Goal: Task Accomplishment & Management: Manage account settings

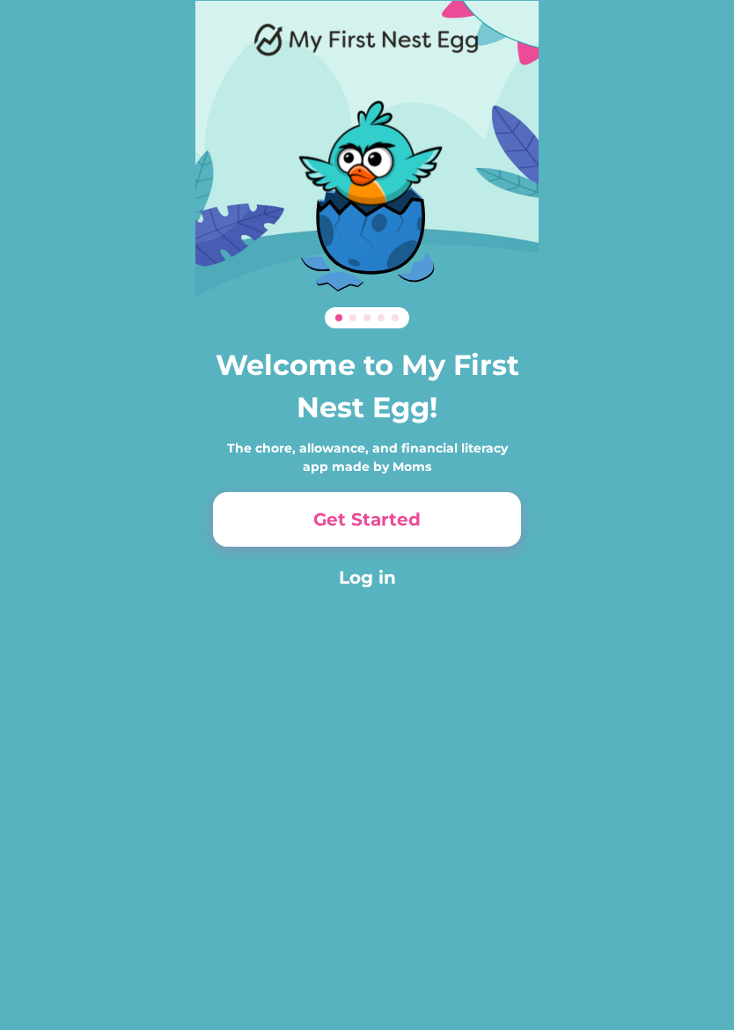
click at [489, 522] on button "Get Started" at bounding box center [367, 519] width 308 height 55
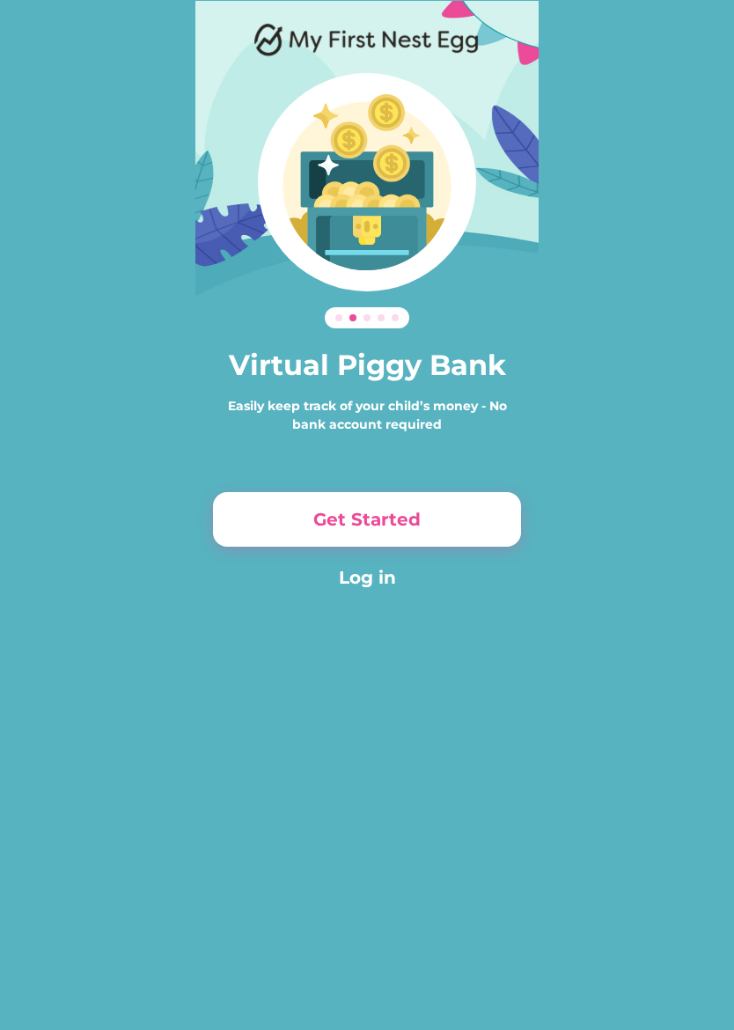
click at [497, 516] on button "Get Started" at bounding box center [367, 519] width 308 height 55
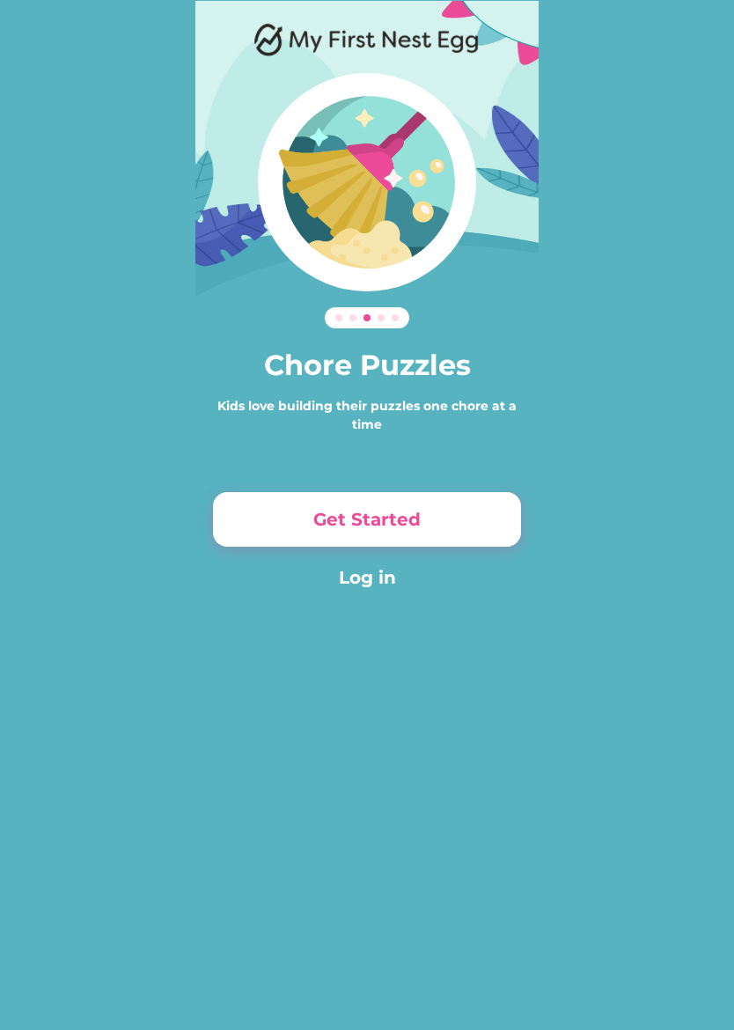
click at [497, 517] on button "Get Started" at bounding box center [367, 519] width 308 height 55
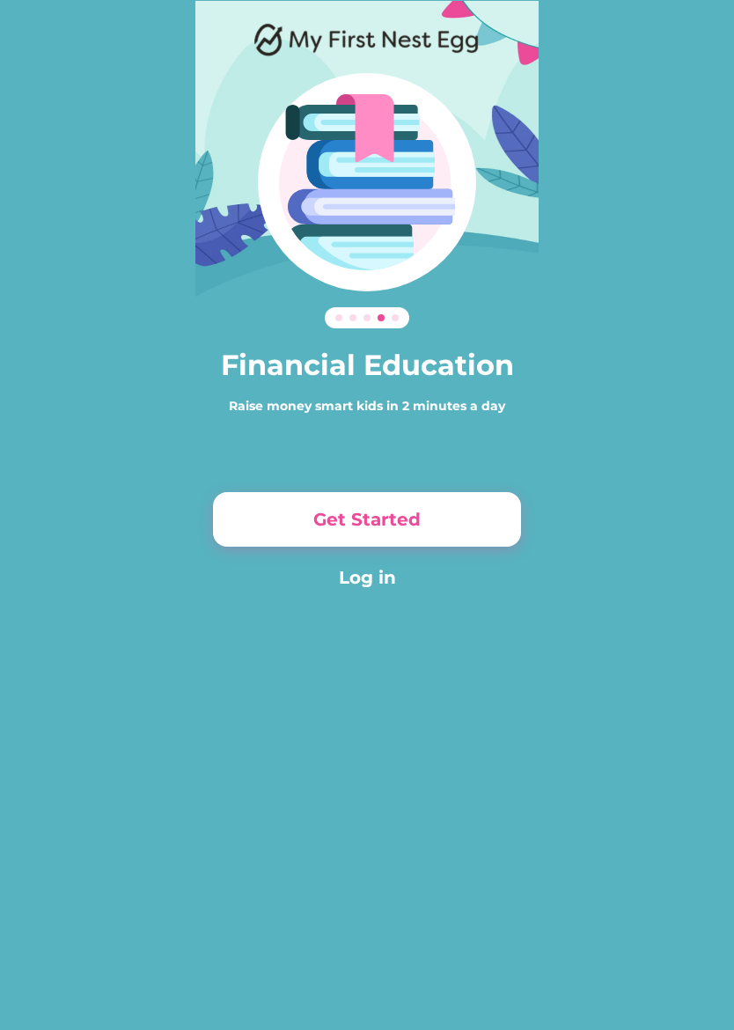
click at [500, 513] on button "Get Started" at bounding box center [367, 519] width 308 height 55
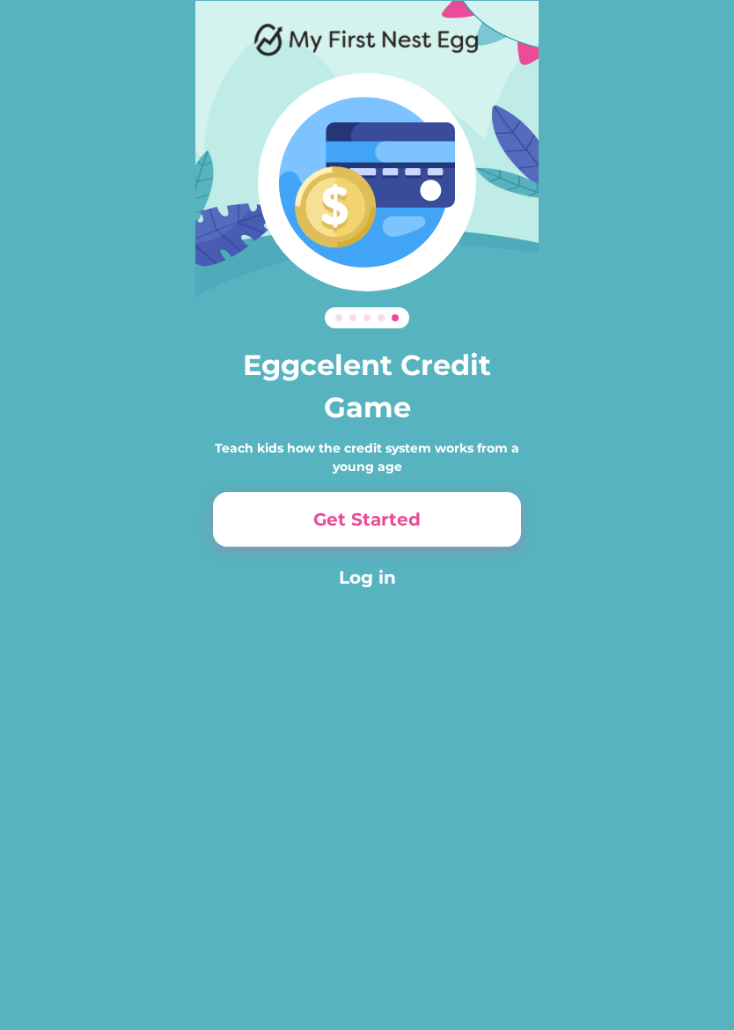
click at [483, 517] on button "Get Started" at bounding box center [367, 519] width 308 height 55
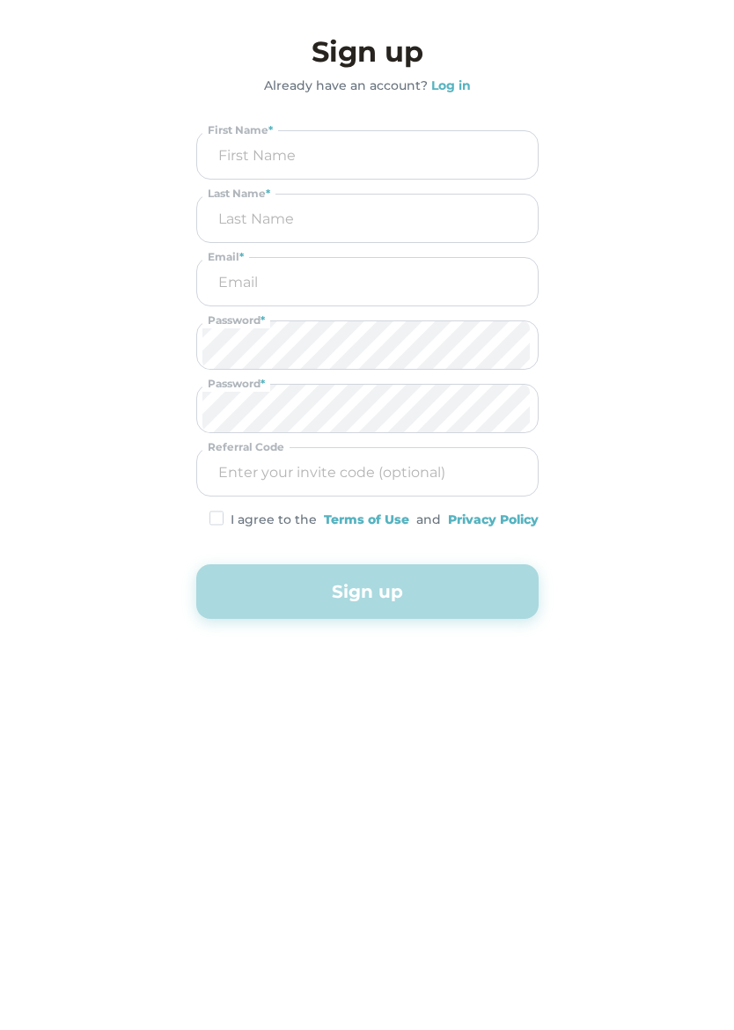
click at [514, 161] on input "input" at bounding box center [367, 155] width 330 height 48
type input "I"
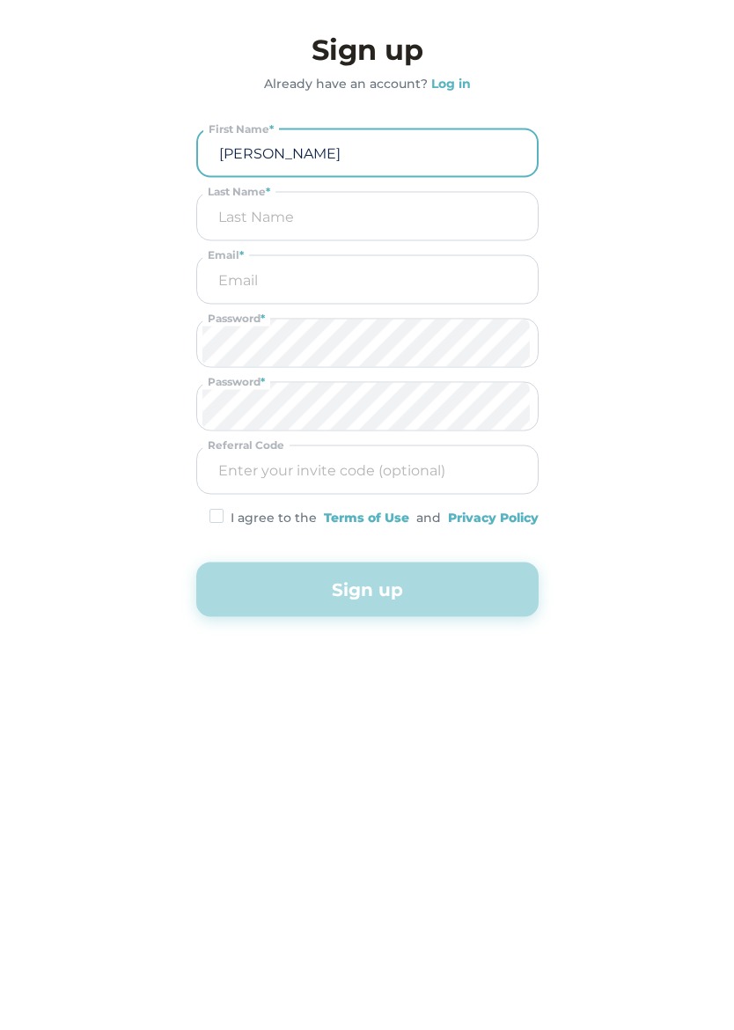
type input "[PERSON_NAME]"
click at [455, 212] on input "input" at bounding box center [367, 219] width 330 height 48
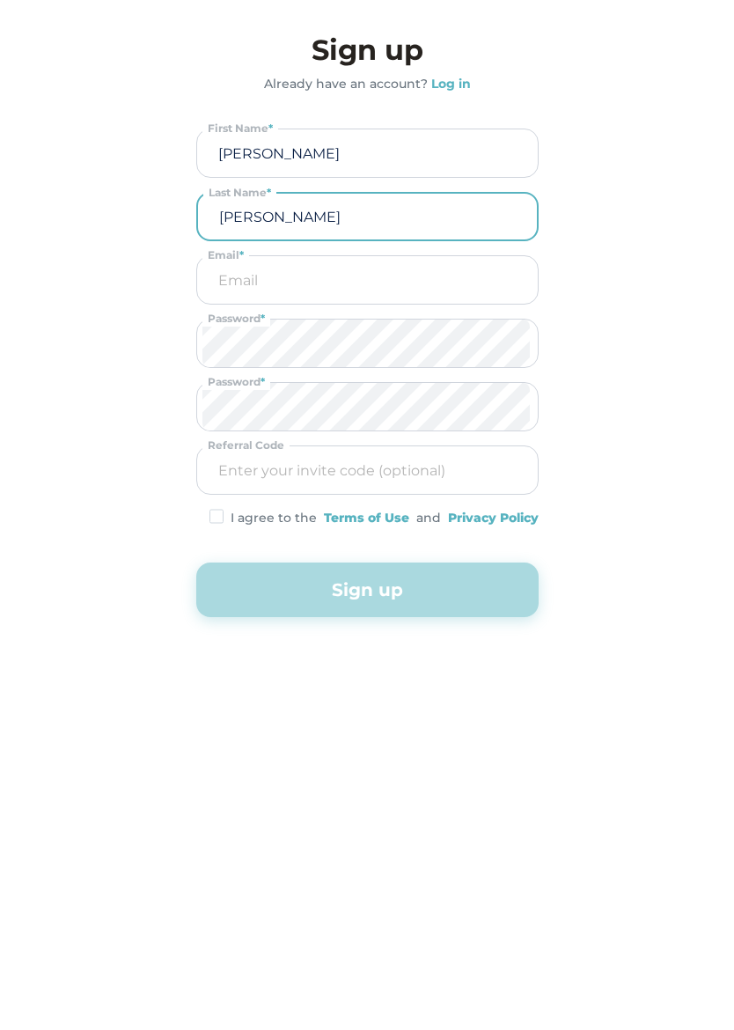
type input "[PERSON_NAME]"
click at [472, 279] on input "email" at bounding box center [367, 282] width 330 height 48
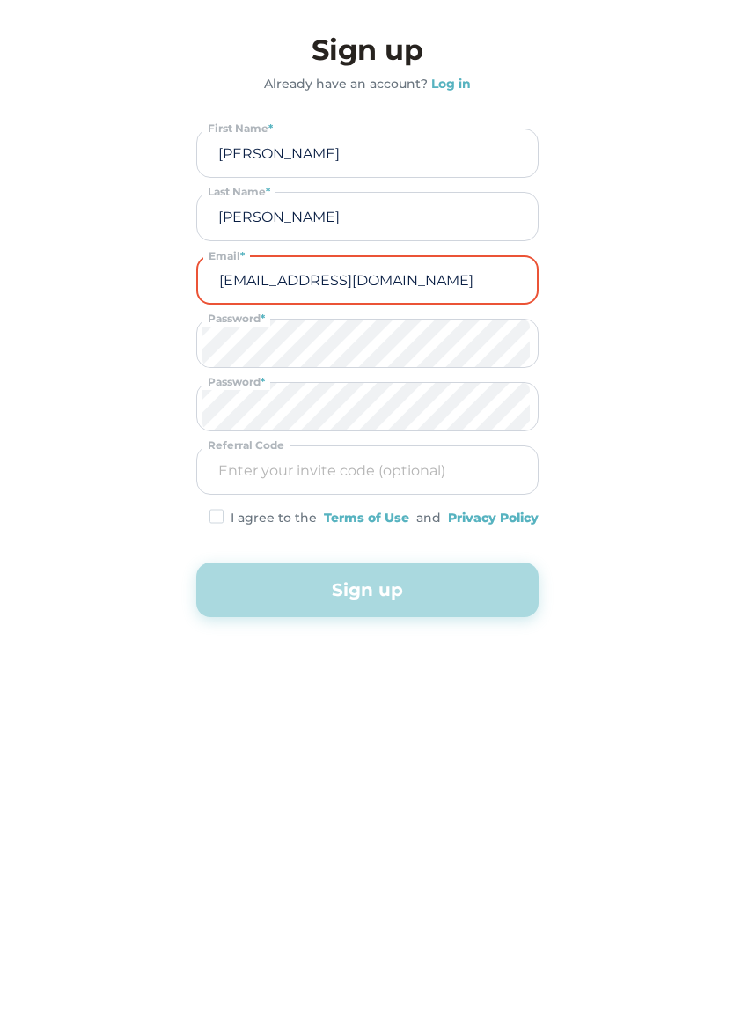
type input "[EMAIL_ADDRESS][DOMAIN_NAME]"
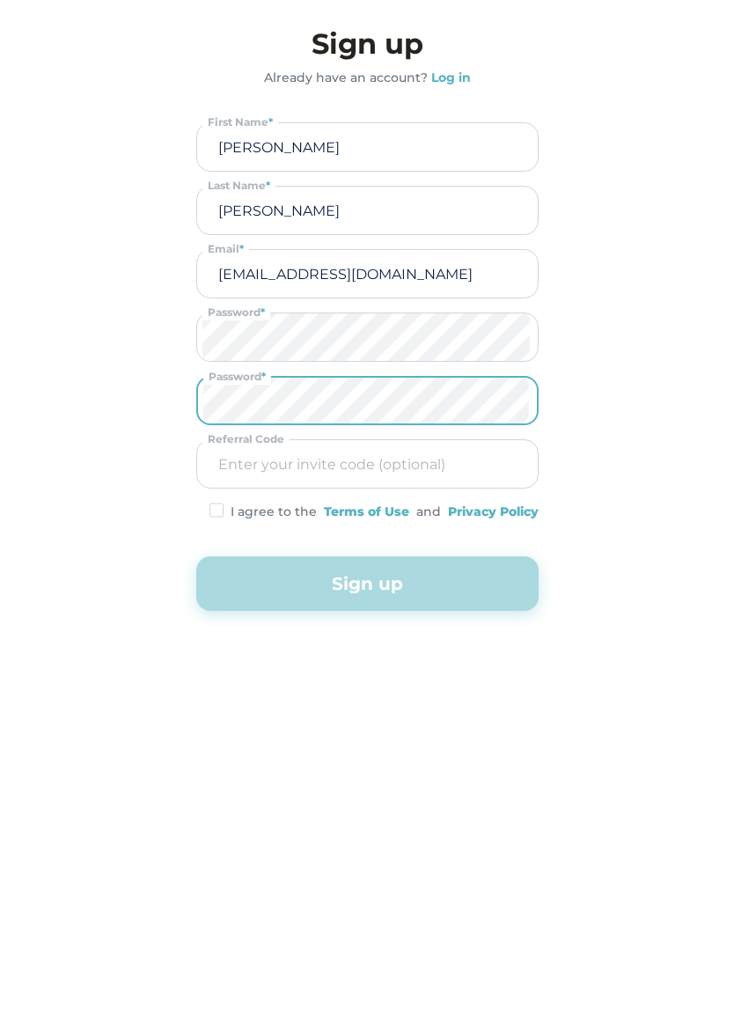
click at [214, 511] on img at bounding box center [217, 518] width 14 height 15
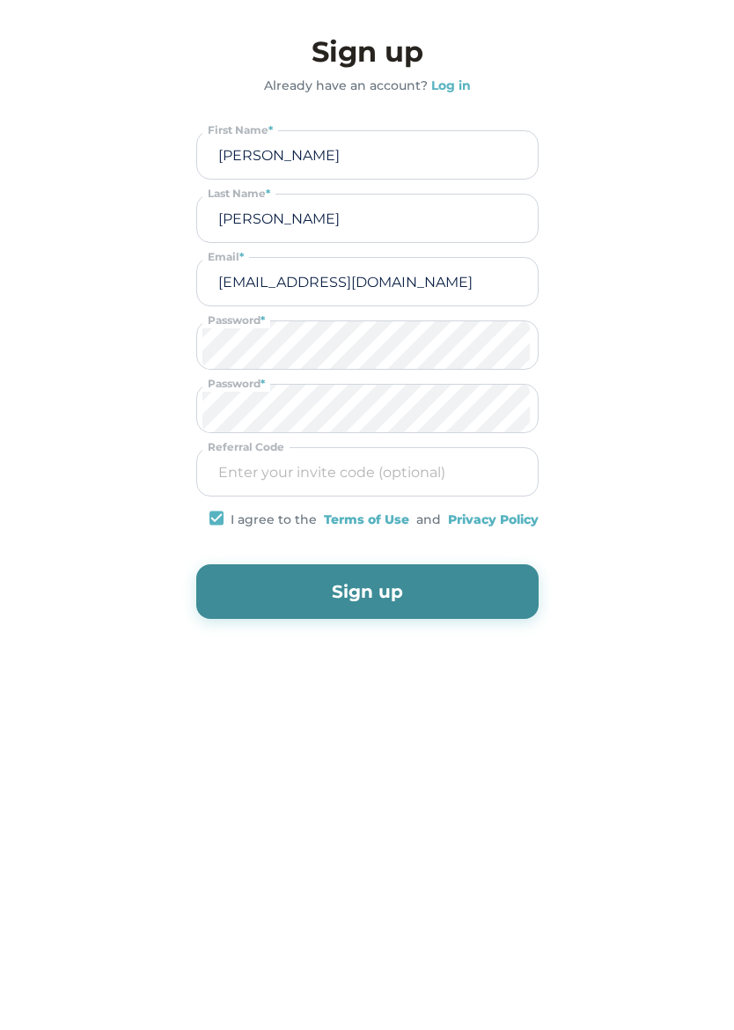
click at [469, 603] on button "Sign up" at bounding box center [367, 591] width 342 height 55
click at [494, 600] on button "Sign up" at bounding box center [367, 591] width 342 height 55
click at [512, 607] on button "Sign up" at bounding box center [367, 591] width 342 height 55
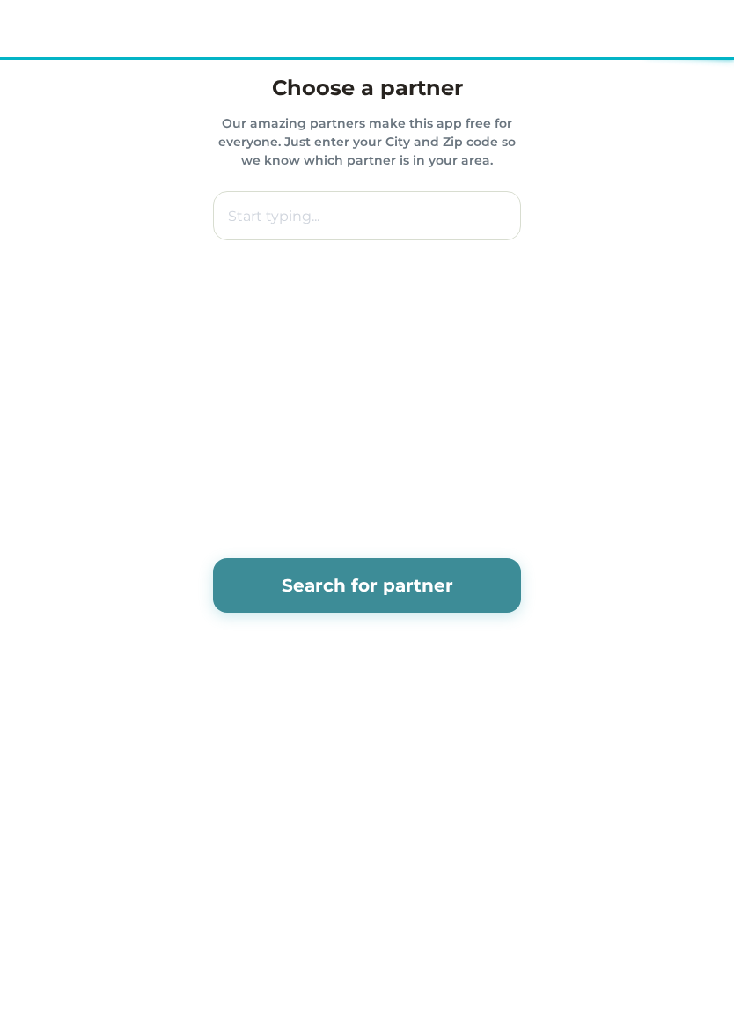
click at [493, 576] on div "Choose a partner Our amazing partners make this app free for everyone. Just ent…" at bounding box center [366, 331] width 343 height 660
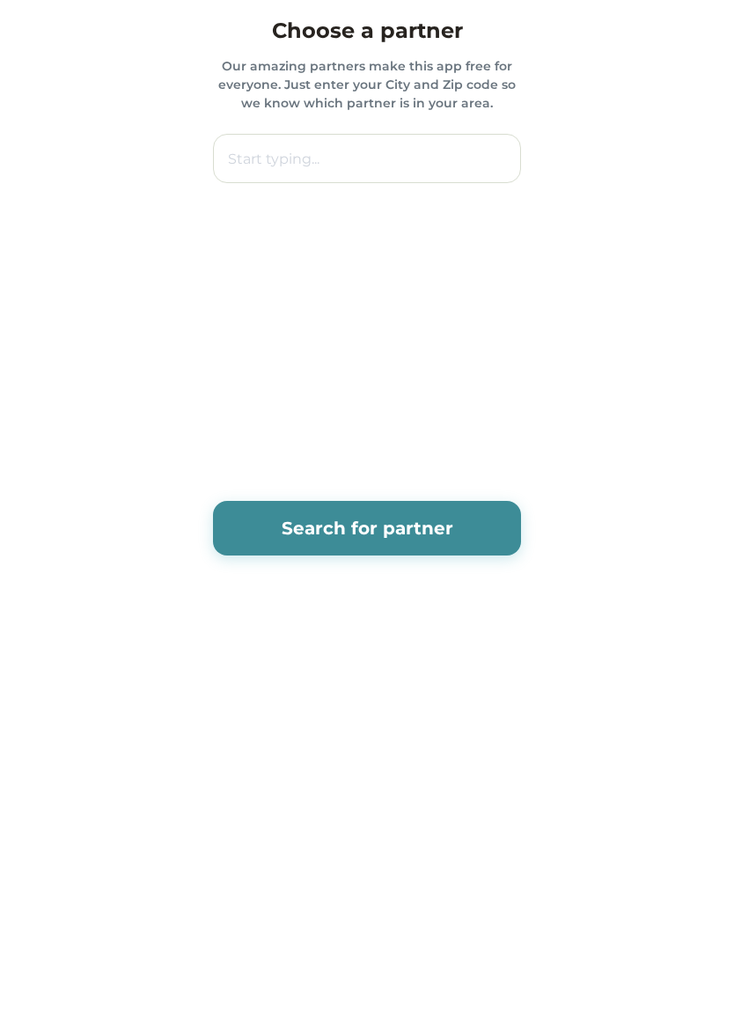
click at [327, 154] on input "text" at bounding box center [367, 158] width 308 height 49
click at [348, 157] on input "text" at bounding box center [367, 158] width 308 height 49
click at [675, 554] on div "Choose a partner Our amazing partners make this app free for everyone. Just ent…" at bounding box center [367, 330] width 734 height 661
click at [476, 155] on input "text" at bounding box center [367, 158] width 308 height 49
type input "Tra"
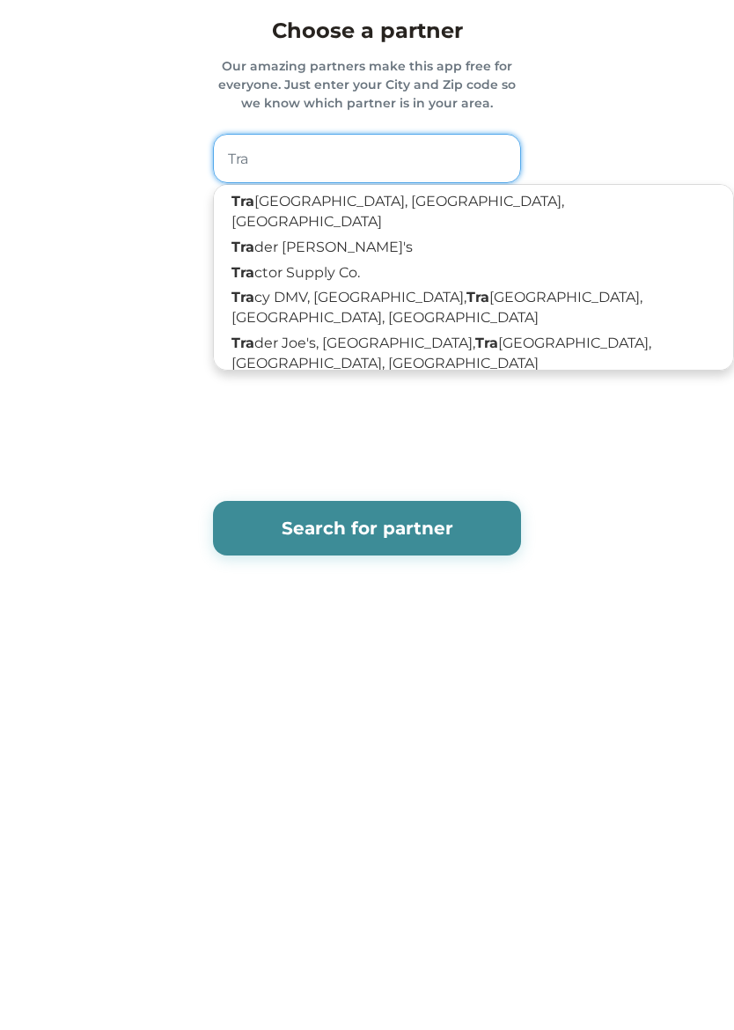
type input "[GEOGRAPHIC_DATA], [GEOGRAPHIC_DATA], [GEOGRAPHIC_DATA]"
type input "[PERSON_NAME]"
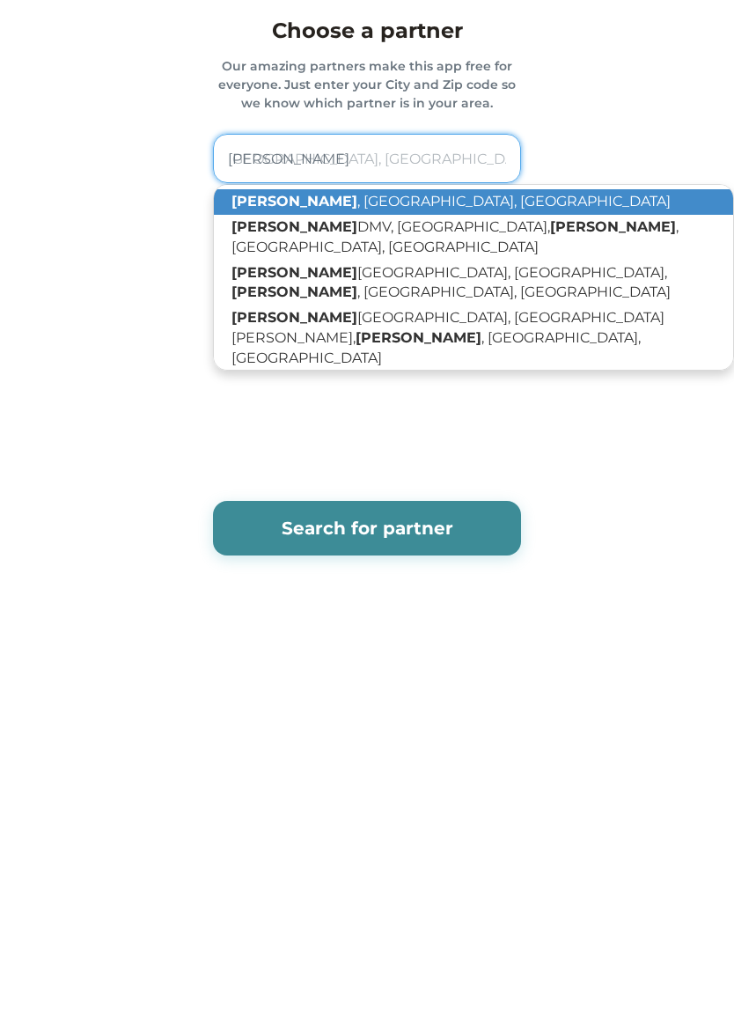
click at [281, 195] on p "[GEOGRAPHIC_DATA] , [GEOGRAPHIC_DATA], [GEOGRAPHIC_DATA]" at bounding box center [473, 202] width 519 height 26
type input "[GEOGRAPHIC_DATA], [GEOGRAPHIC_DATA], [GEOGRAPHIC_DATA]"
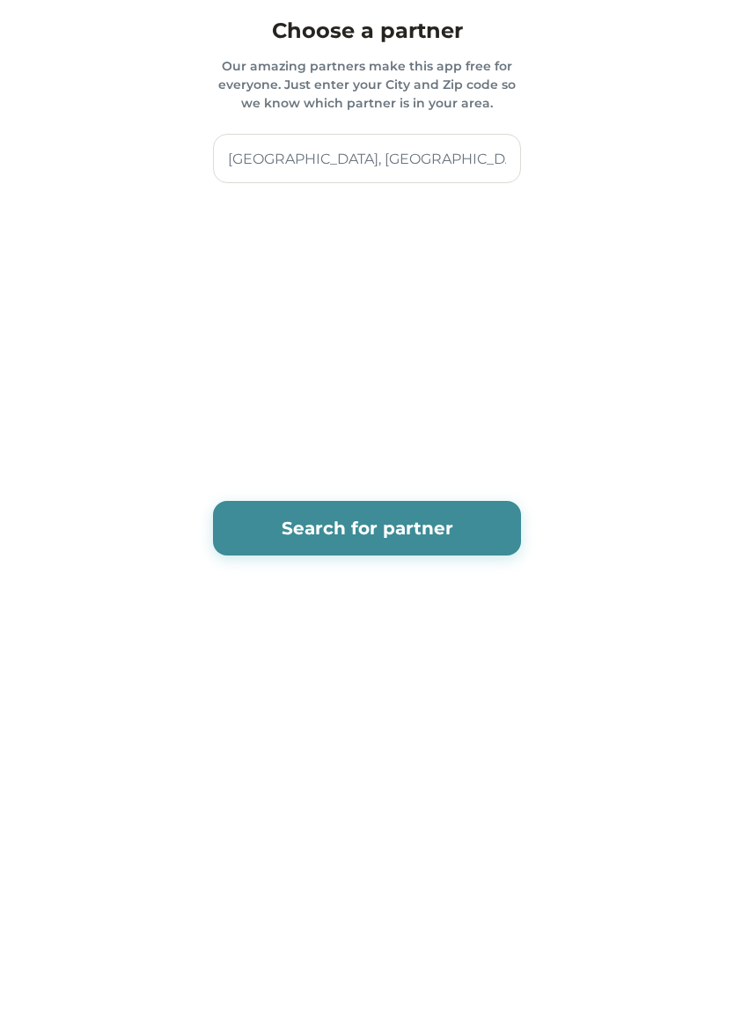
click at [482, 522] on button "Search for partner" at bounding box center [367, 528] width 308 height 55
click at [451, 523] on button "Search for partner" at bounding box center [367, 528] width 308 height 55
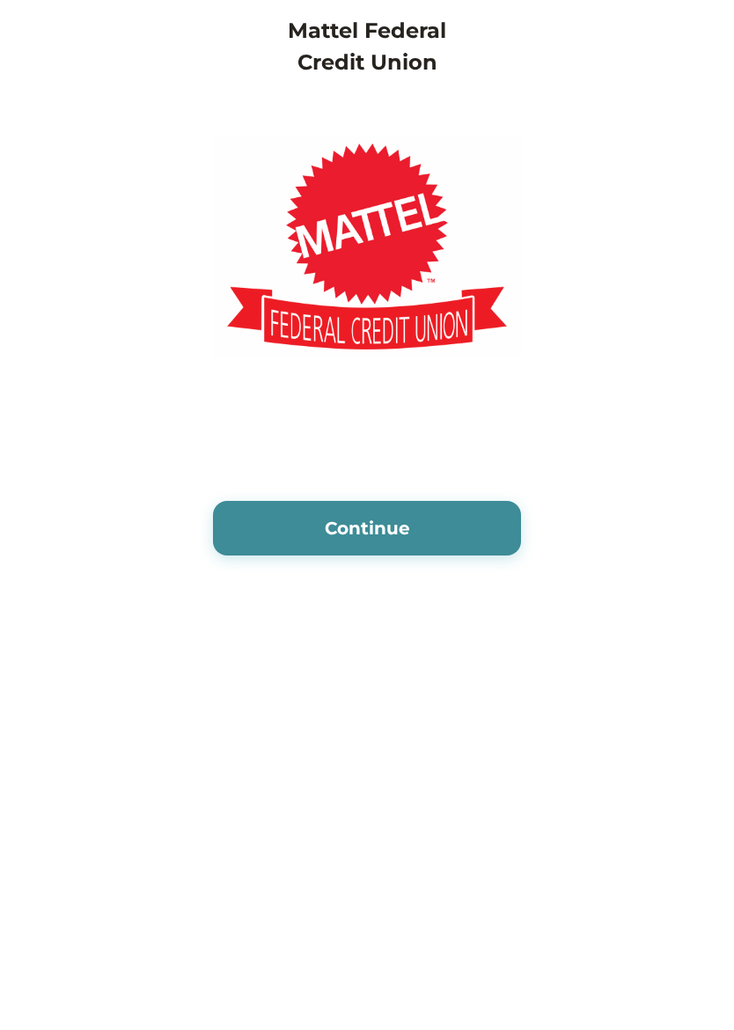
click at [485, 522] on button "Continue" at bounding box center [367, 528] width 308 height 55
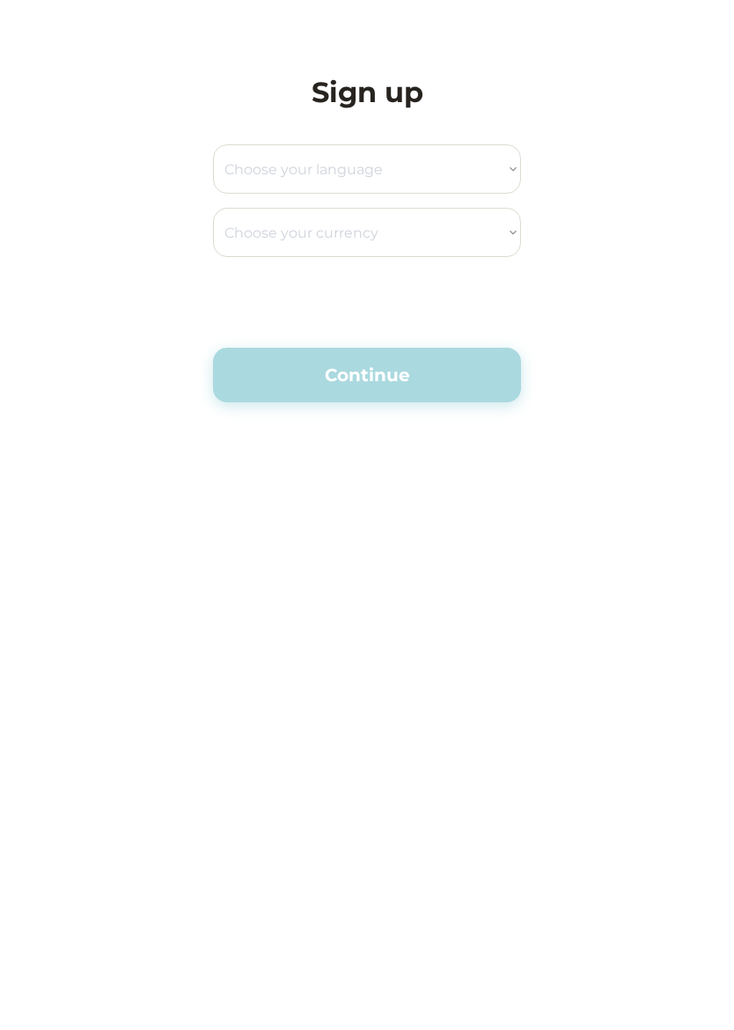
click at [493, 163] on select "Choose your language English Spanish" at bounding box center [367, 168] width 308 height 49
select select ""en_us""
click at [493, 226] on select "Choose your currency Dollar Peso Euro Pound Rupee Yuan East Caribbean Dollar Ye…" at bounding box center [367, 232] width 308 height 49
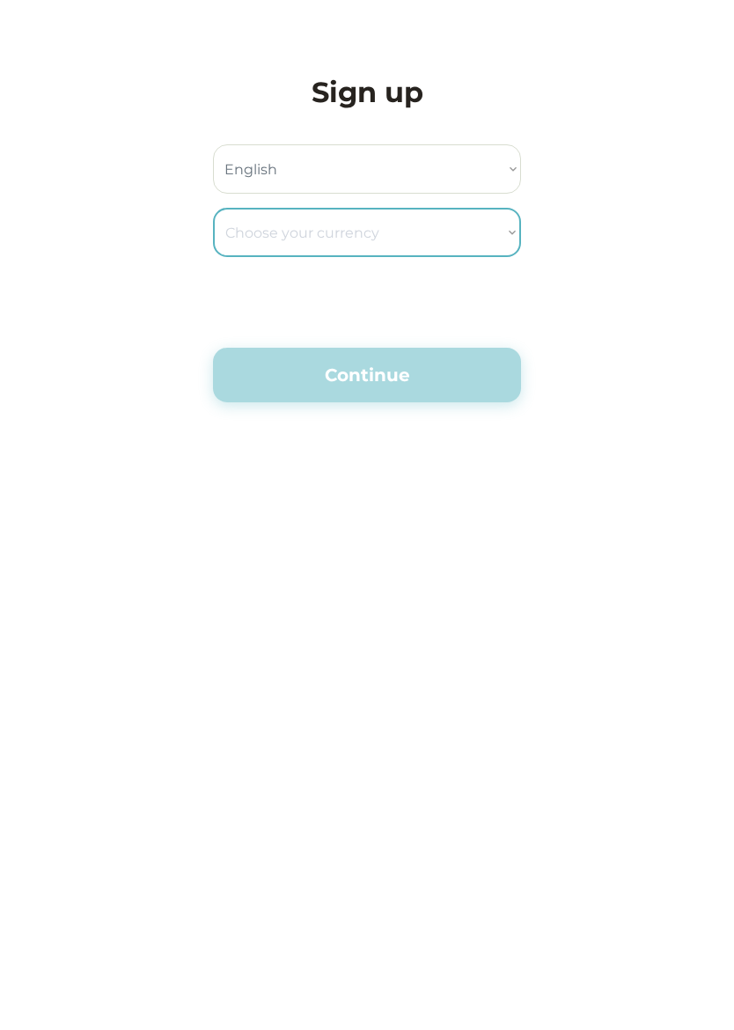
select select ""_""
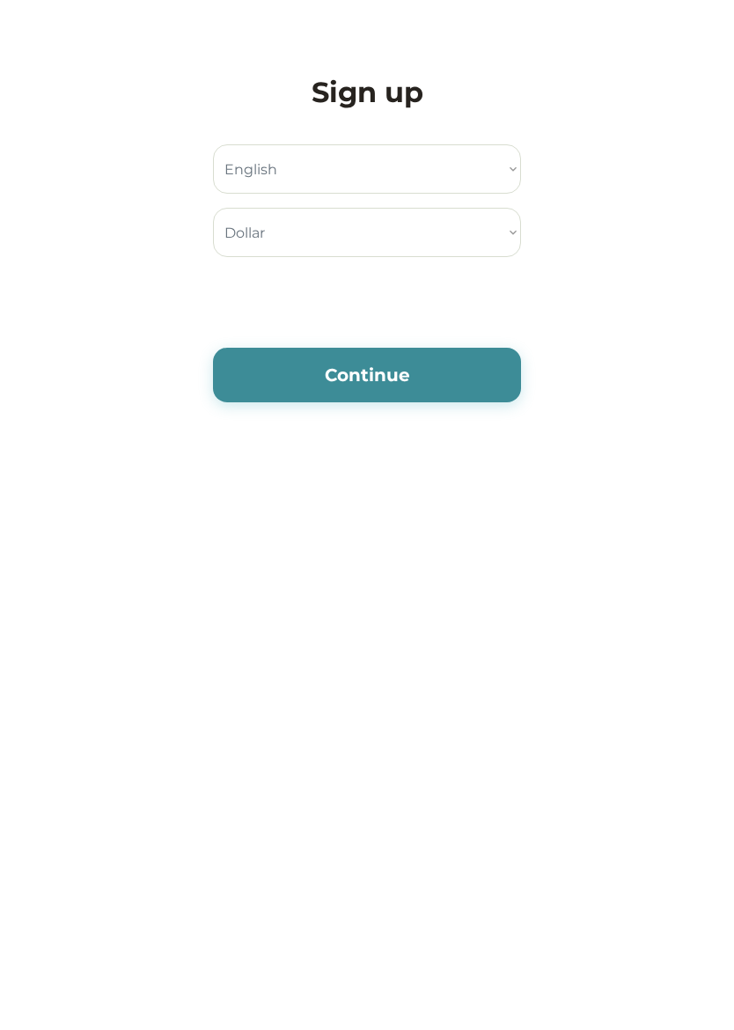
click at [470, 386] on button "Continue" at bounding box center [367, 375] width 308 height 55
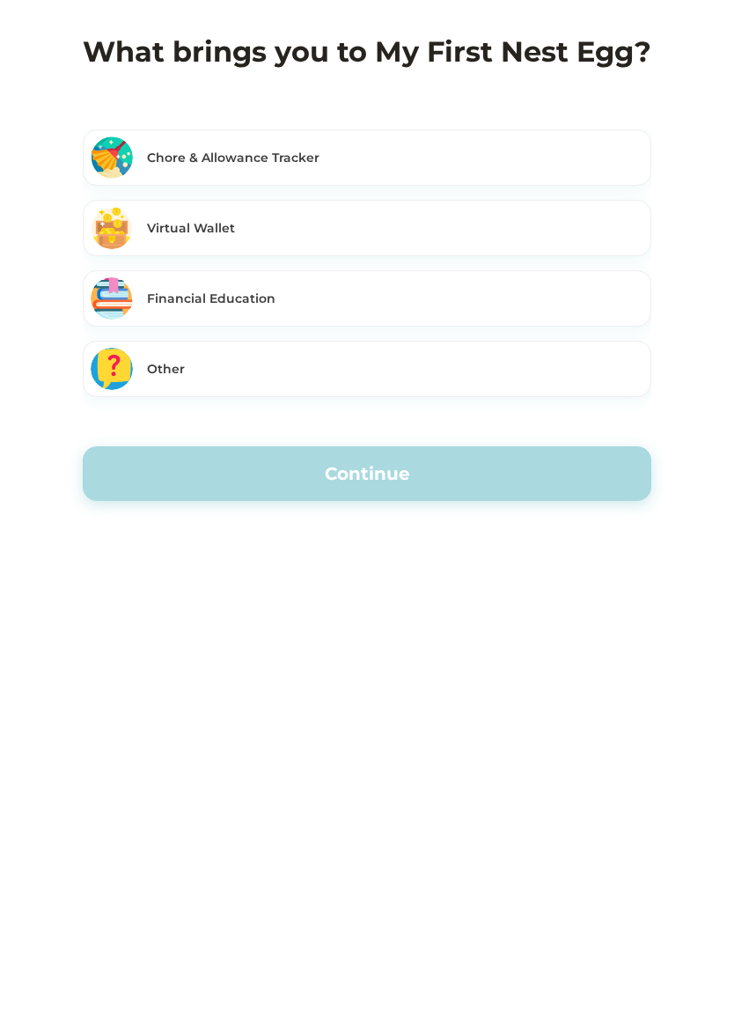
click at [623, 138] on div "Chore & Allowance Tracker" at bounding box center [367, 157] width 569 height 56
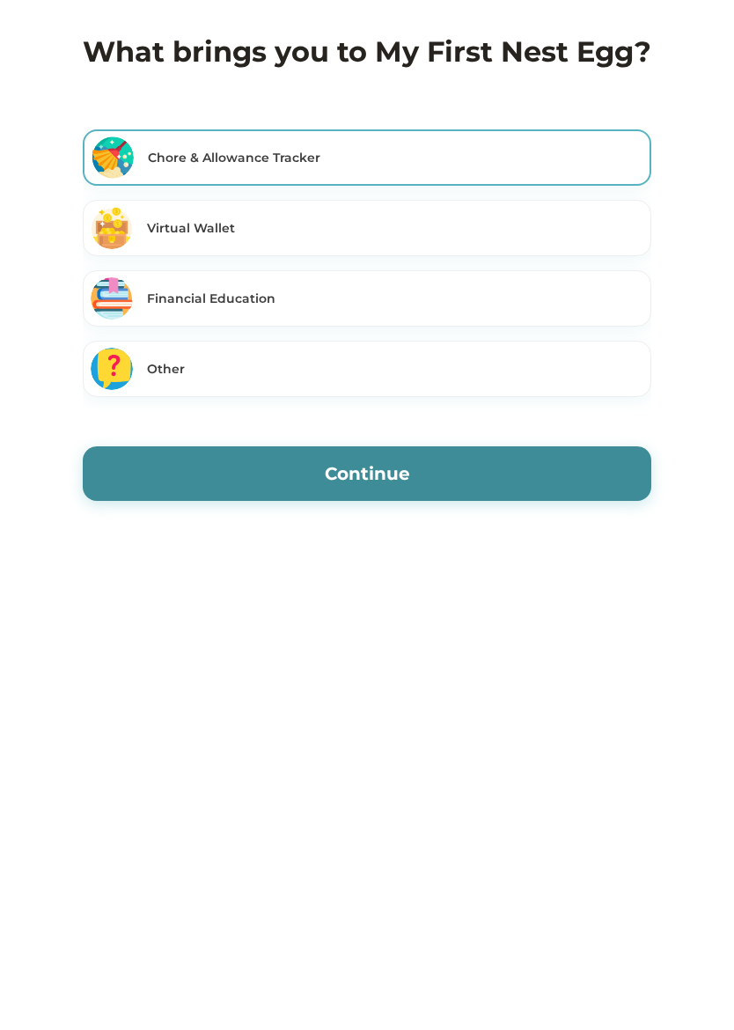
click at [613, 282] on div "Financial Education" at bounding box center [367, 298] width 569 height 56
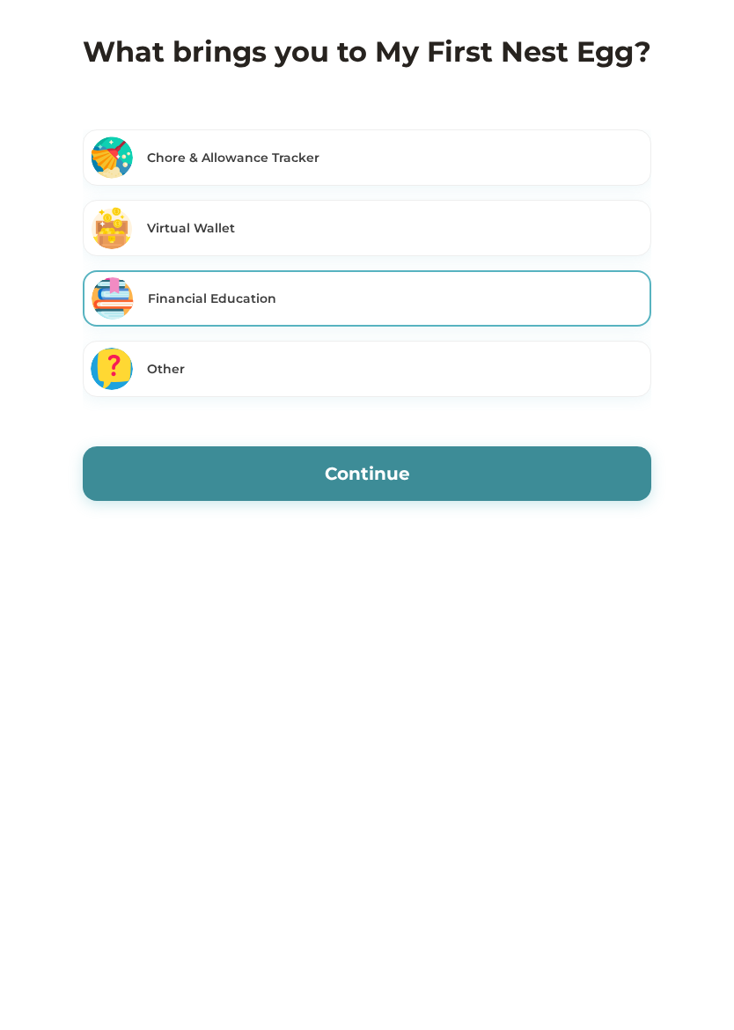
click at [629, 145] on div "Chore & Allowance Tracker" at bounding box center [367, 157] width 569 height 56
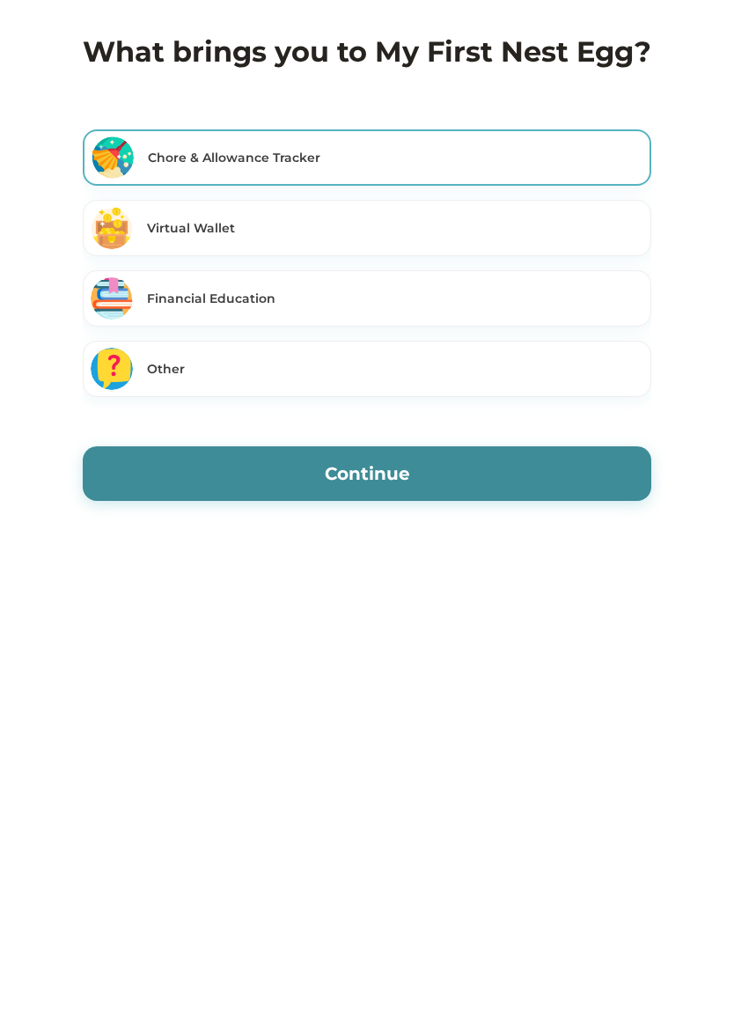
click at [564, 482] on button "Continue" at bounding box center [367, 473] width 569 height 55
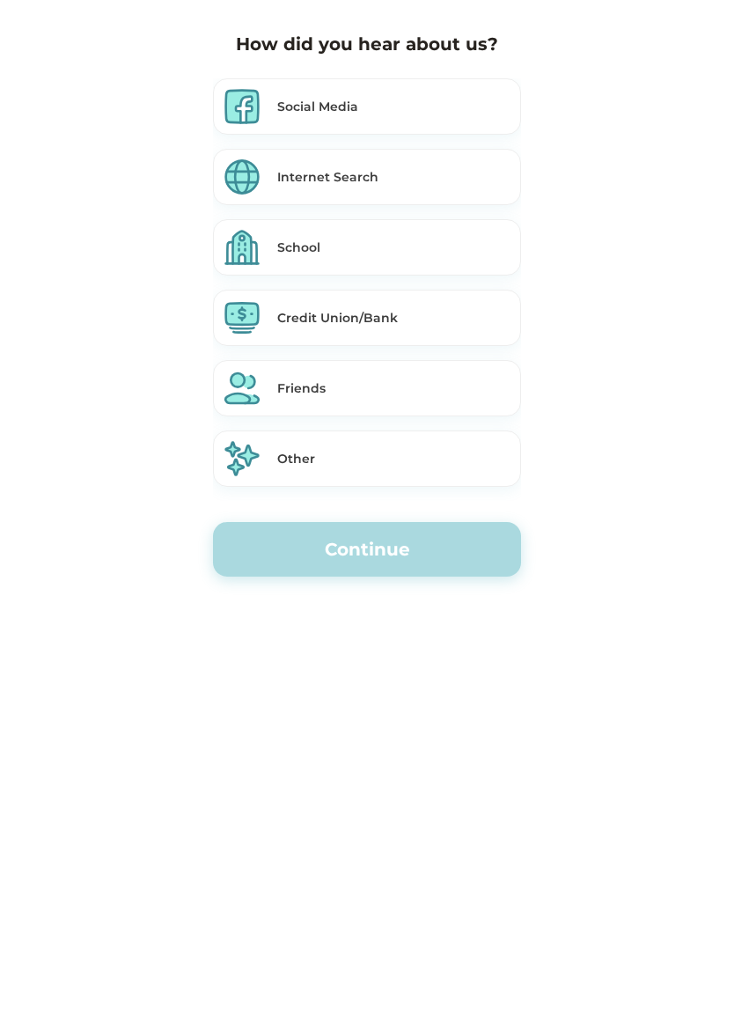
click at [467, 455] on div "Other" at bounding box center [395, 459] width 236 height 18
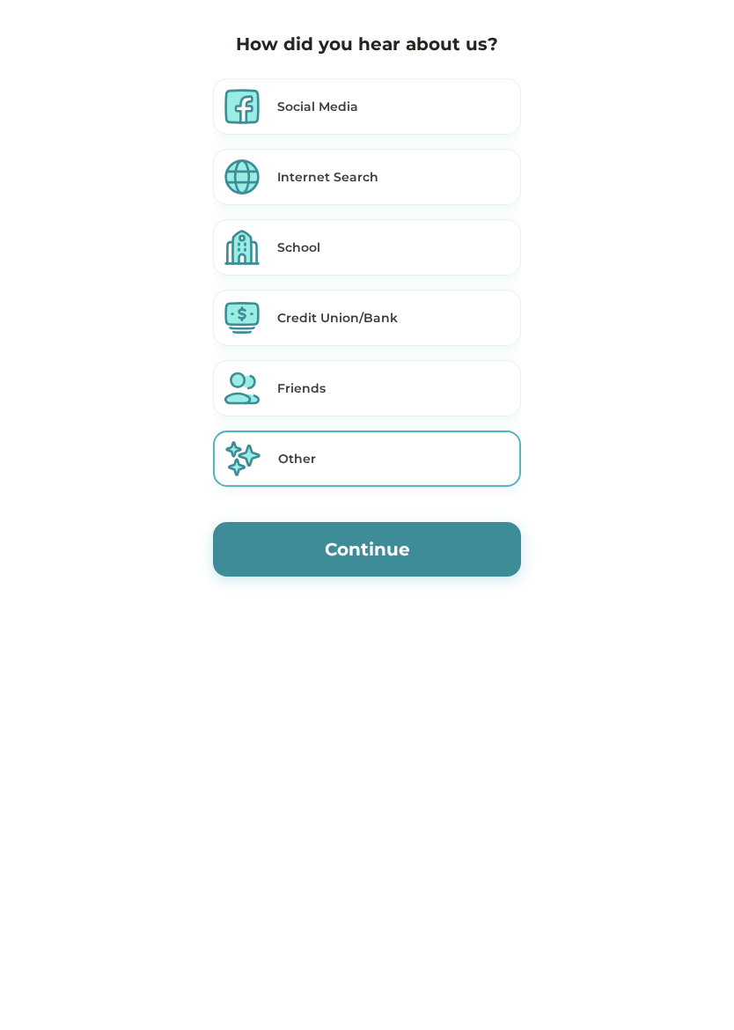
click at [482, 555] on button "Continue" at bounding box center [367, 549] width 308 height 55
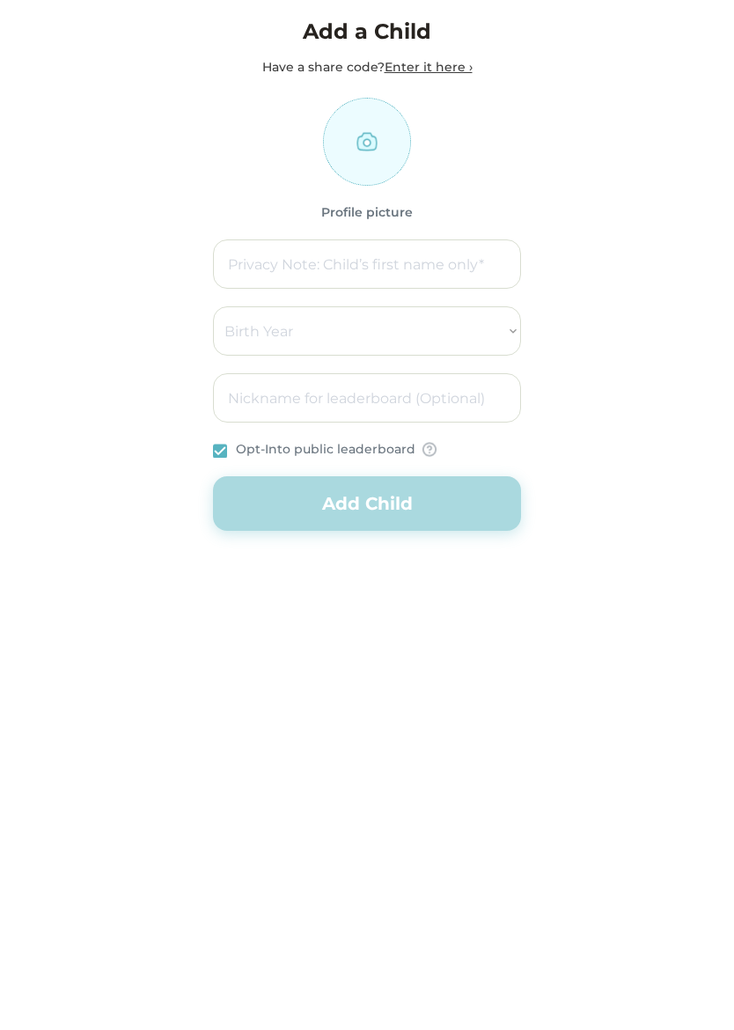
click at [482, 261] on input "input" at bounding box center [367, 263] width 308 height 49
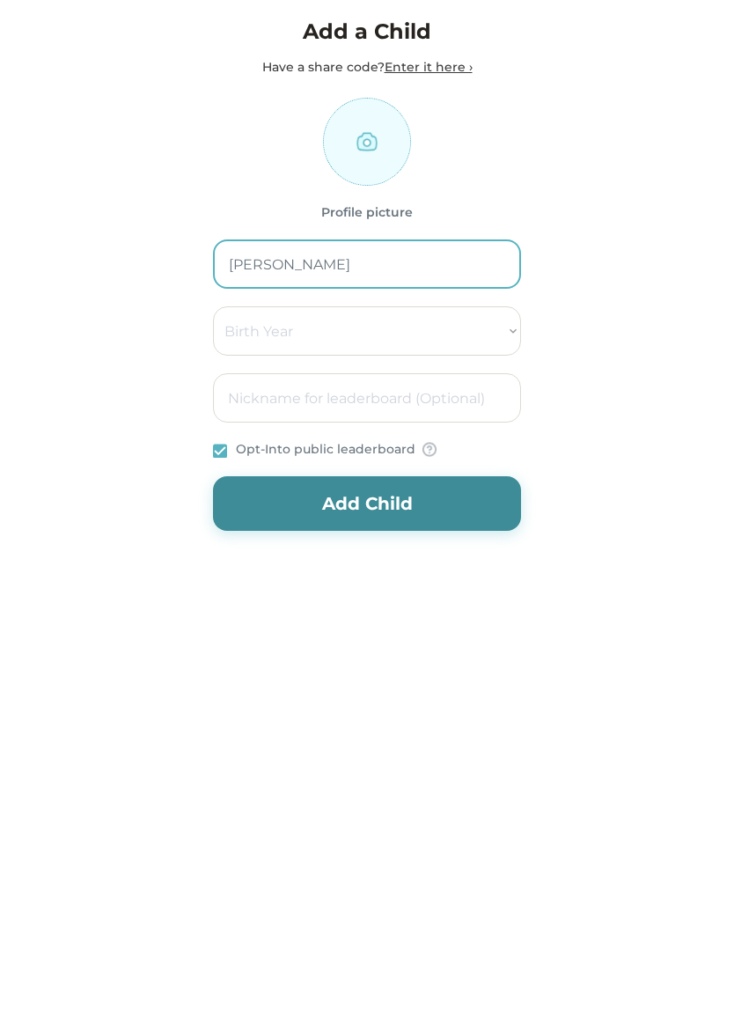
type input "[PERSON_NAME]"
click at [477, 328] on select "Birth Year [DEMOGRAPHIC_DATA] [DEMOGRAPHIC_DATA] [DEMOGRAPHIC_DATA] [DEMOGRAPHI…" at bounding box center [367, 330] width 308 height 49
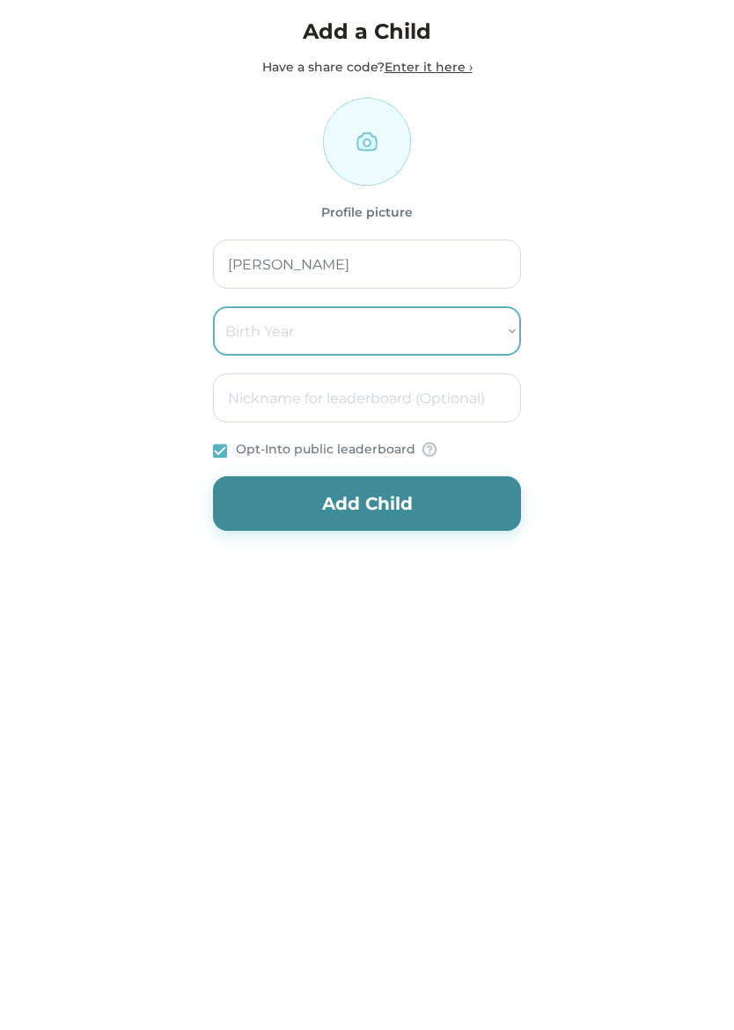
select select "2015"
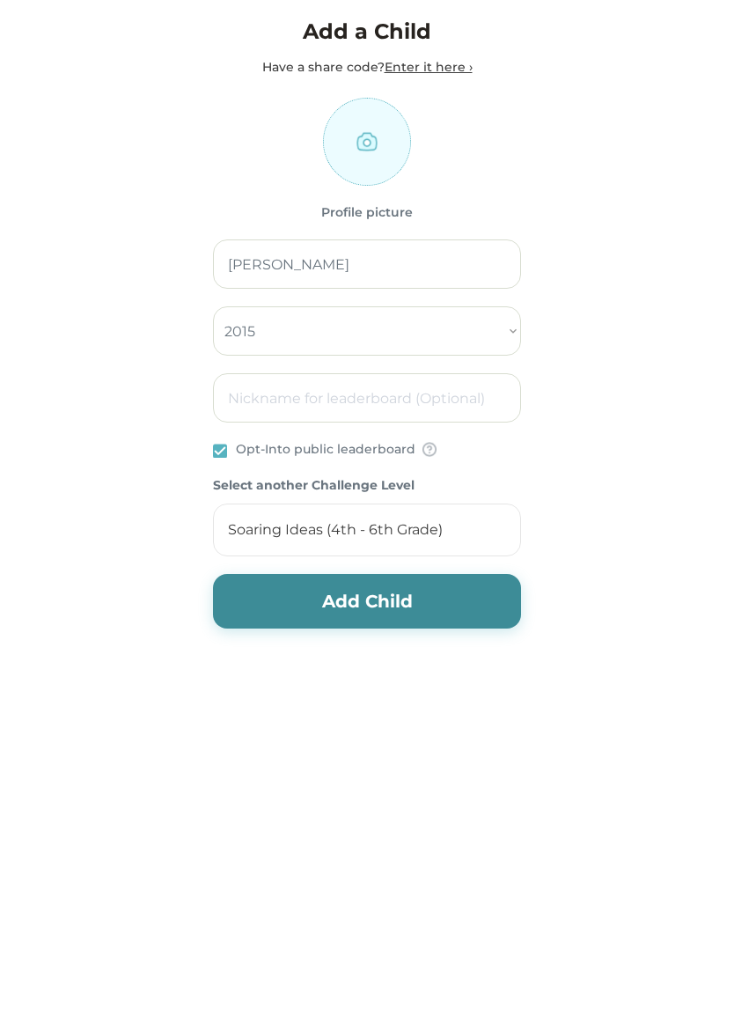
click at [466, 585] on button "Add Child" at bounding box center [367, 601] width 308 height 55
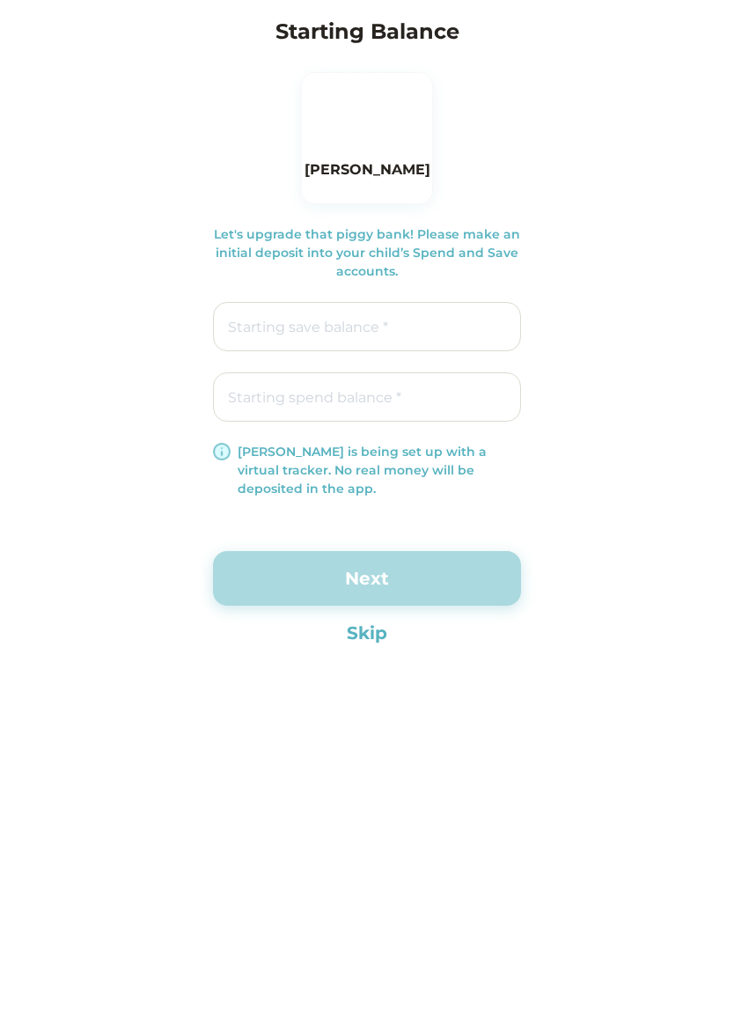
type input "$0.00"
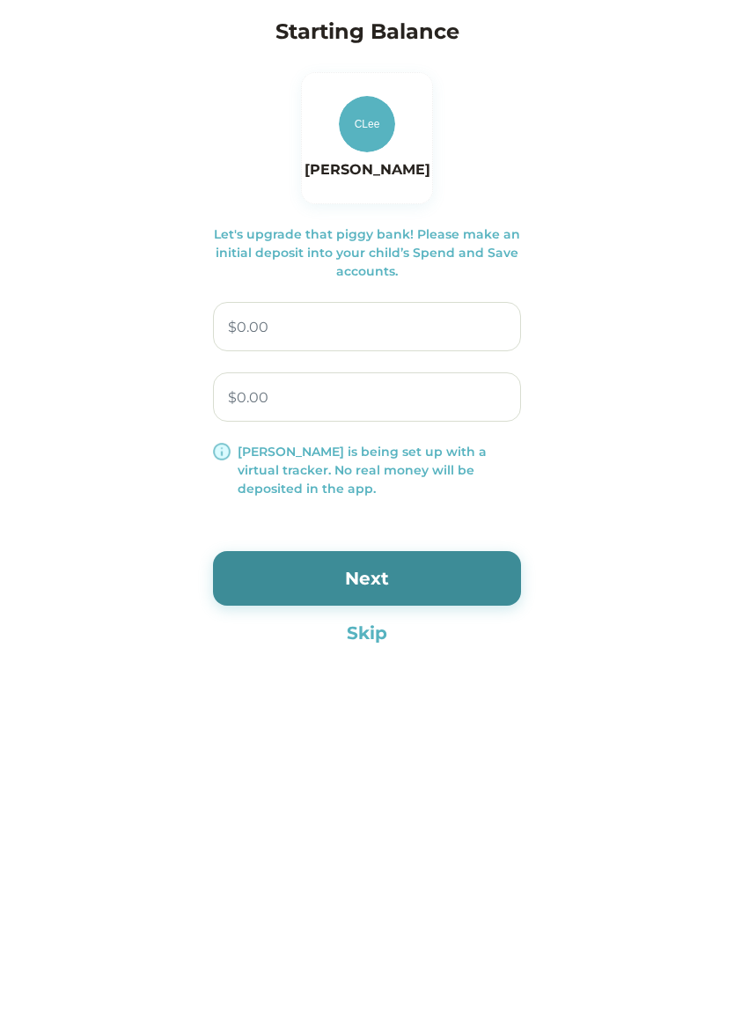
click at [480, 324] on input "input" at bounding box center [367, 326] width 308 height 49
type input "$20.00"
click at [466, 395] on input "input" at bounding box center [367, 396] width 308 height 49
type input "$50.00"
click at [475, 567] on button "Next" at bounding box center [367, 578] width 308 height 55
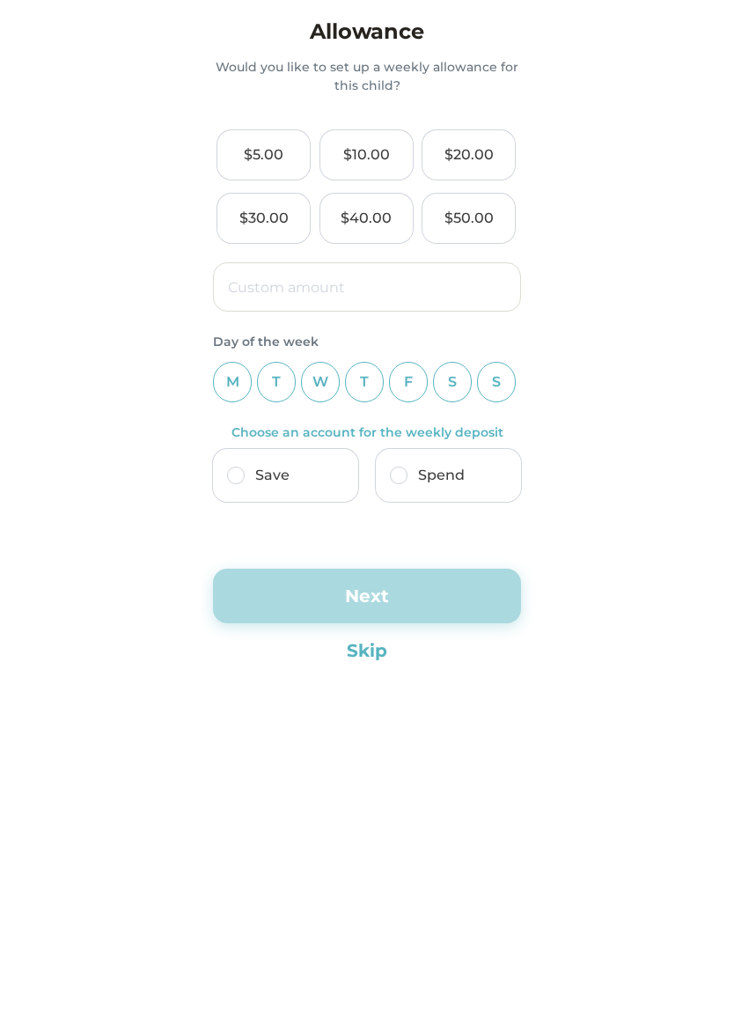
click at [268, 164] on div "$5.00" at bounding box center [264, 154] width 40 height 21
click at [331, 380] on div "W" at bounding box center [320, 382] width 39 height 40
click at [370, 383] on div "T" at bounding box center [364, 382] width 39 height 40
click at [324, 386] on div "W" at bounding box center [320, 382] width 39 height 40
click at [241, 474] on img at bounding box center [236, 476] width 18 height 18
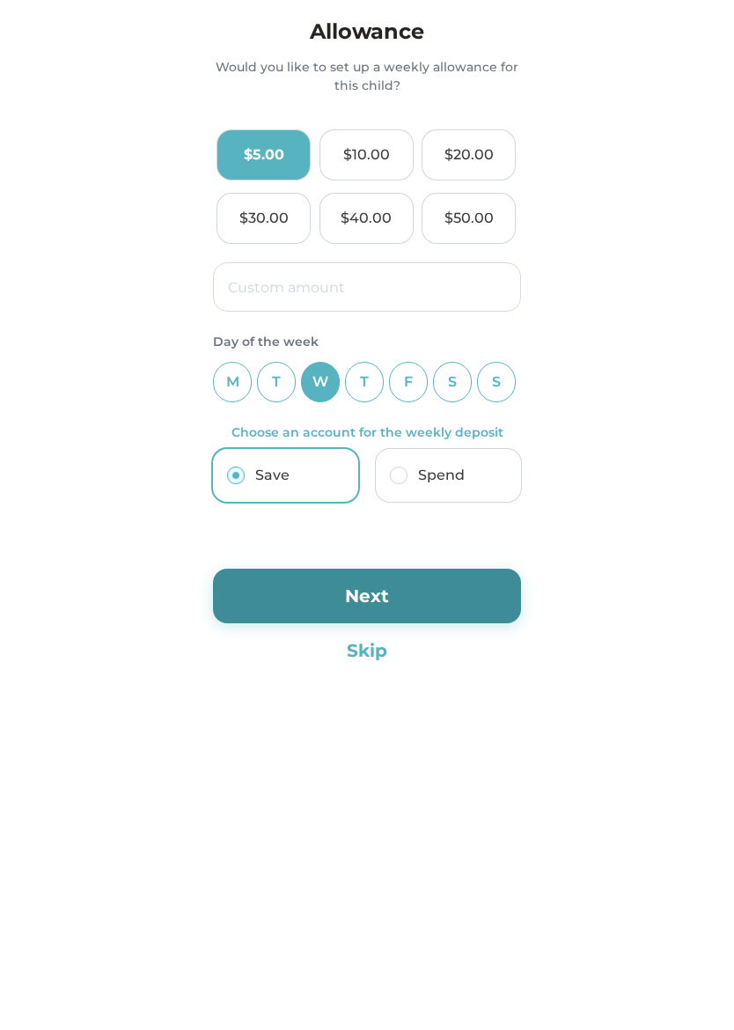
click at [469, 594] on button "Next" at bounding box center [367, 596] width 308 height 55
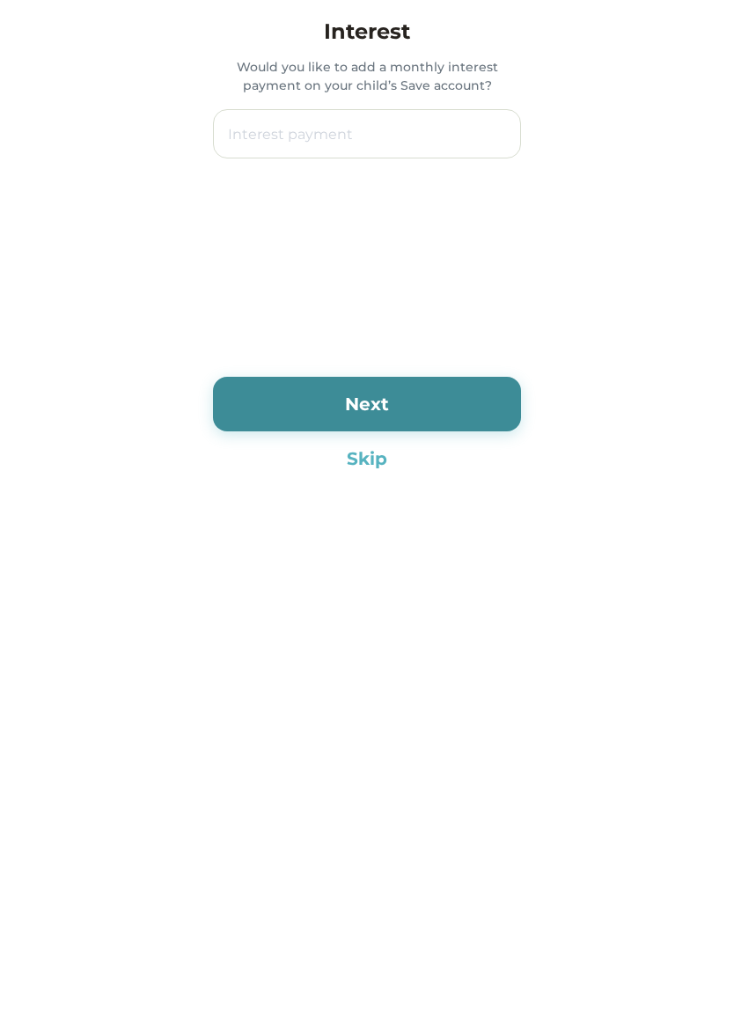
click at [375, 459] on button "Skip" at bounding box center [367, 458] width 308 height 26
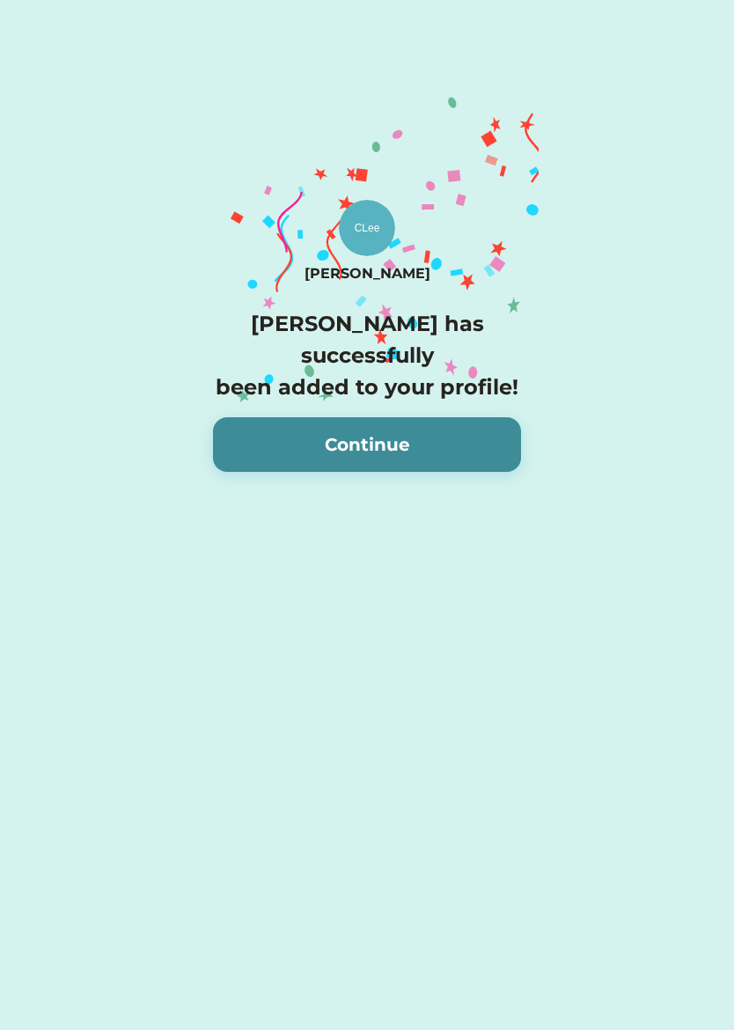
click at [464, 456] on button "Continue" at bounding box center [367, 444] width 308 height 55
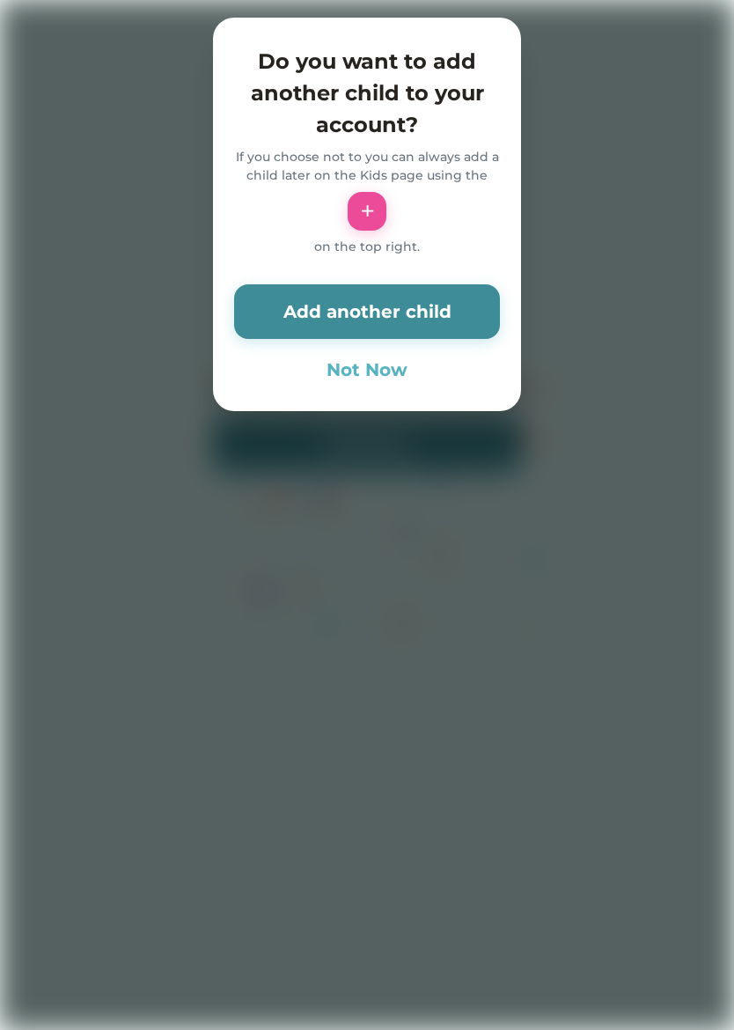
click at [397, 366] on button "Not Now" at bounding box center [367, 370] width 266 height 26
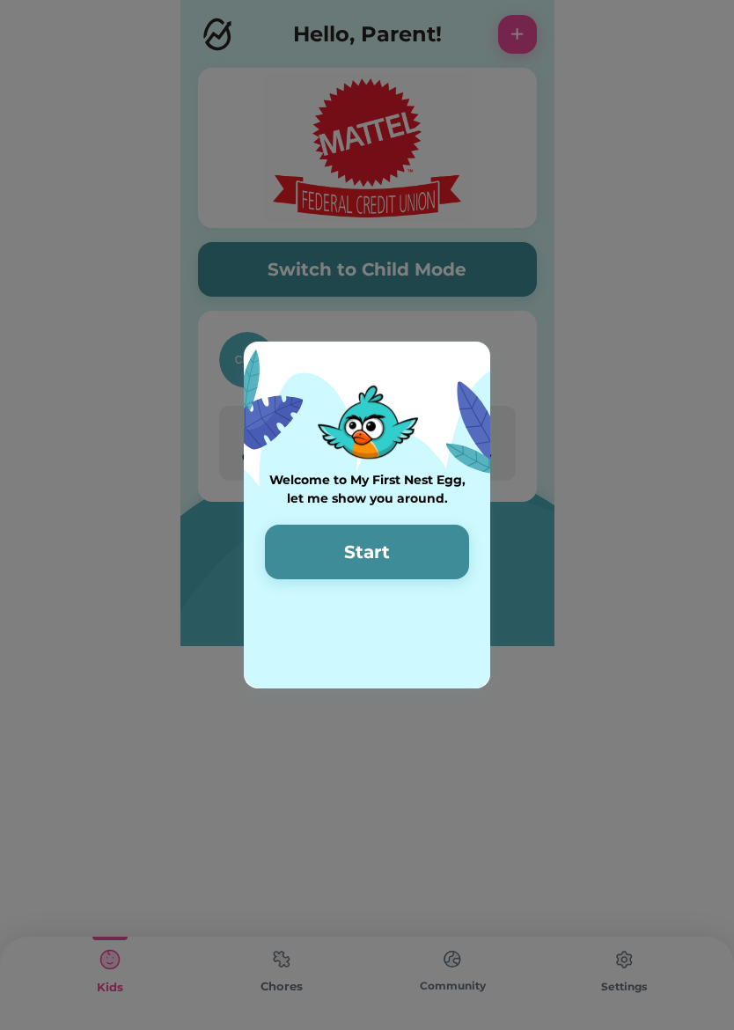
click at [438, 546] on button "Start" at bounding box center [367, 552] width 204 height 55
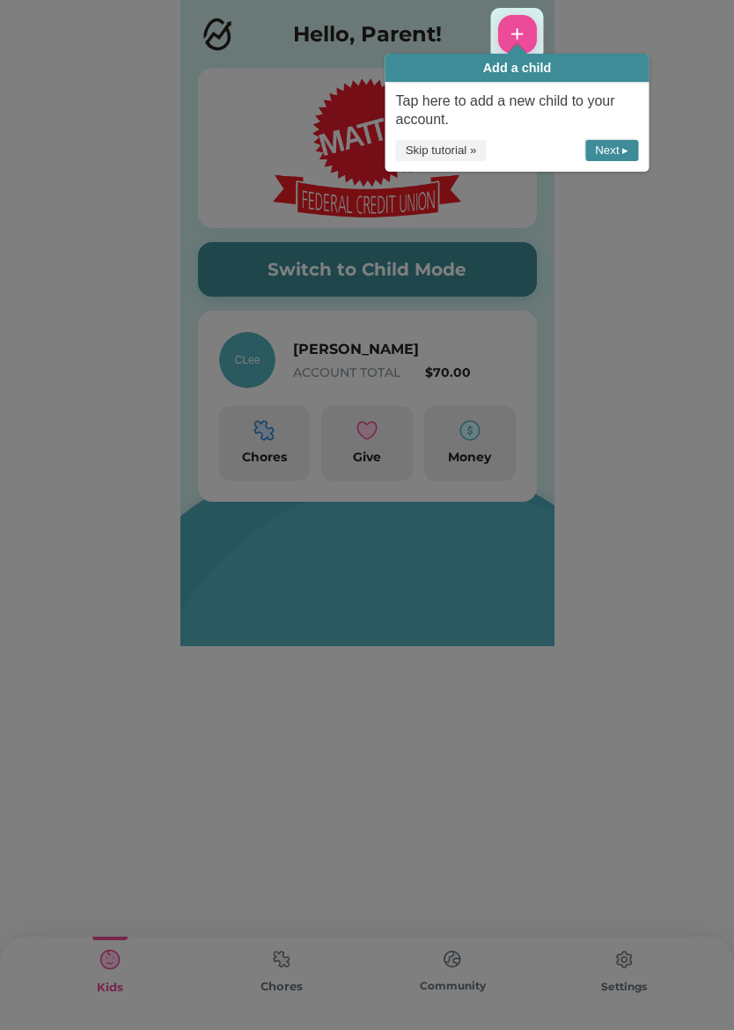
click at [629, 148] on button "Next ▸" at bounding box center [611, 151] width 53 height 22
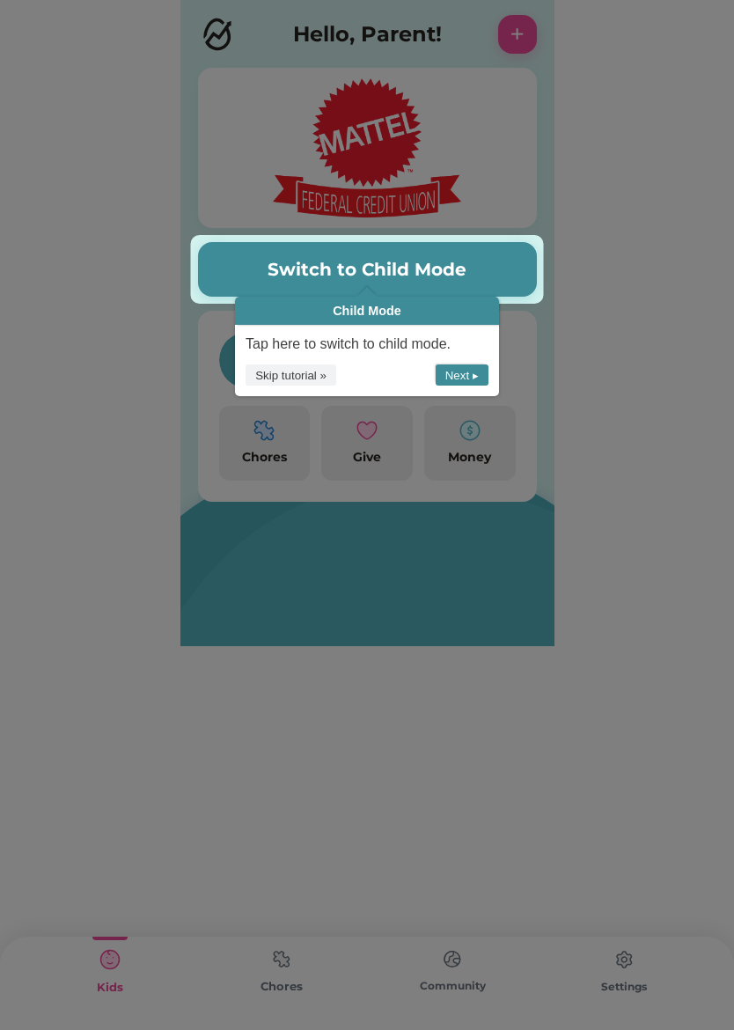
click at [473, 364] on button "Next ▸" at bounding box center [462, 375] width 53 height 22
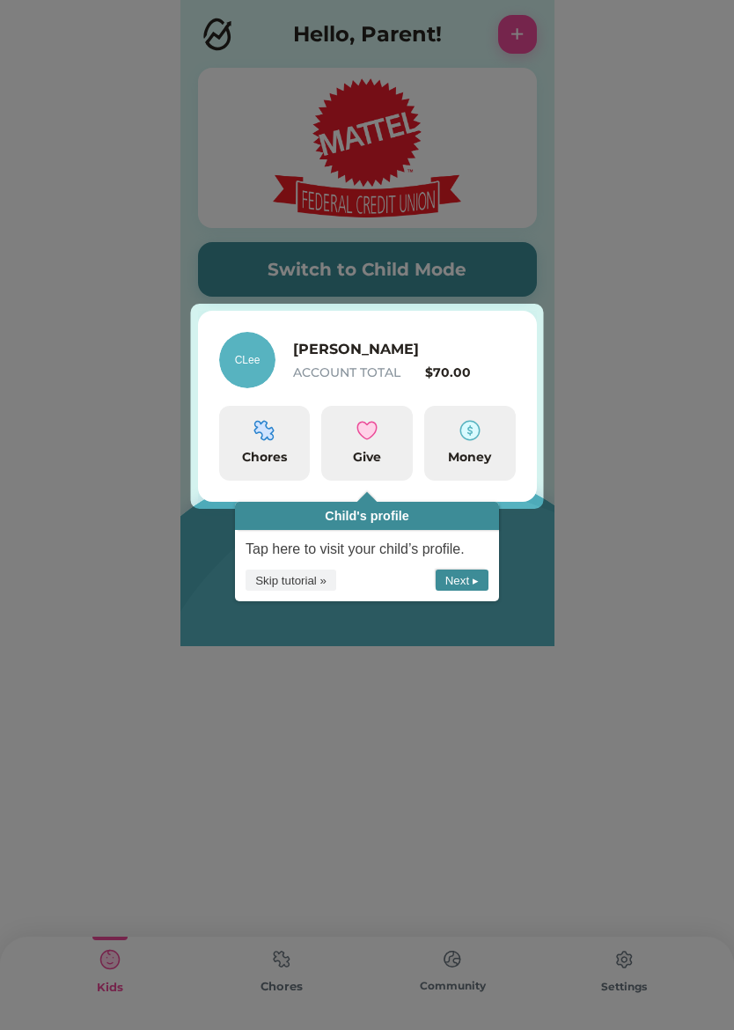
click at [466, 565] on div "Tap here to visit your child’s profile." at bounding box center [367, 550] width 264 height 40
click at [481, 573] on button "Next ▸" at bounding box center [462, 581] width 53 height 22
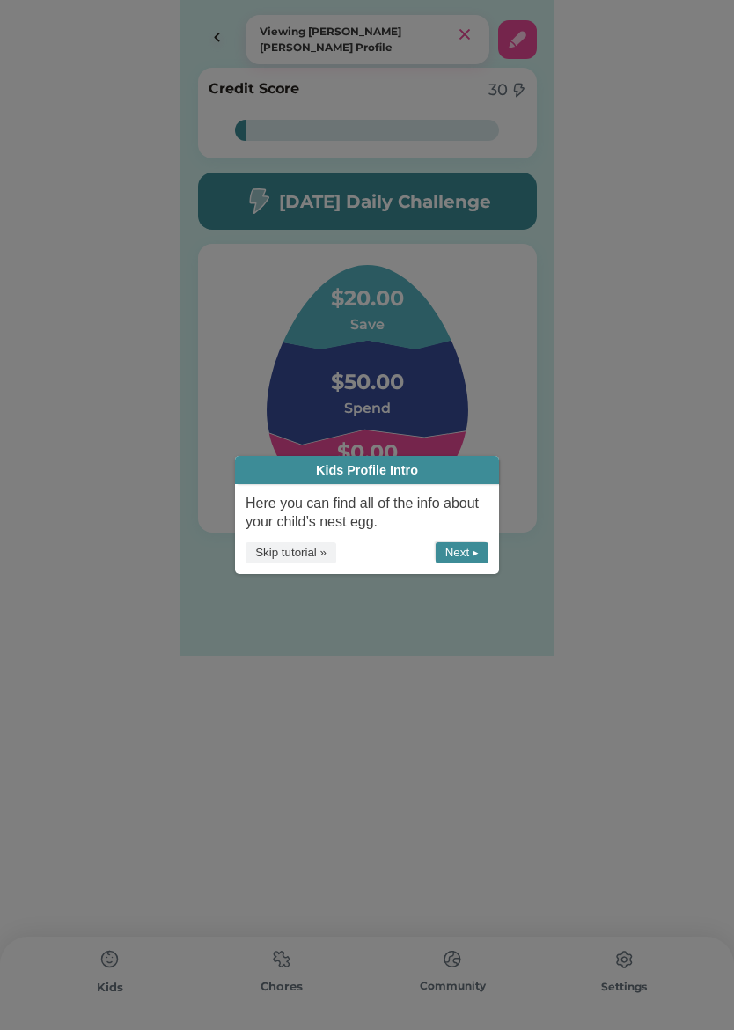
click at [466, 538] on div "Here you can find all of the info about your child’s nest egg." at bounding box center [367, 513] width 264 height 58
click at [478, 547] on button "Next ▸" at bounding box center [462, 553] width 53 height 22
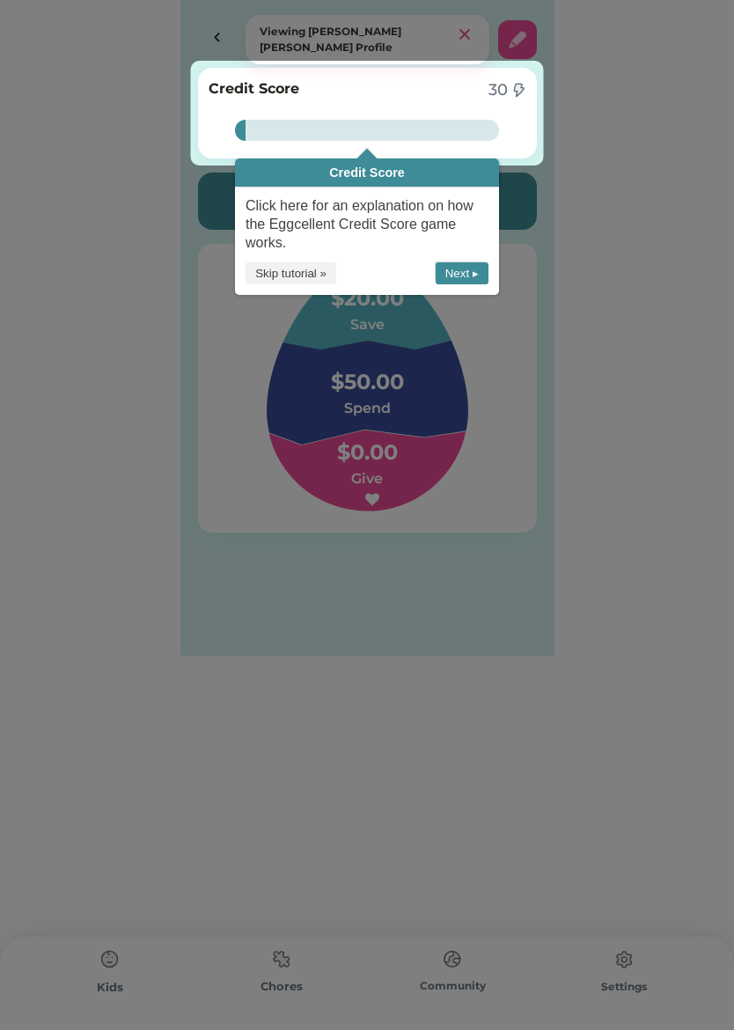
click at [478, 275] on button "Next ▸" at bounding box center [462, 273] width 53 height 22
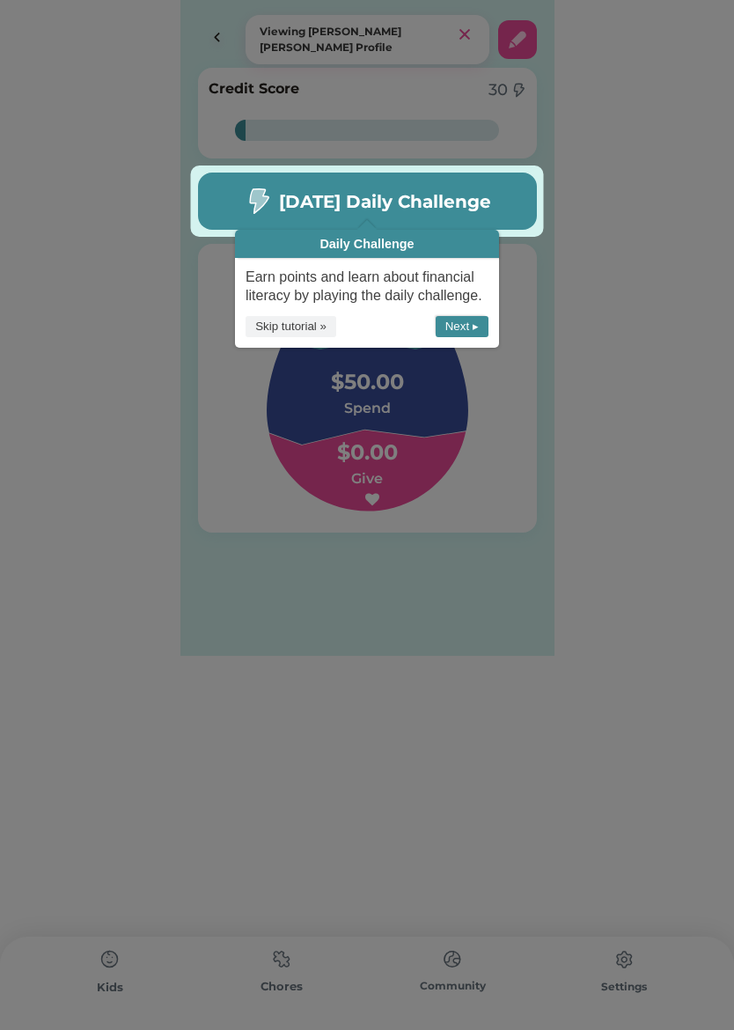
click at [475, 332] on button "Next ▸" at bounding box center [462, 327] width 53 height 22
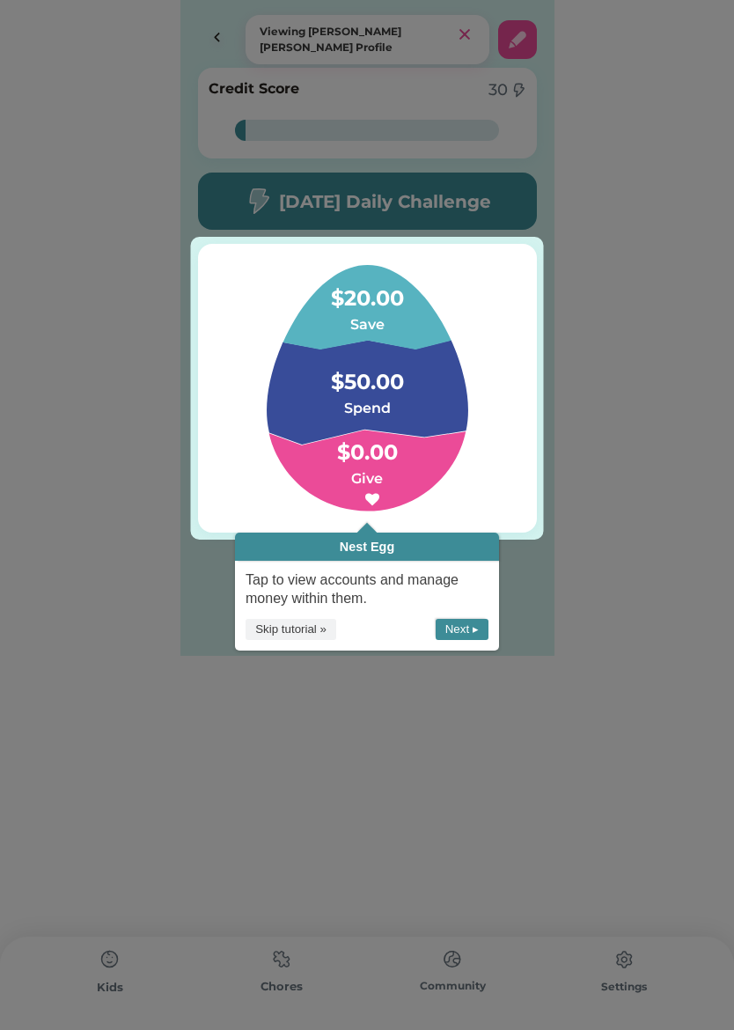
click at [477, 626] on button "Next ▸" at bounding box center [462, 630] width 53 height 22
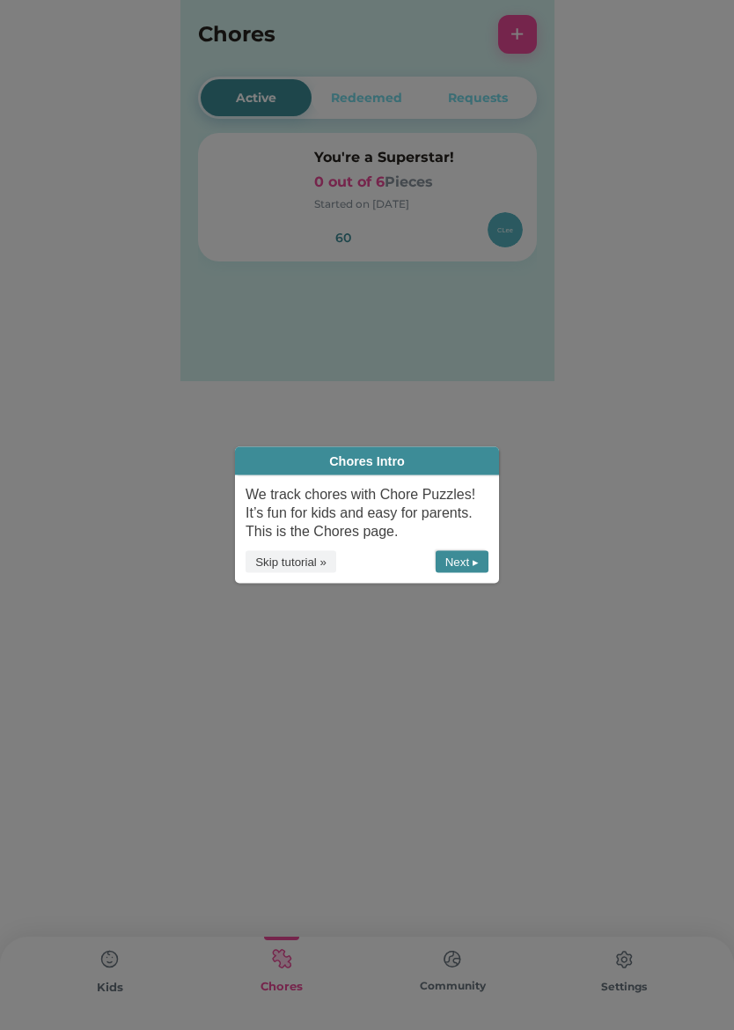
click at [302, 556] on button "Skip tutorial »" at bounding box center [291, 562] width 91 height 22
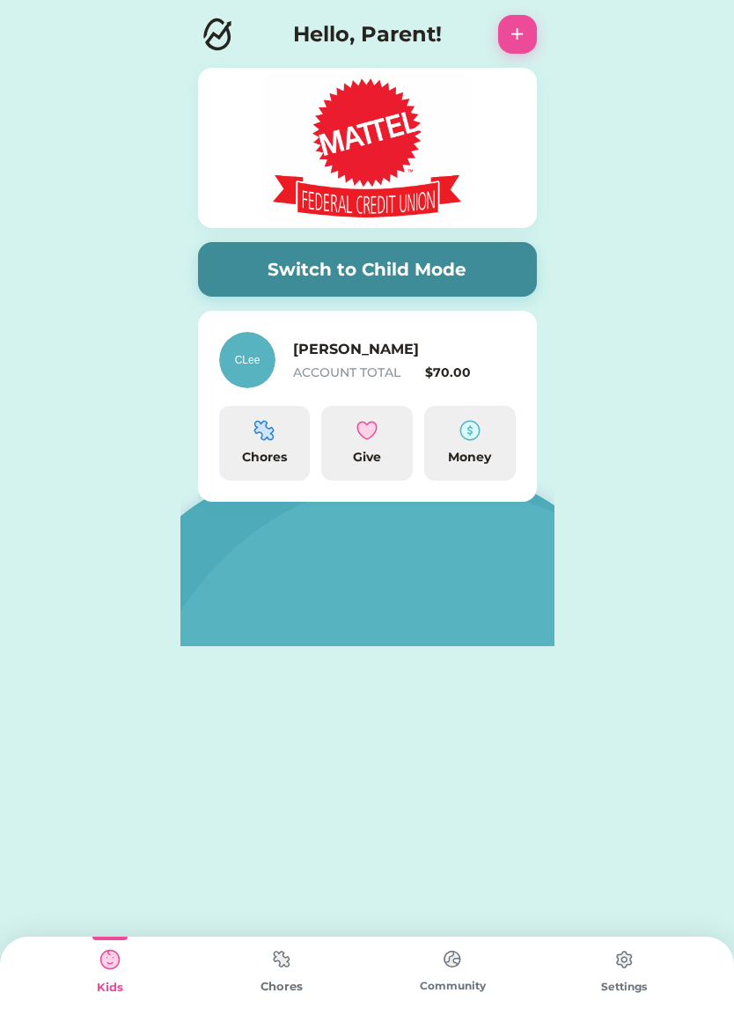
click at [282, 457] on div "Chores" at bounding box center [264, 457] width 77 height 18
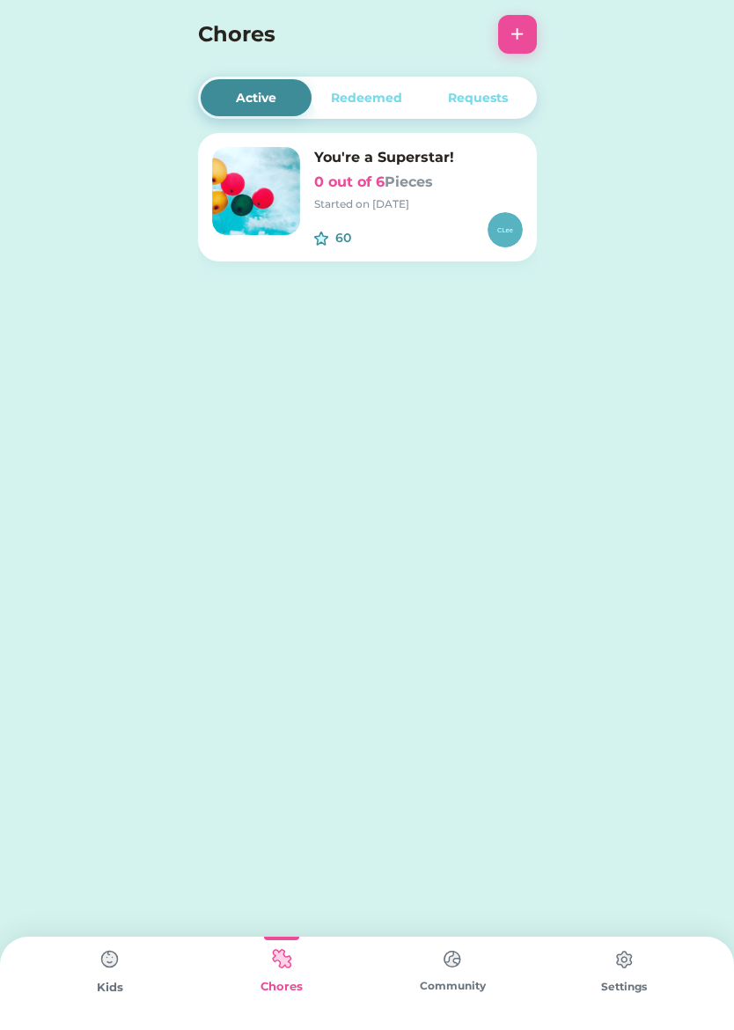
click at [411, 215] on div "60 $" at bounding box center [418, 229] width 209 height 35
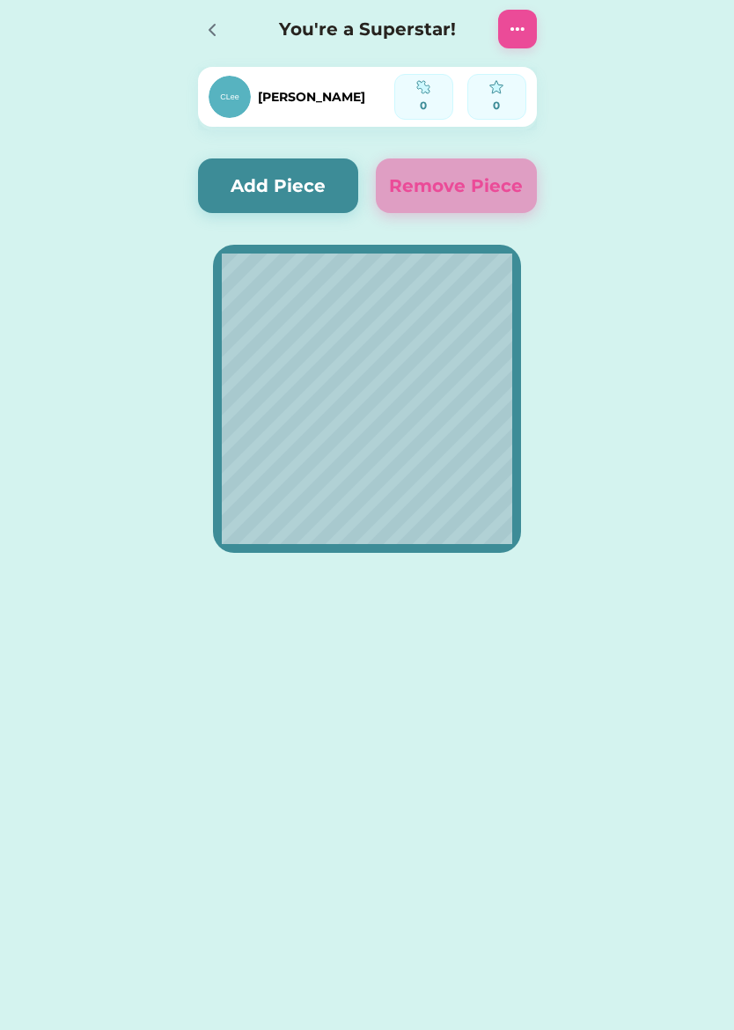
click at [331, 201] on button "Add Piece" at bounding box center [278, 185] width 161 height 55
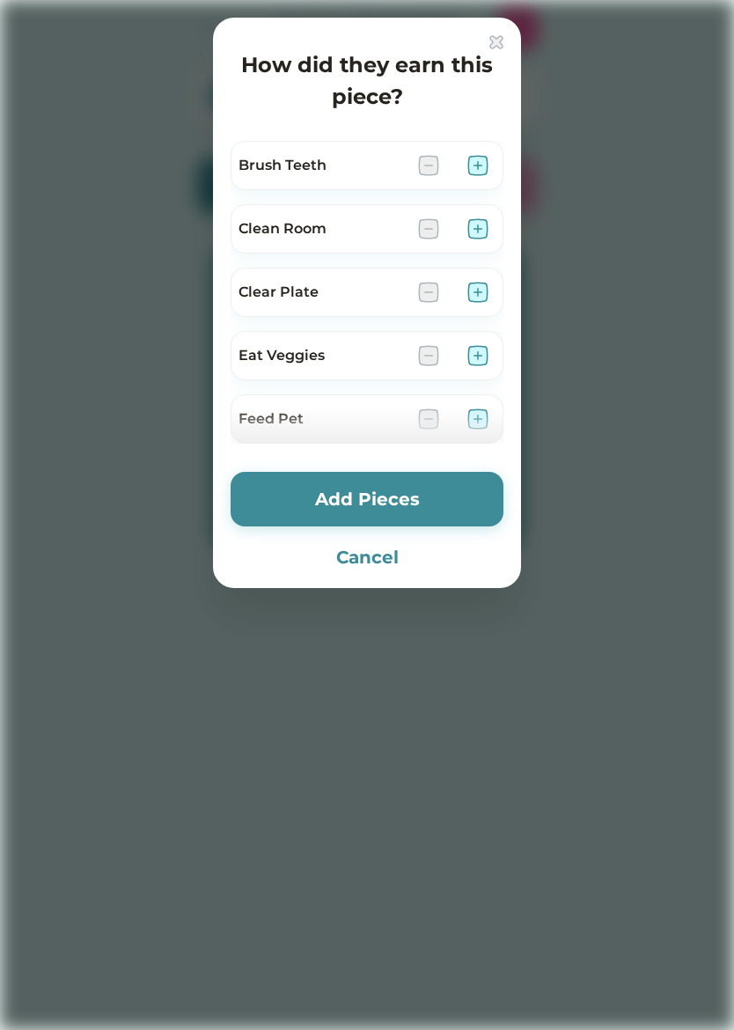
click at [486, 163] on img at bounding box center [477, 165] width 21 height 21
click at [481, 232] on img at bounding box center [477, 228] width 21 height 21
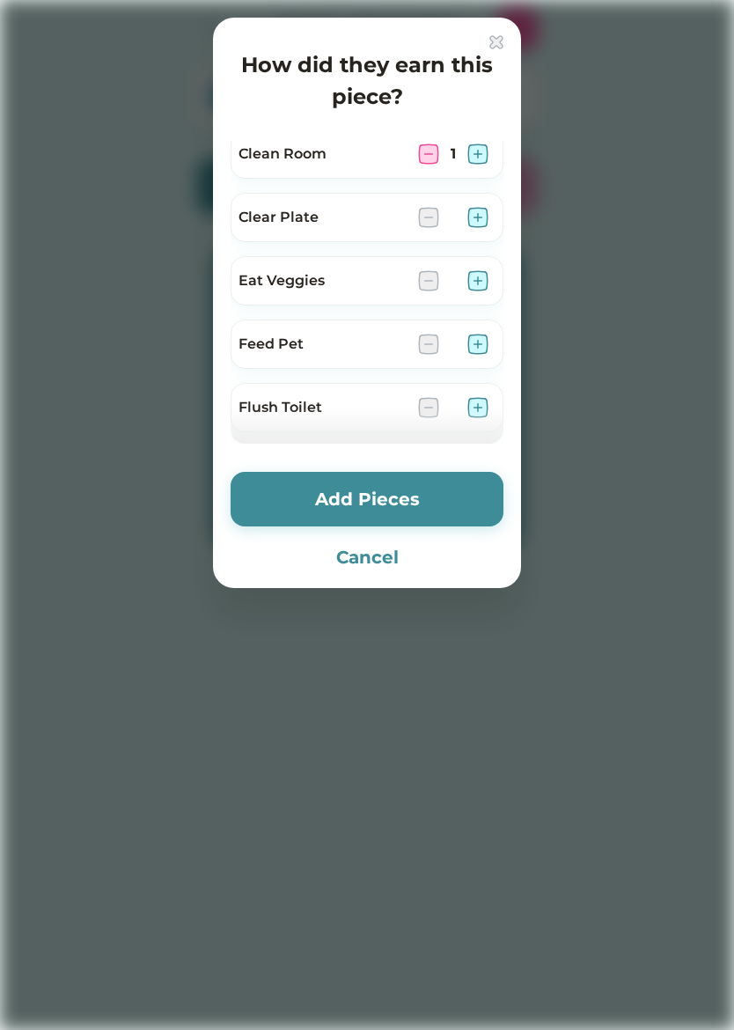
scroll to position [79, 0]
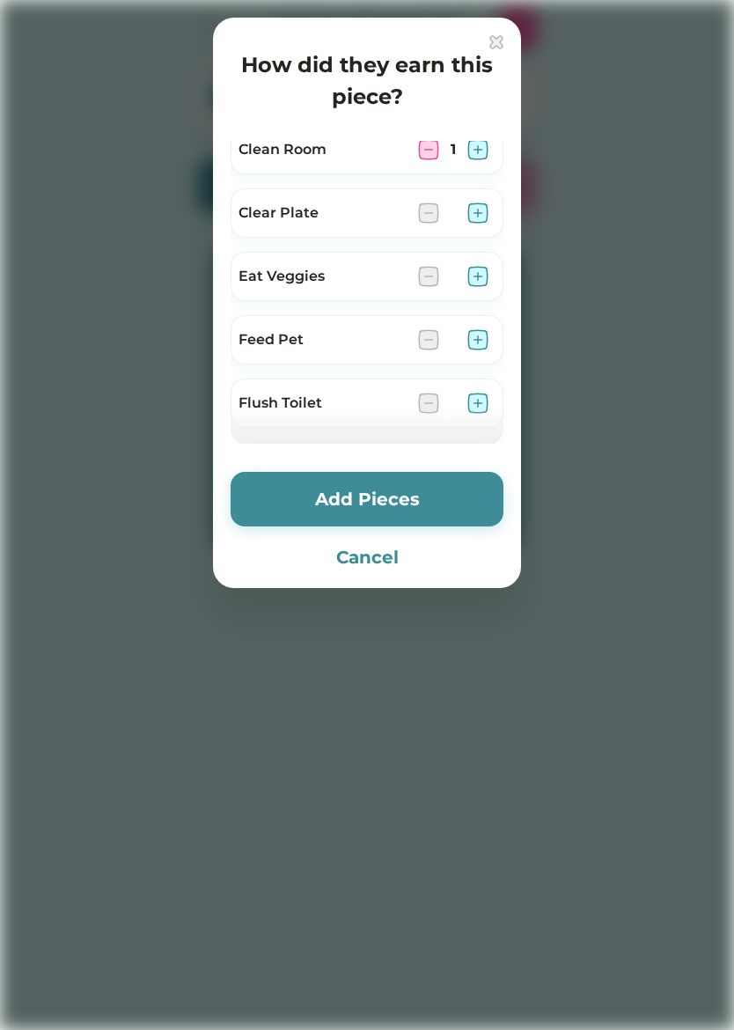
click at [487, 342] on img at bounding box center [477, 339] width 21 height 21
click at [481, 278] on img at bounding box center [477, 276] width 21 height 21
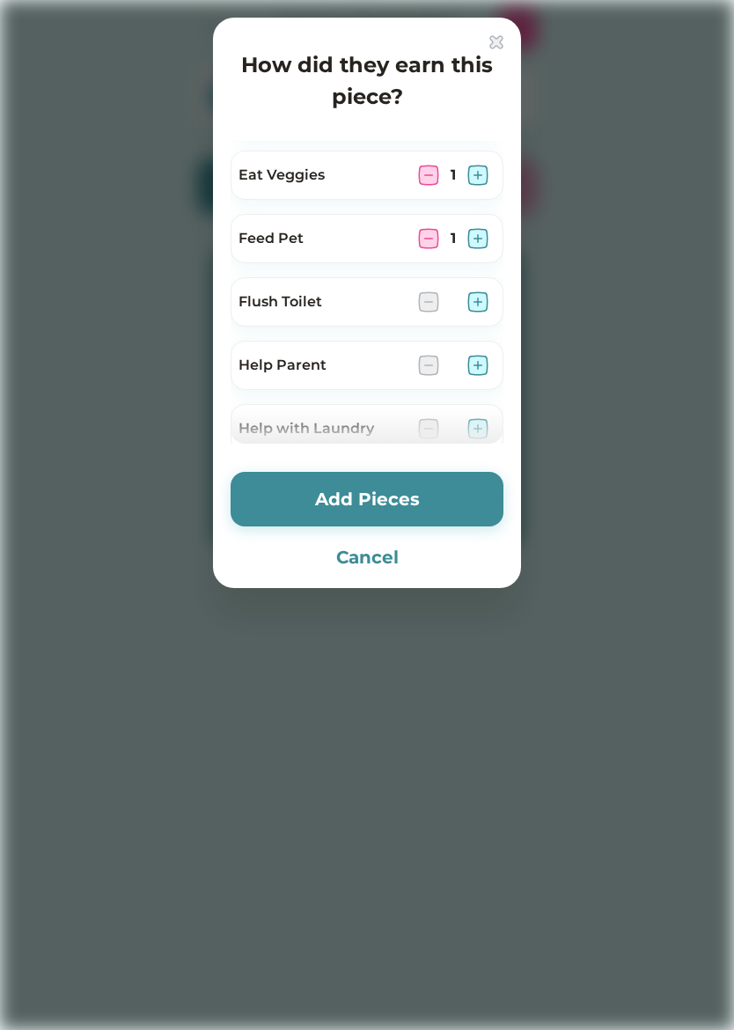
scroll to position [181, 0]
click at [485, 366] on img at bounding box center [477, 364] width 21 height 21
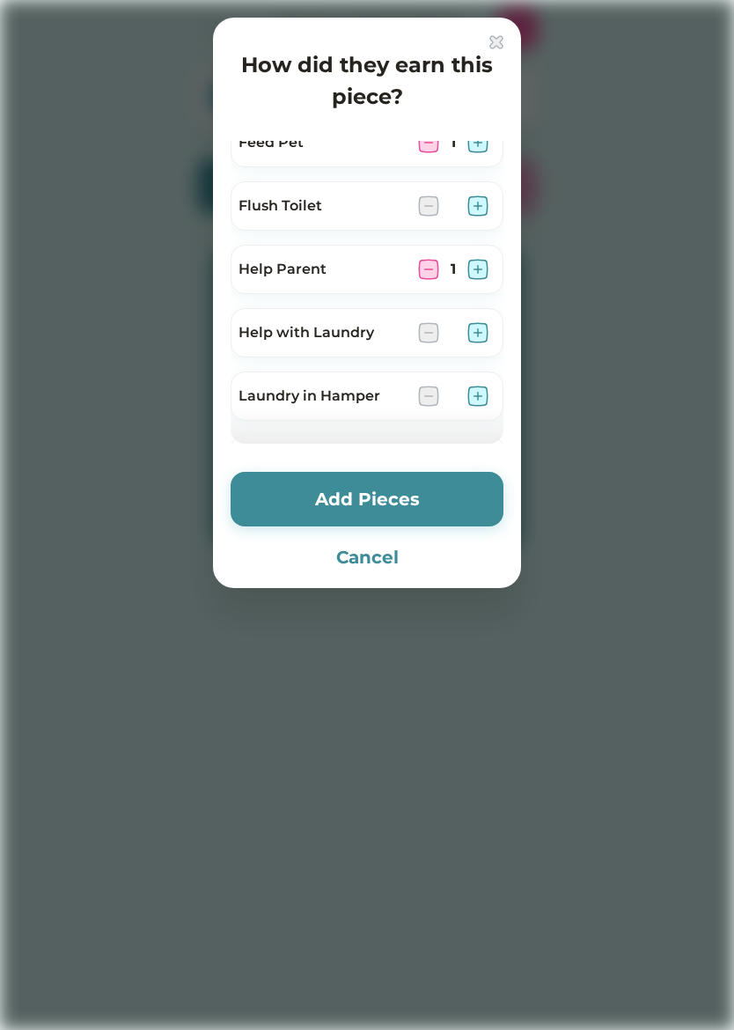
scroll to position [297, 0]
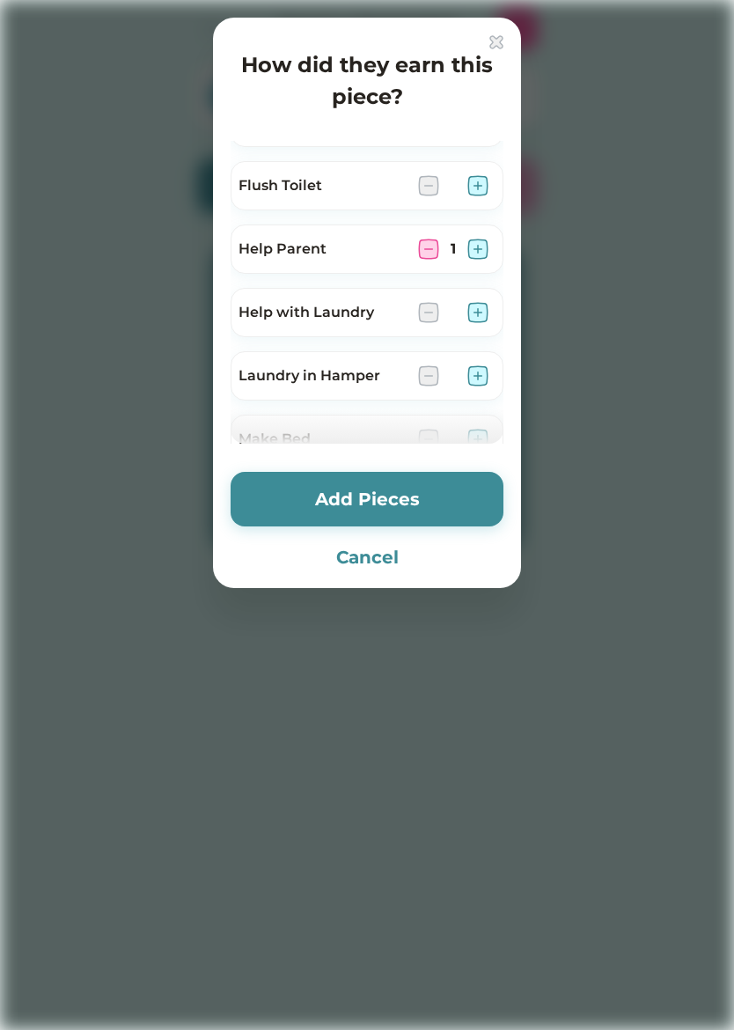
click at [483, 312] on img at bounding box center [477, 312] width 21 height 21
click at [476, 374] on img at bounding box center [477, 375] width 21 height 21
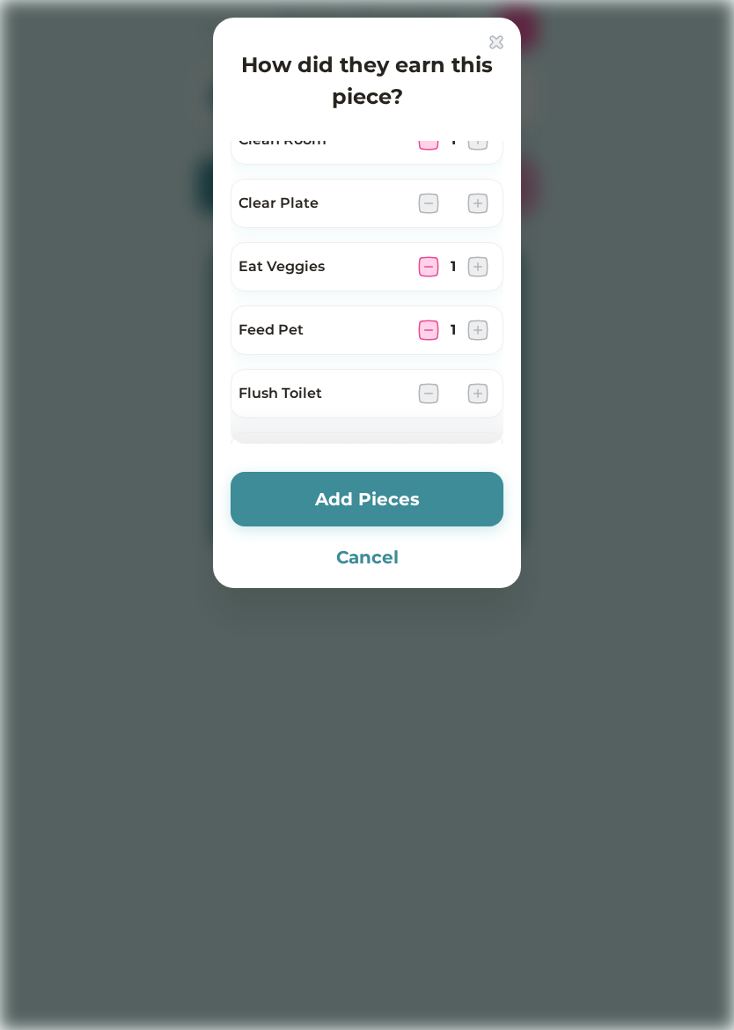
scroll to position [78, 0]
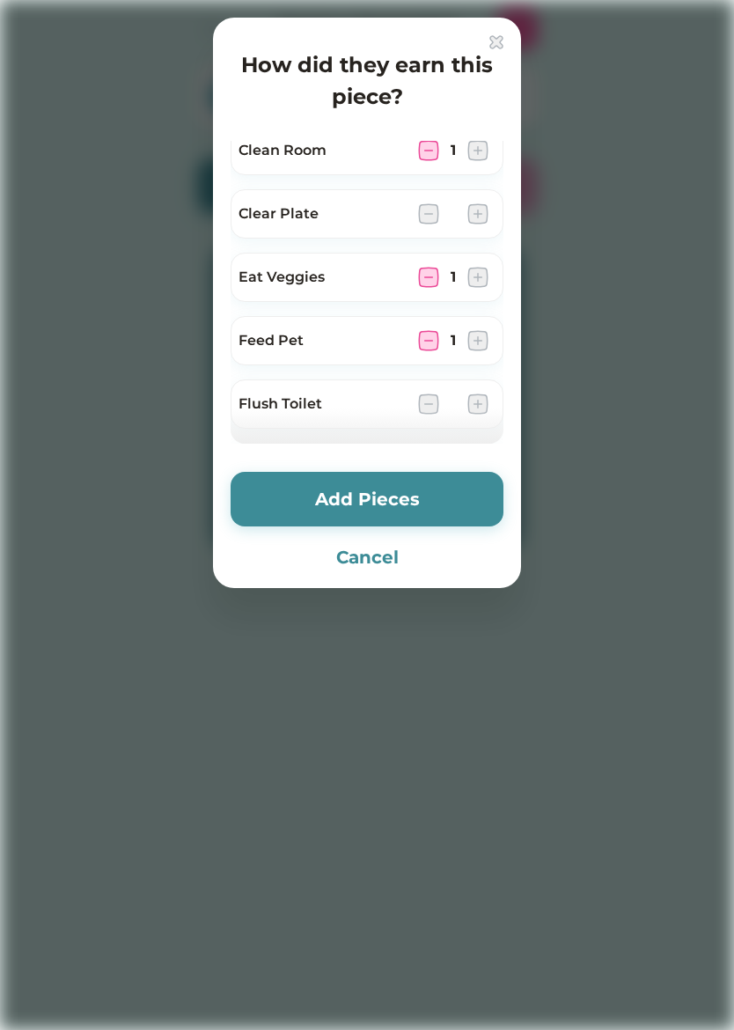
click at [436, 267] on img at bounding box center [428, 277] width 21 height 21
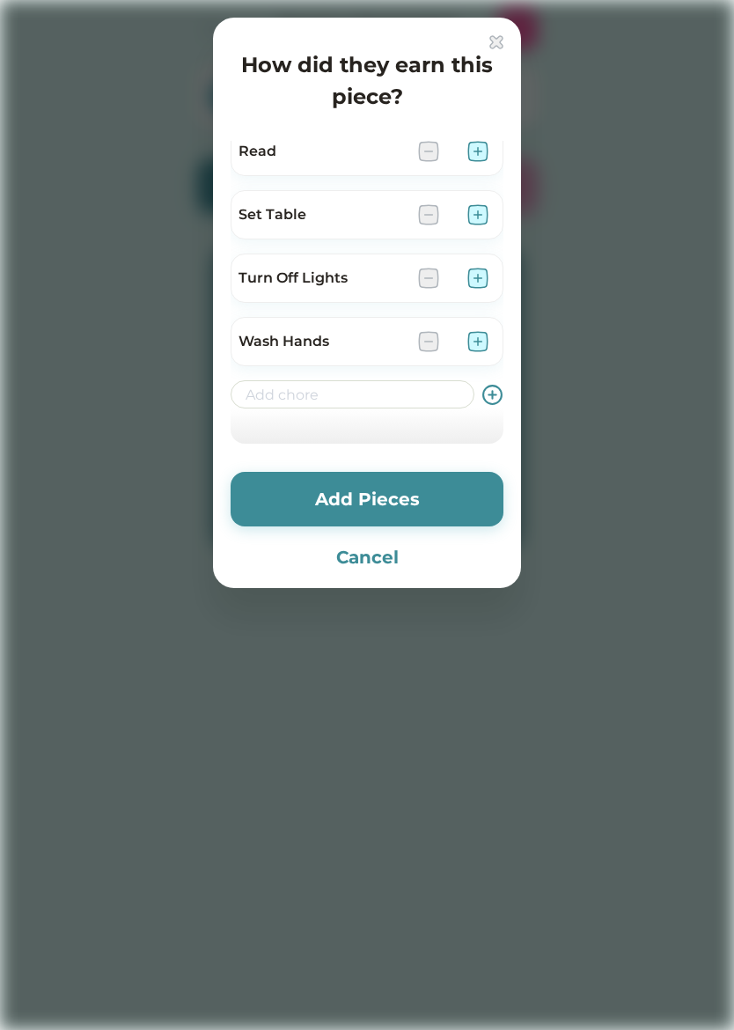
scroll to position [711, 0]
click at [486, 338] on img at bounding box center [477, 341] width 21 height 21
click at [456, 495] on button "Add Pieces" at bounding box center [367, 499] width 273 height 55
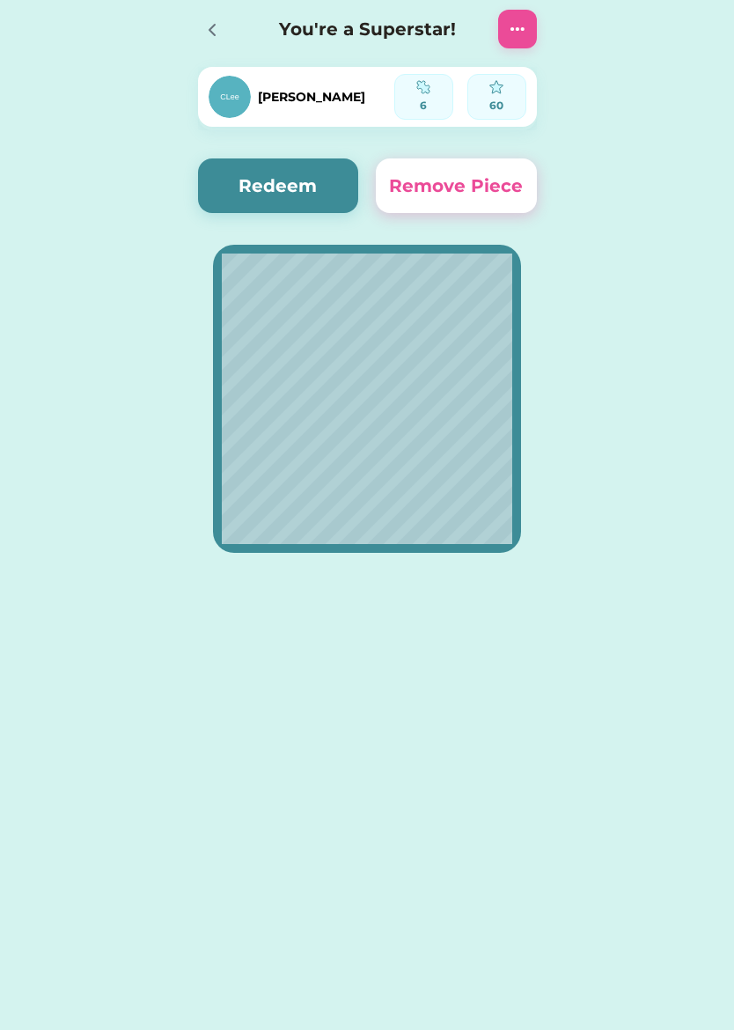
click at [334, 187] on button "Redeem" at bounding box center [278, 185] width 161 height 55
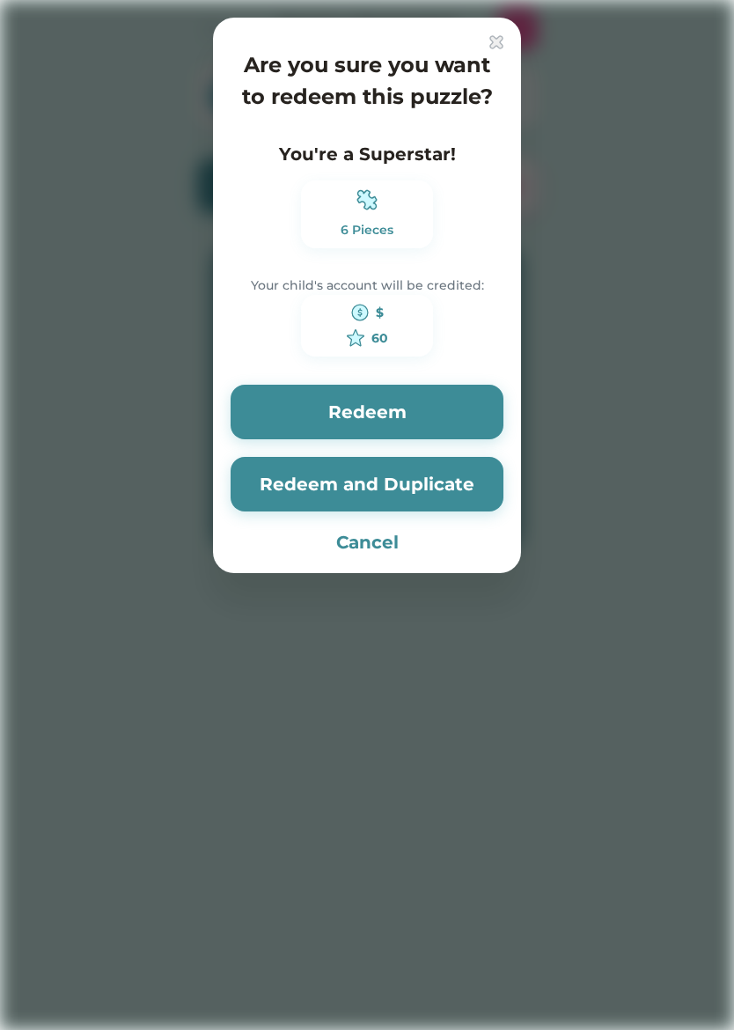
click at [384, 541] on button "Cancel" at bounding box center [367, 542] width 273 height 26
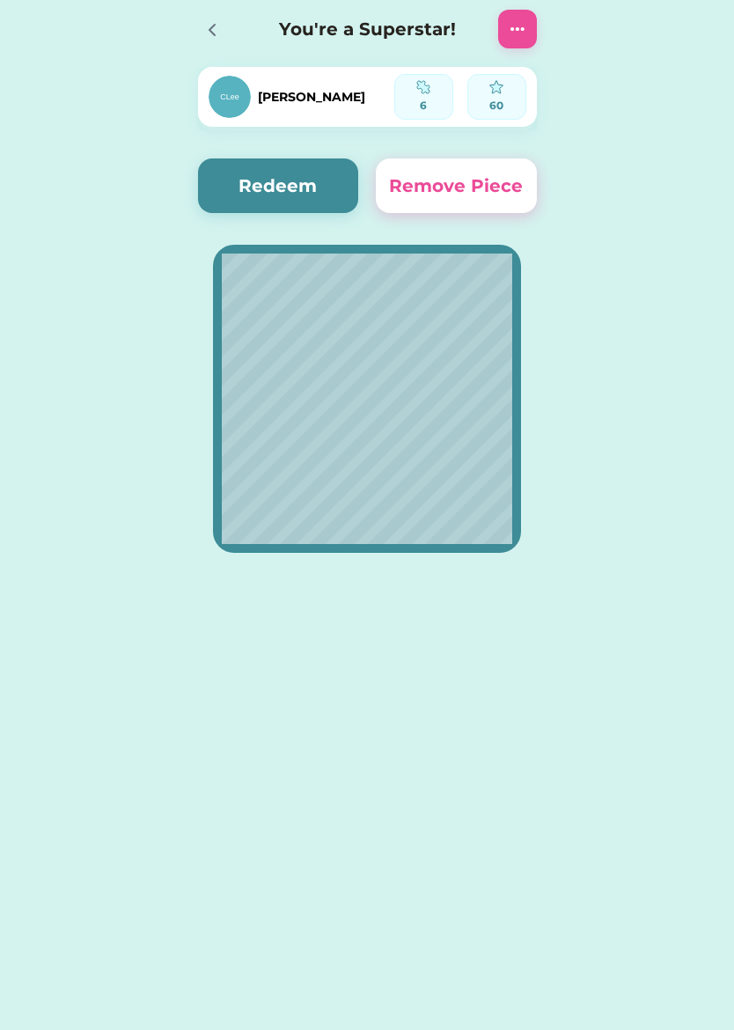
click at [526, 17] on div at bounding box center [517, 29] width 39 height 39
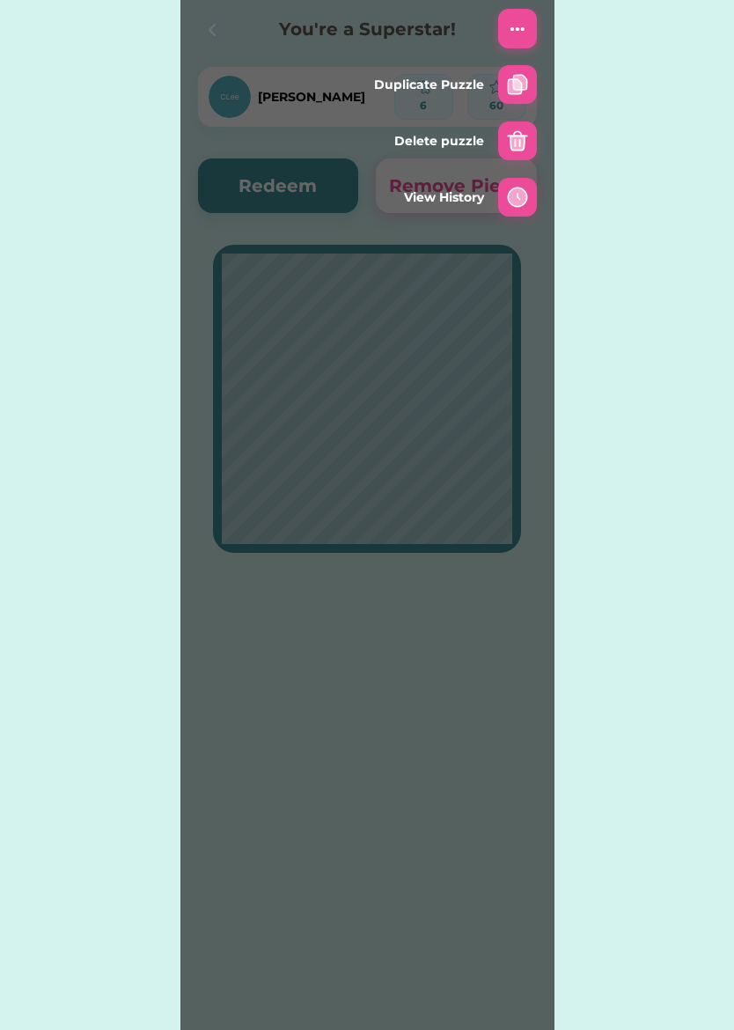
click at [518, 33] on img at bounding box center [517, 28] width 21 height 21
click at [153, 276] on div "Active Redeemed Requests You're a Superstar! 6 out of 6 Pieces Started on 9/03/…" at bounding box center [367, 308] width 734 height 616
click at [180, 47] on div "You're a Superstar!" at bounding box center [367, 29] width 374 height 56
click at [217, 40] on icon at bounding box center [212, 29] width 21 height 21
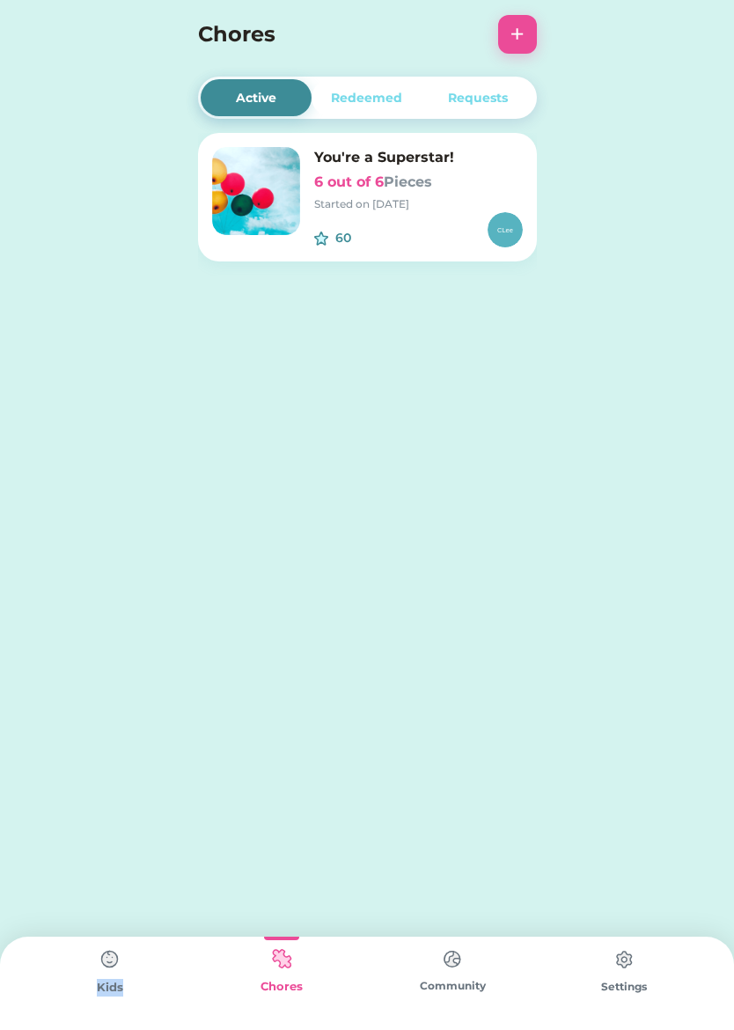
click at [554, 784] on div "Active Redeemed Requests You're a Superstar! 6 out of 6 Pieces Started on 9/03/…" at bounding box center [367, 515] width 734 height 1030
click at [119, 975] on img at bounding box center [109, 959] width 35 height 35
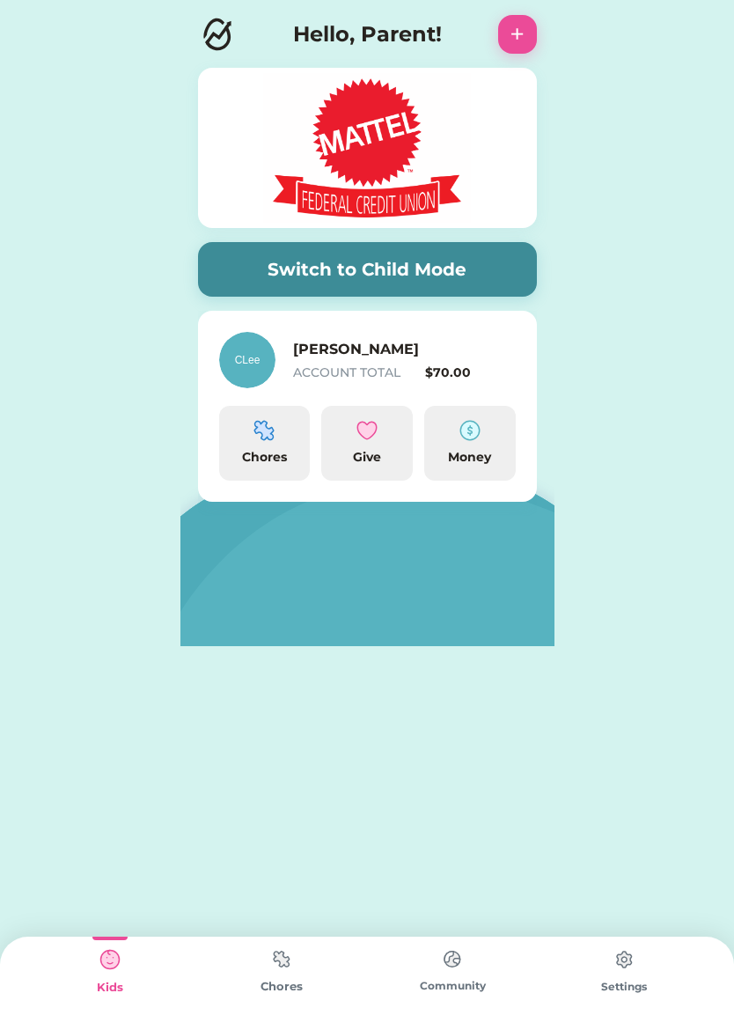
click at [489, 464] on div "Money" at bounding box center [469, 457] width 77 height 18
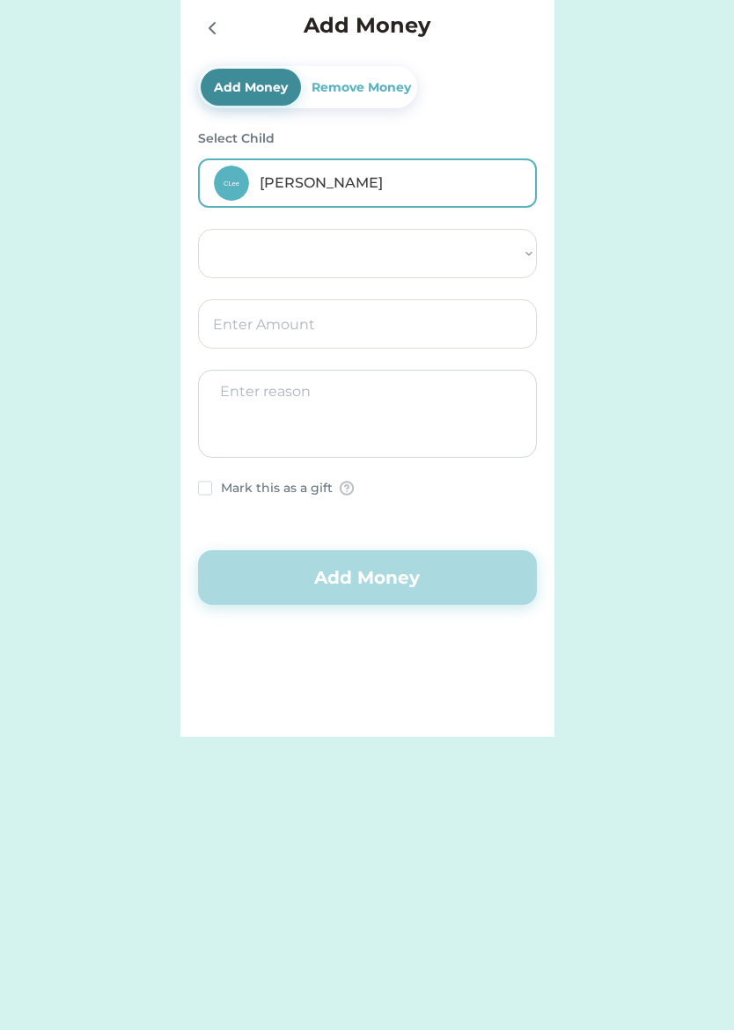
select select ""PLACEHOLDER_1427118222253""
click at [202, 20] on icon at bounding box center [212, 28] width 21 height 21
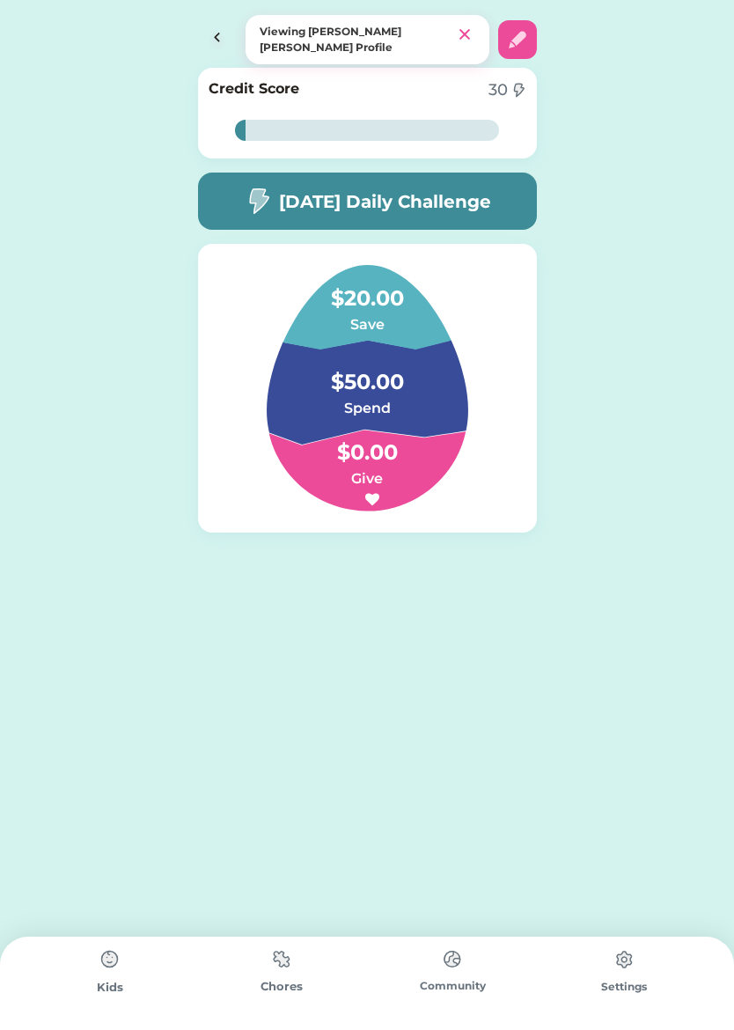
click at [434, 408] on h6 "Spend" at bounding box center [367, 408] width 176 height 21
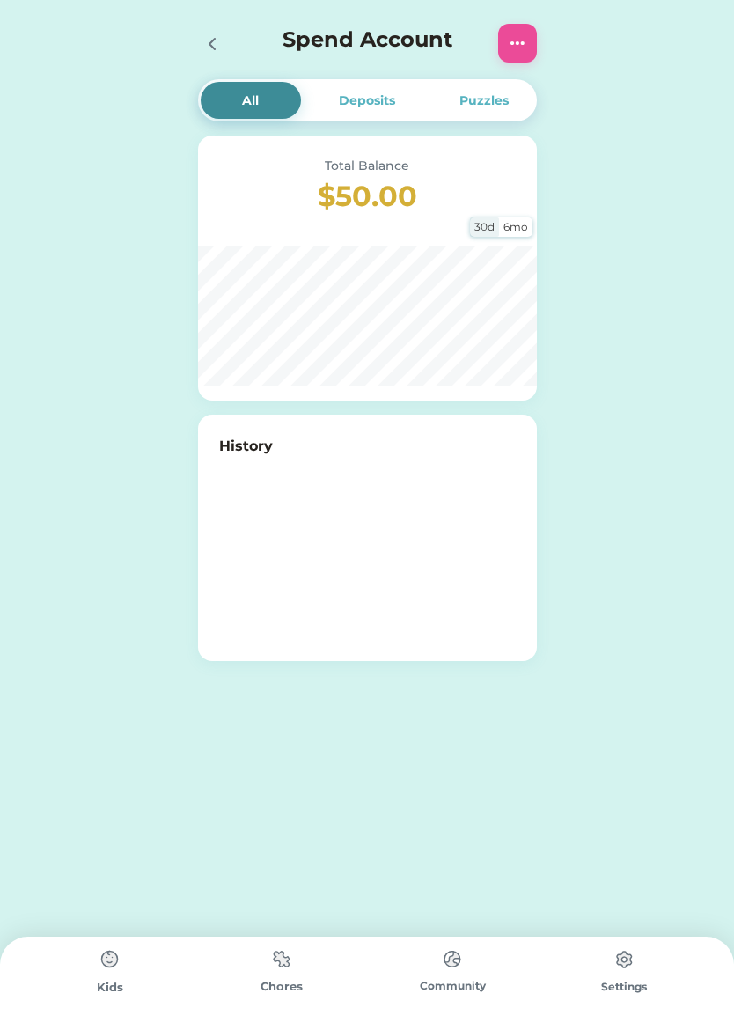
click at [405, 462] on div at bounding box center [367, 545] width 297 height 176
click at [526, 42] on img at bounding box center [517, 43] width 21 height 21
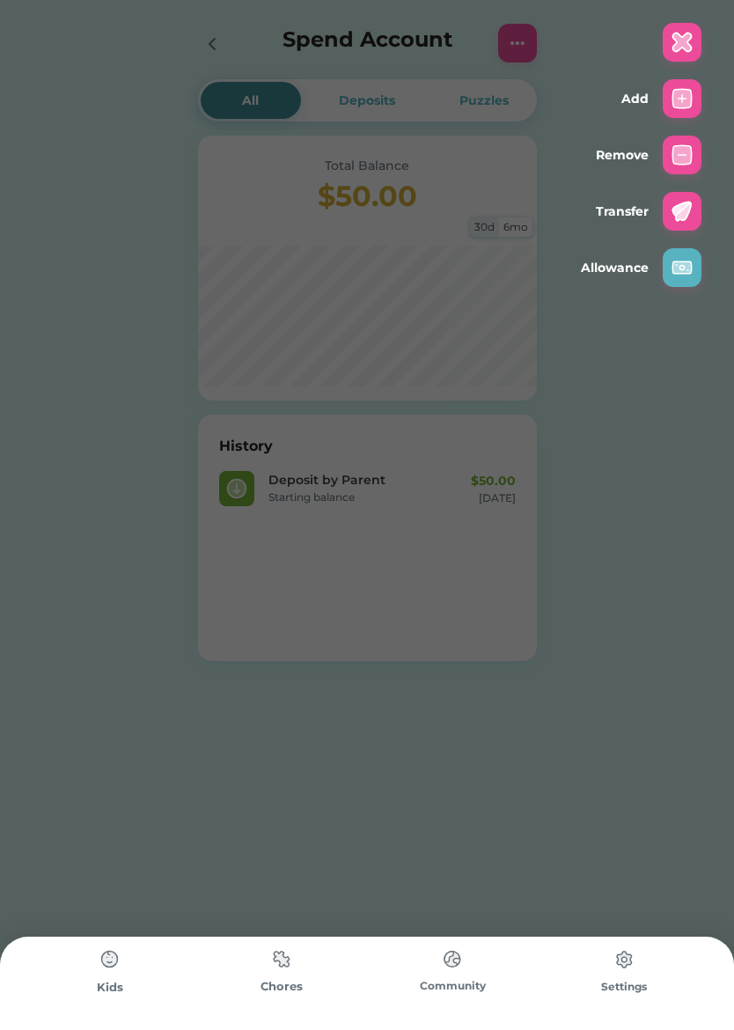
click at [688, 155] on img at bounding box center [682, 154] width 21 height 21
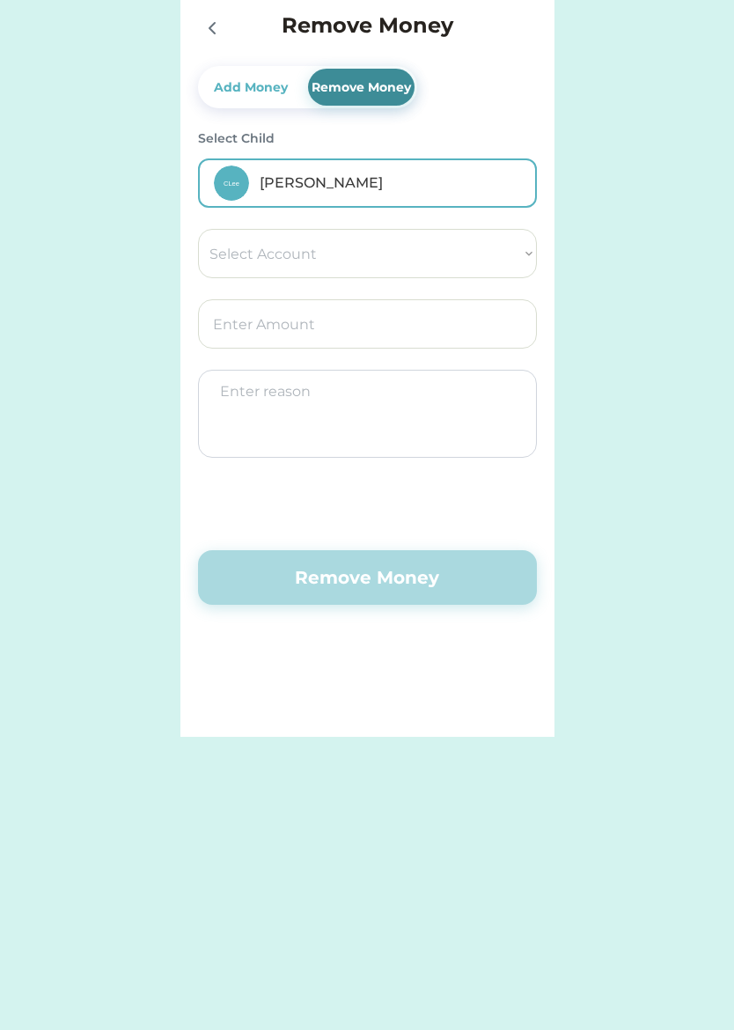
click at [250, 81] on div "Add Money" at bounding box center [250, 87] width 81 height 18
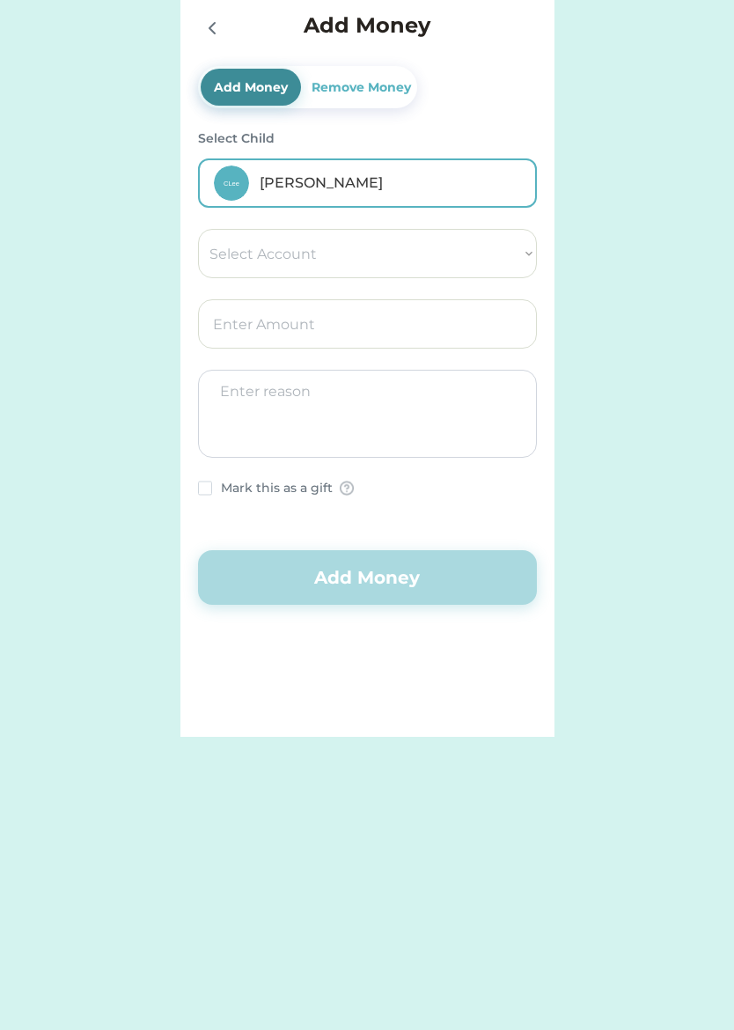
click at [213, 26] on icon at bounding box center [212, 28] width 21 height 21
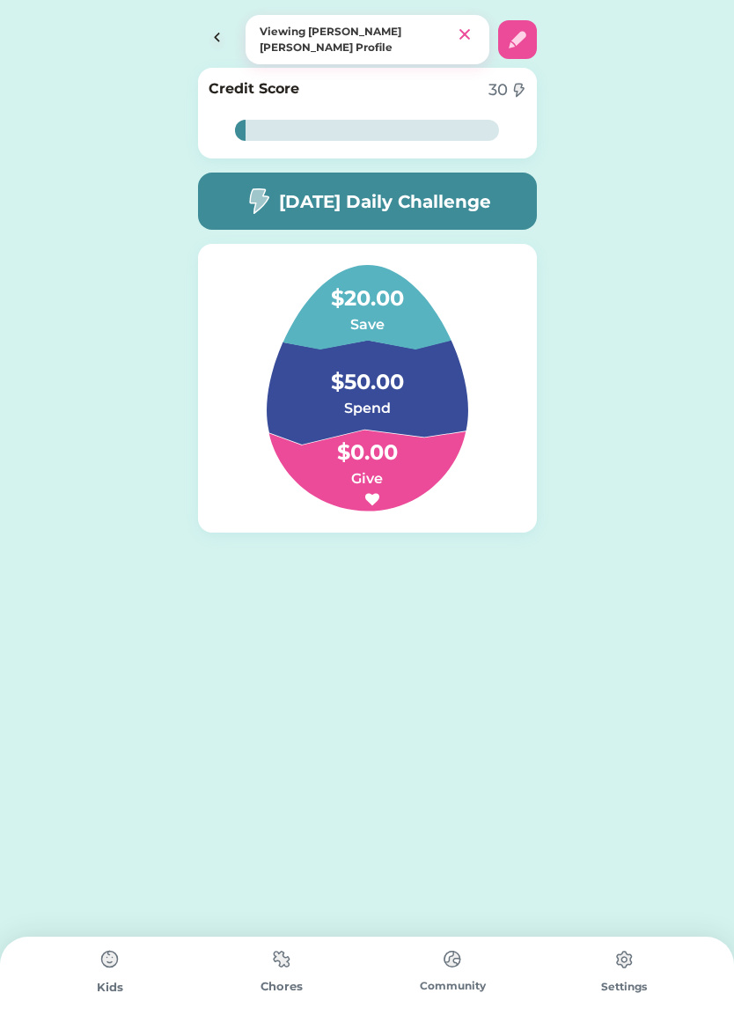
click at [500, 208] on div "[DATE] Daily Challenge" at bounding box center [367, 201] width 339 height 57
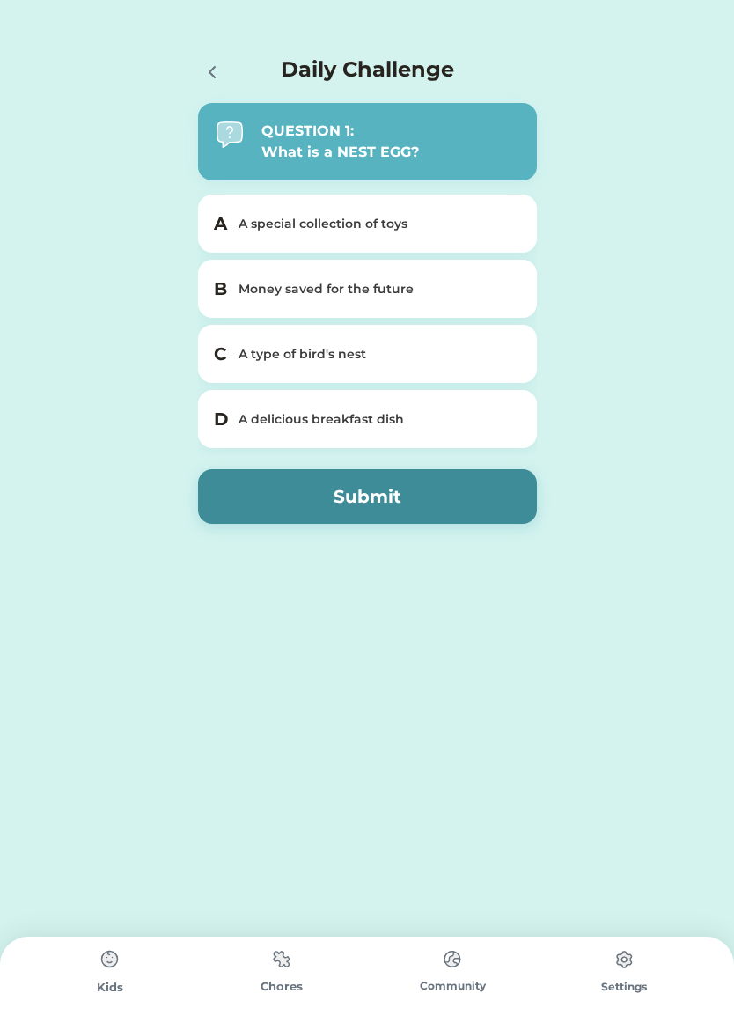
click at [439, 294] on div "Money saved for the future" at bounding box center [378, 289] width 279 height 18
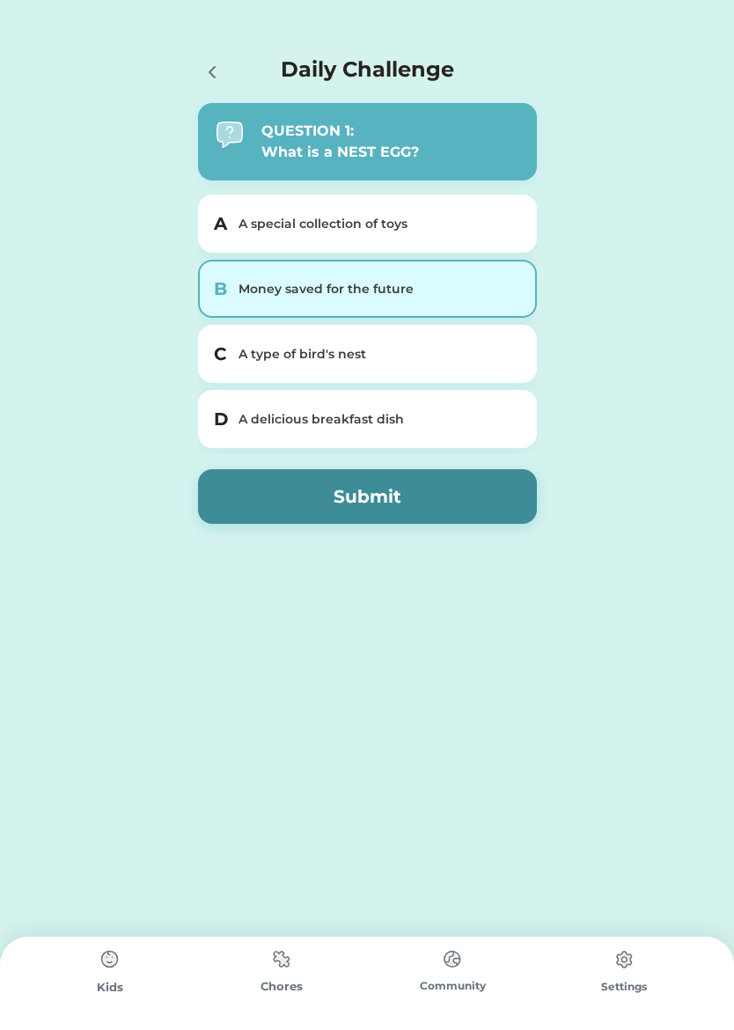
click at [458, 497] on button "Submit" at bounding box center [367, 496] width 339 height 55
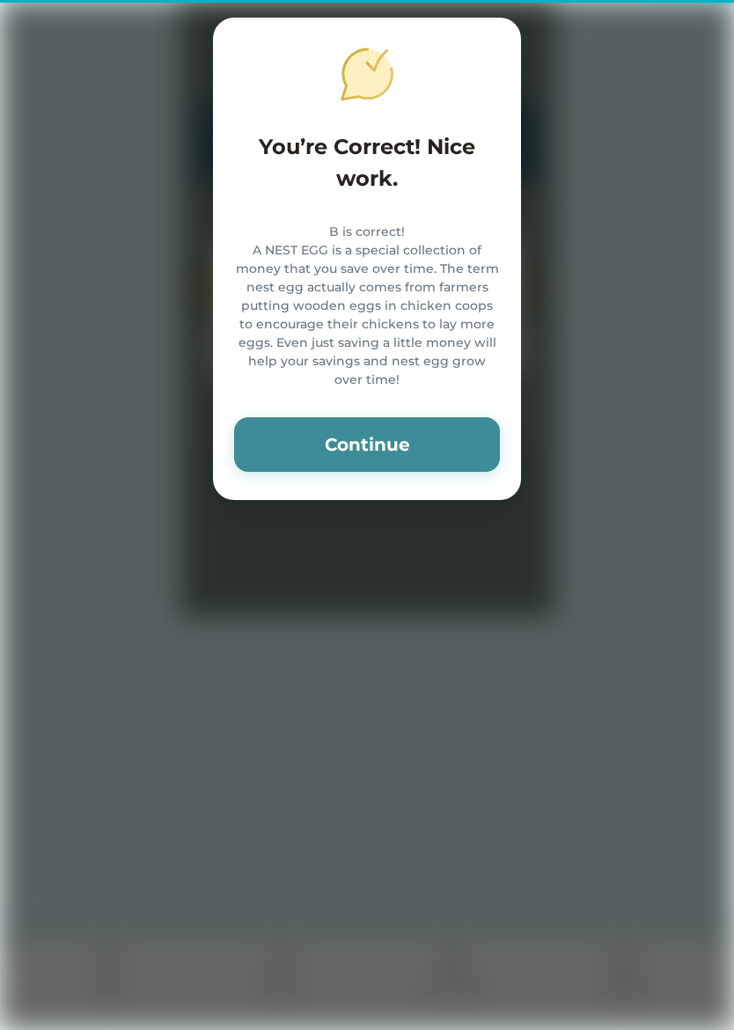
click at [459, 461] on button "Continue" at bounding box center [367, 444] width 266 height 55
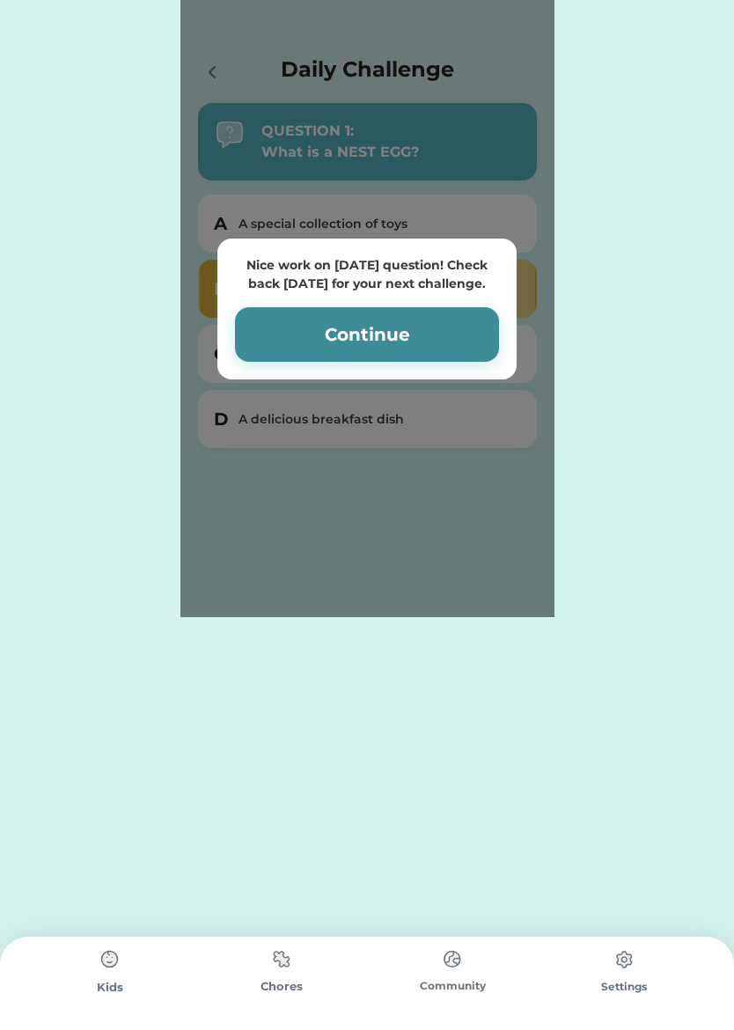
click at [475, 335] on button "Continue" at bounding box center [367, 334] width 264 height 55
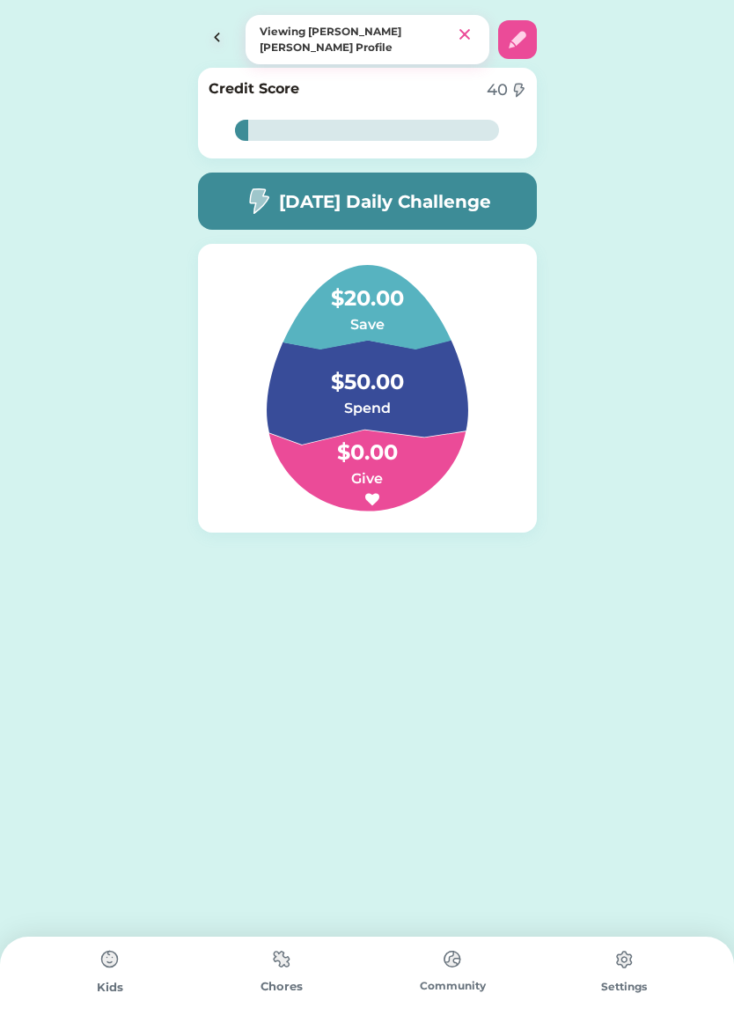
click at [417, 41] on div "Viewing [PERSON_NAME] [PERSON_NAME] Profile" at bounding box center [357, 40] width 195 height 32
click at [389, 30] on div "Viewing [PERSON_NAME] [PERSON_NAME] Profile" at bounding box center [357, 40] width 195 height 32
click at [407, 305] on h4 "$20.00" at bounding box center [367, 289] width 176 height 49
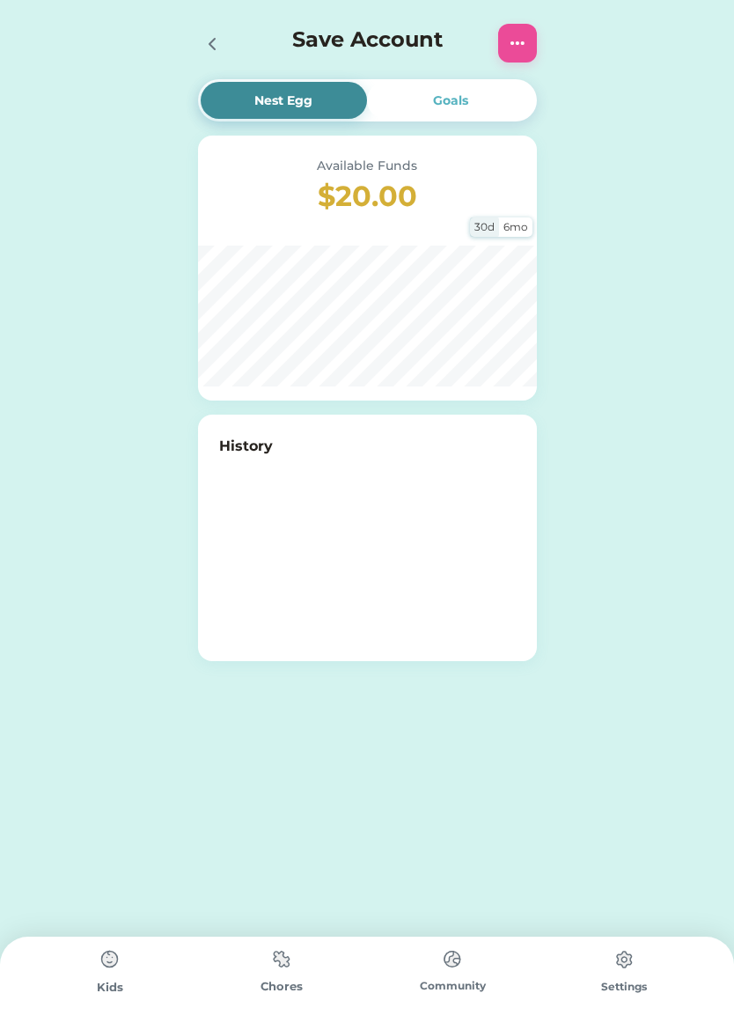
click at [397, 478] on div at bounding box center [367, 545] width 297 height 176
click at [432, 482] on div "$20.00 Sep 03, 25" at bounding box center [472, 489] width 88 height 34
click at [362, 489] on div "Starting balance" at bounding box center [347, 497] width 156 height 16
click at [372, 481] on div "Deposit by Parent" at bounding box center [347, 480] width 156 height 18
click at [446, 221] on div "Available Funds $20.00 30d 6mo" at bounding box center [367, 268] width 339 height 265
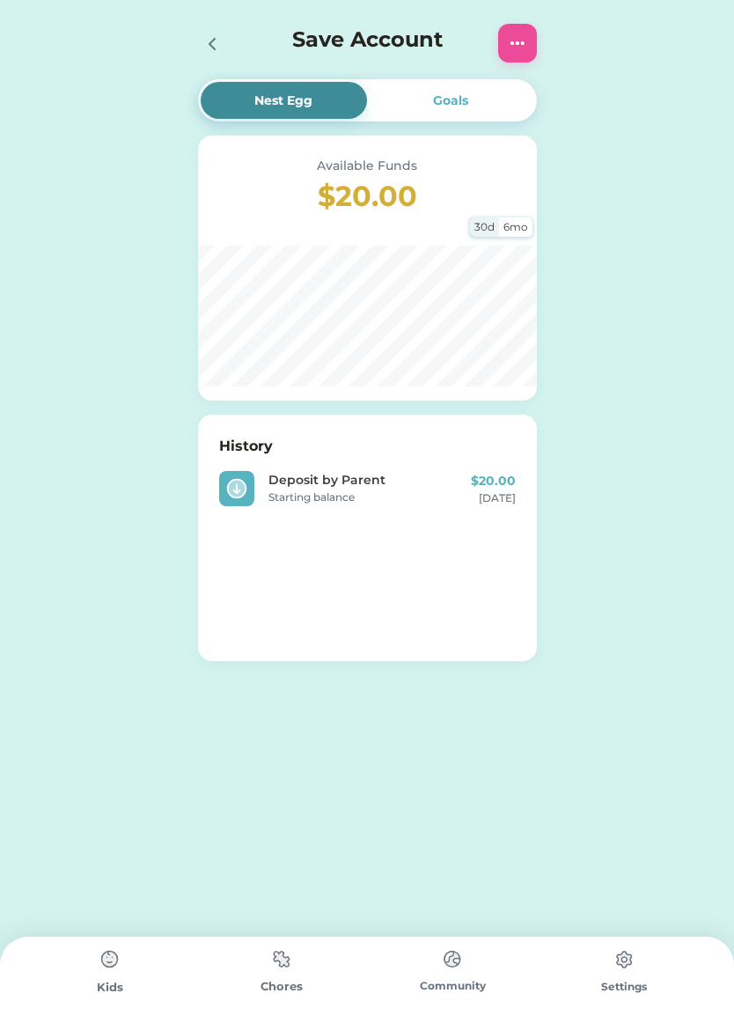
click at [526, 39] on img at bounding box center [517, 43] width 21 height 21
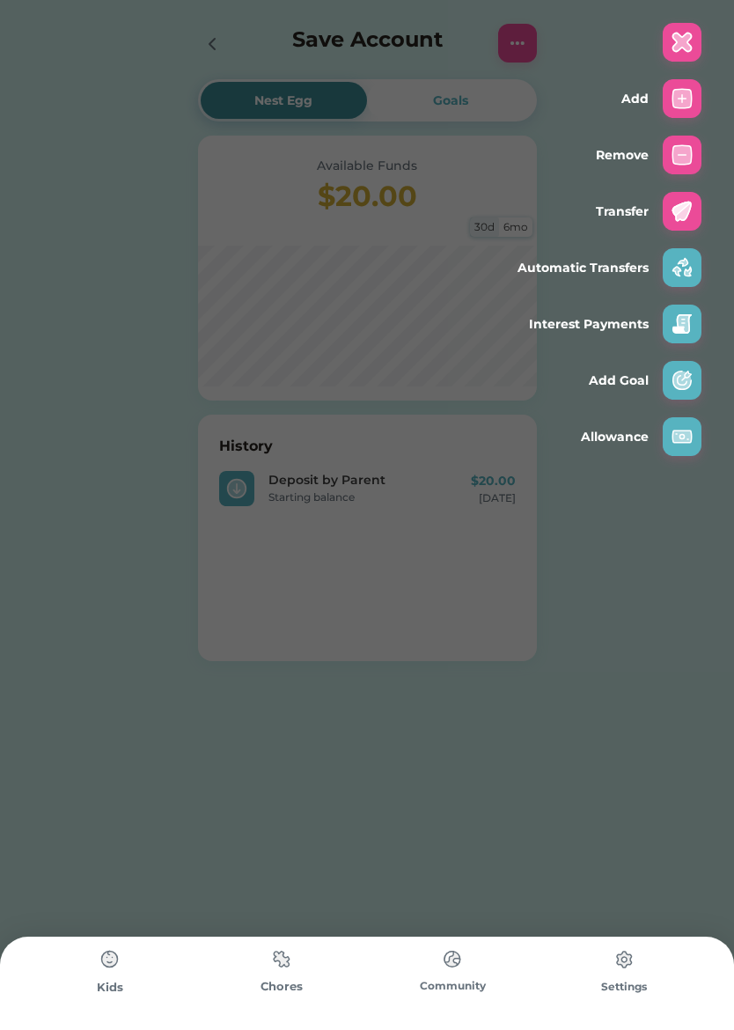
click at [688, 428] on img at bounding box center [682, 436] width 21 height 21
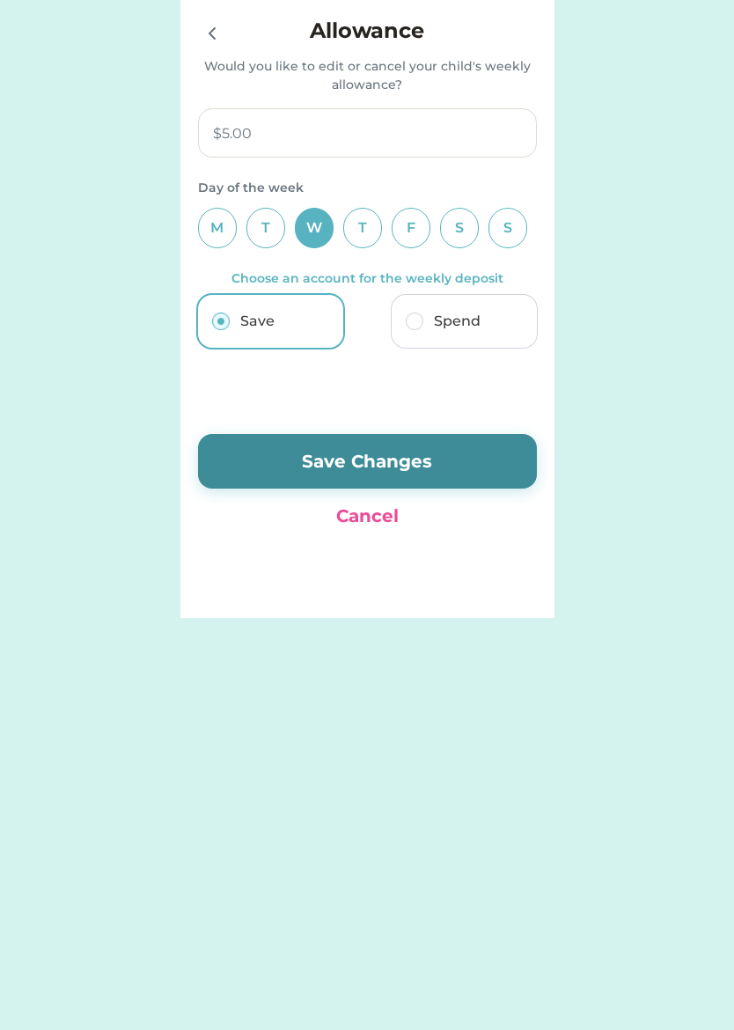
click at [378, 514] on button "Cancel" at bounding box center [367, 516] width 339 height 26
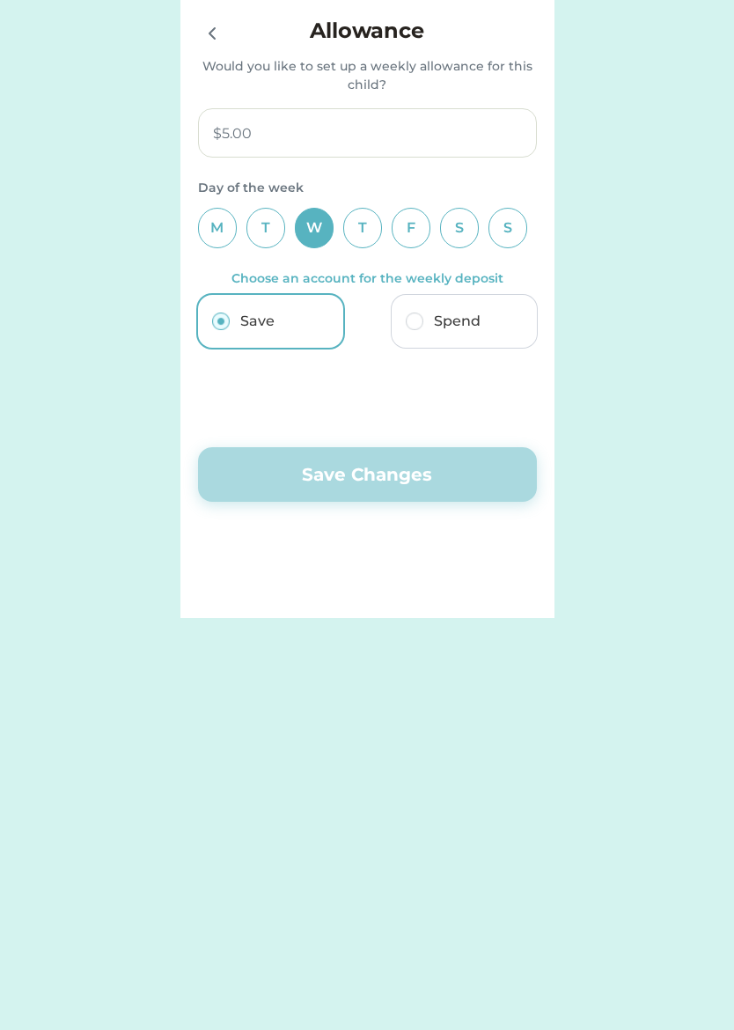
click at [204, 26] on icon at bounding box center [212, 33] width 21 height 21
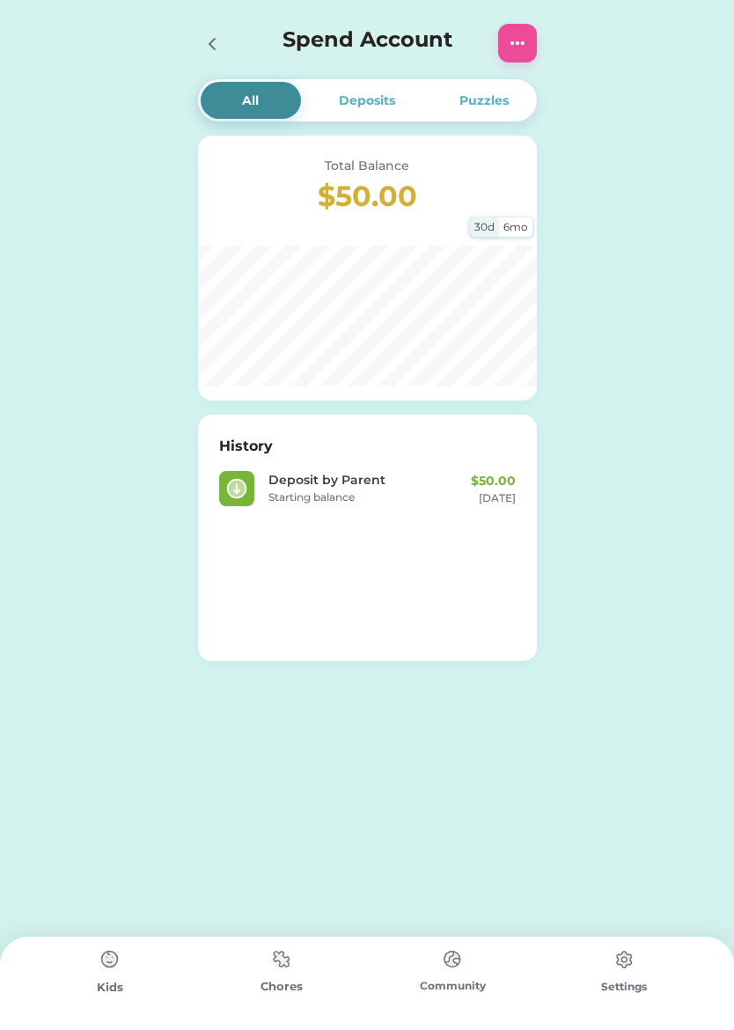
click at [385, 99] on div "Deposits" at bounding box center [367, 101] width 56 height 18
click at [496, 96] on div "Puzzles" at bounding box center [484, 101] width 49 height 18
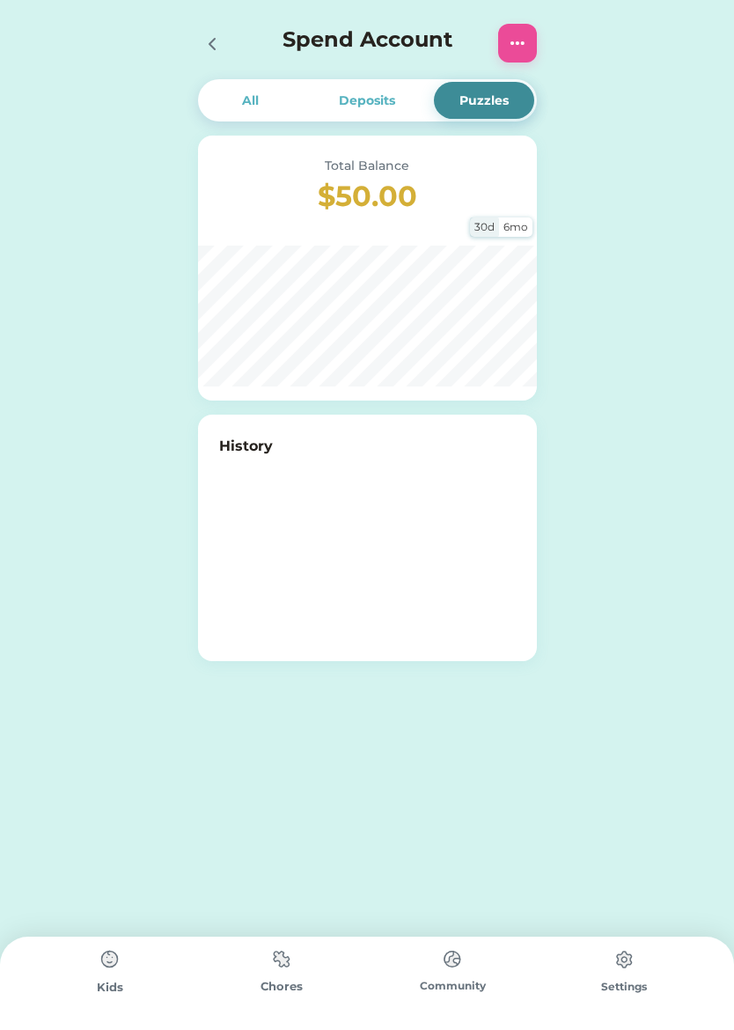
click at [221, 40] on icon at bounding box center [212, 43] width 21 height 21
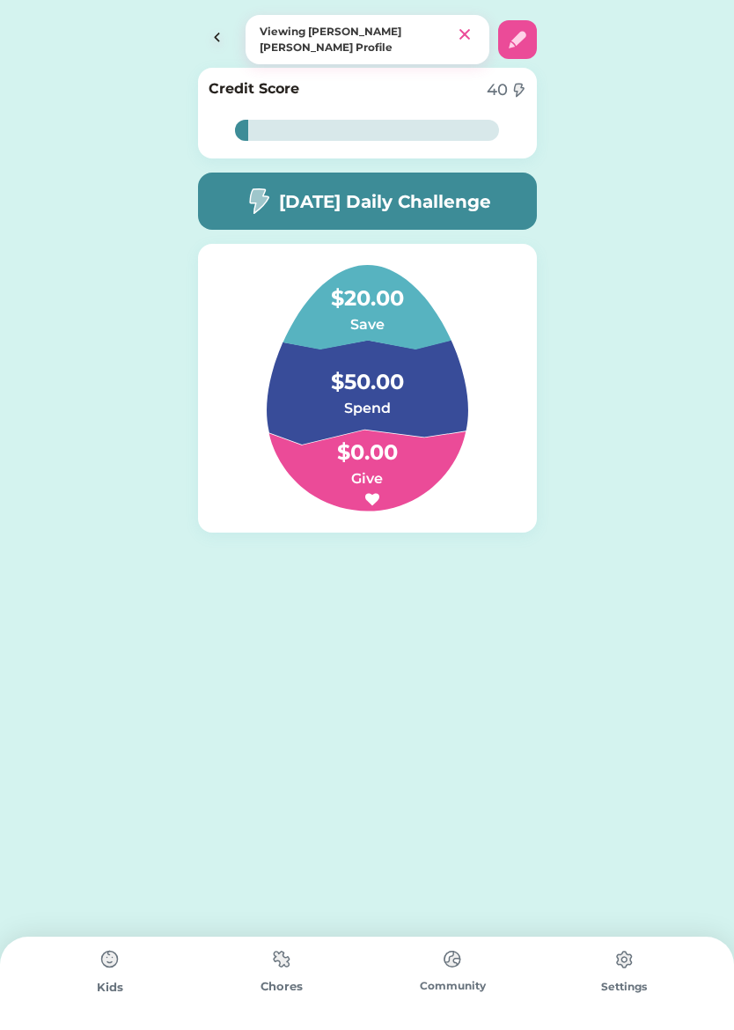
click at [222, 27] on img at bounding box center [217, 39] width 39 height 39
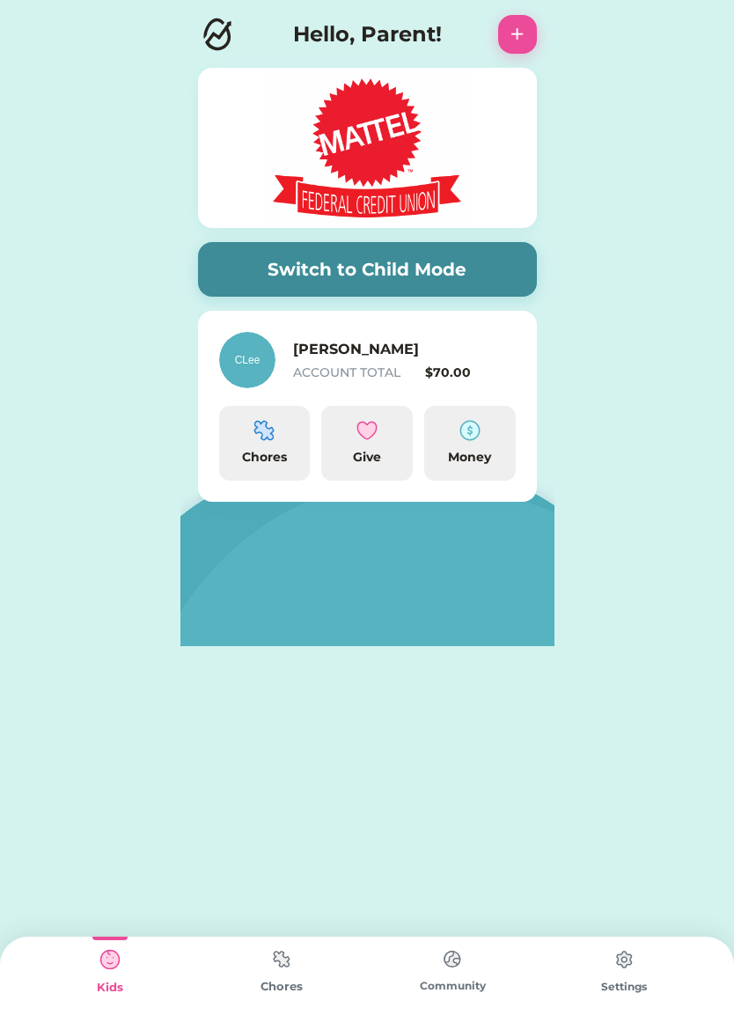
click at [489, 276] on button "Switch to Child Mode" at bounding box center [367, 269] width 339 height 55
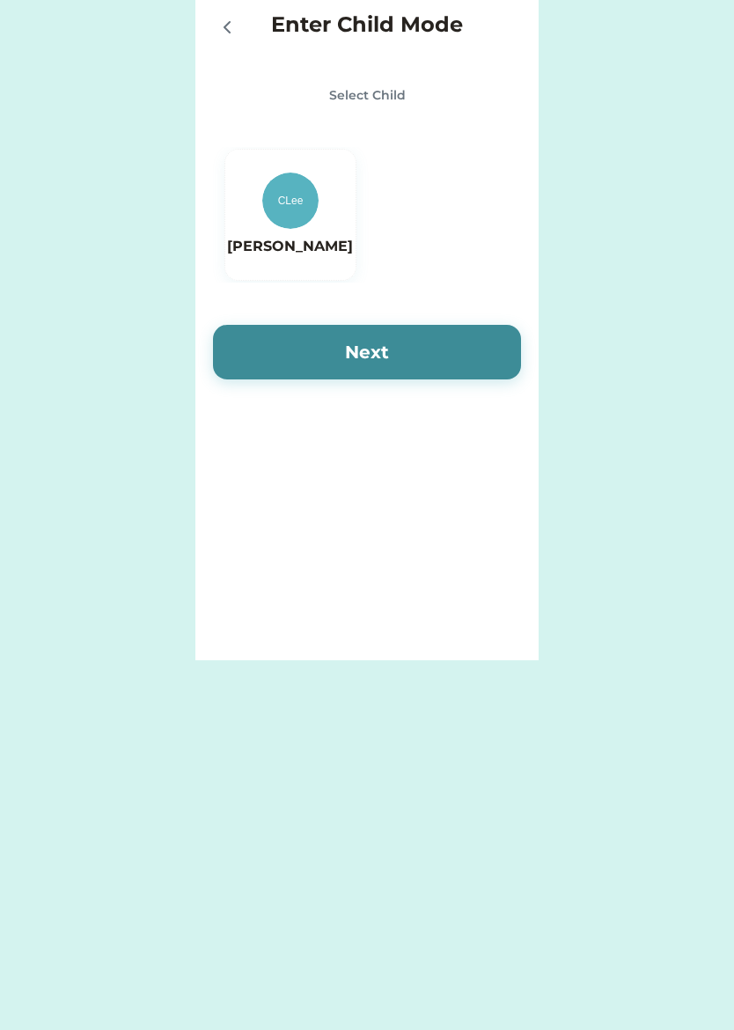
click at [298, 224] on img at bounding box center [290, 201] width 56 height 56
click at [482, 327] on button "Next" at bounding box center [367, 352] width 308 height 55
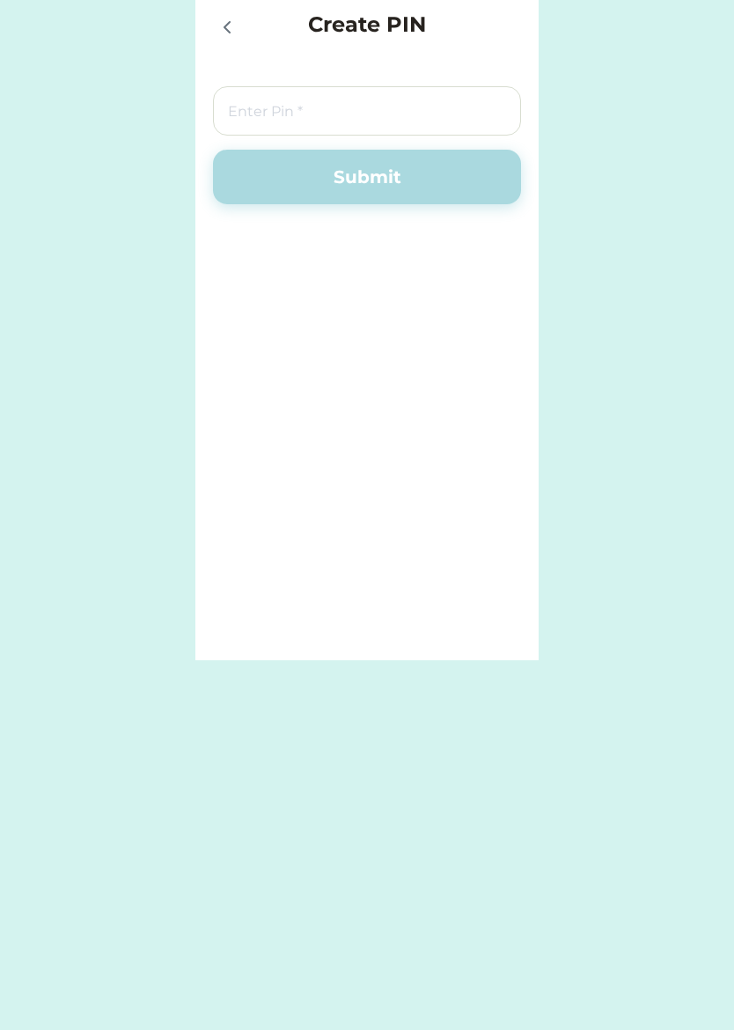
click at [482, 105] on input "input" at bounding box center [367, 110] width 308 height 49
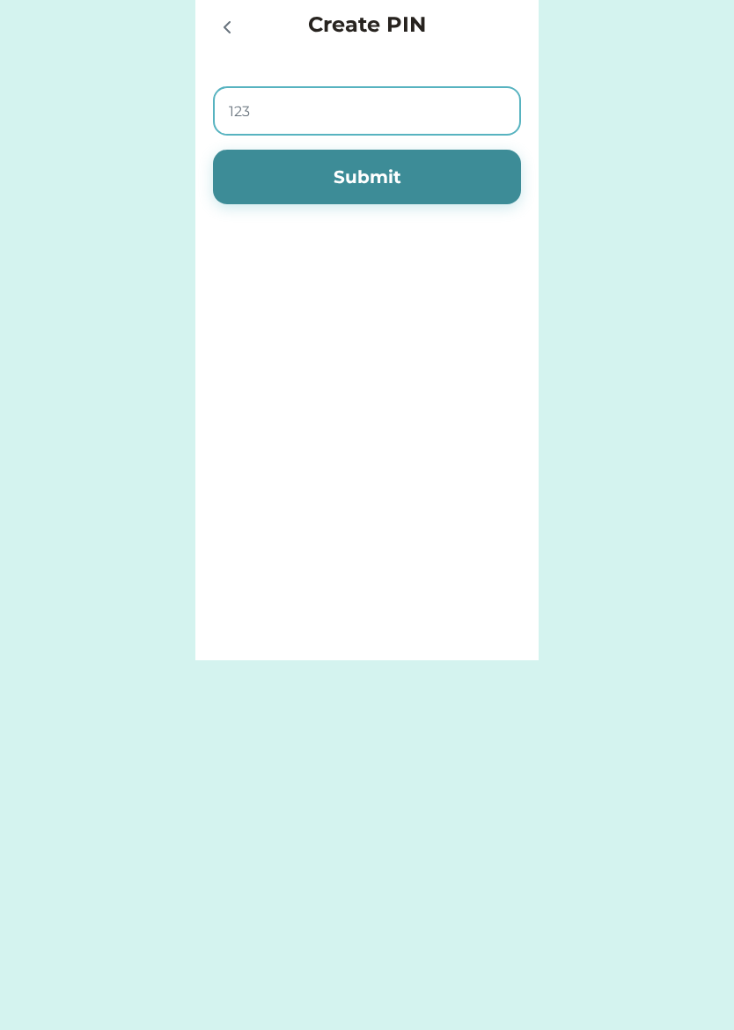
type input "1234"
click at [438, 161] on button "Submit" at bounding box center [367, 177] width 308 height 55
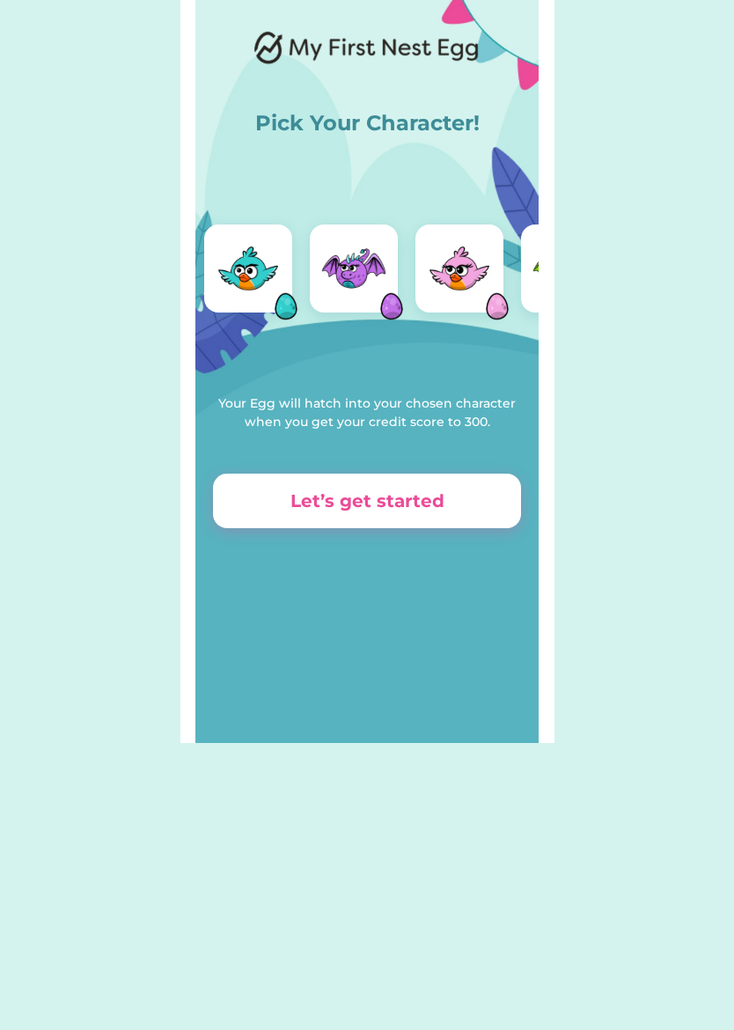
click at [475, 508] on button "Let’s get started" at bounding box center [367, 501] width 308 height 55
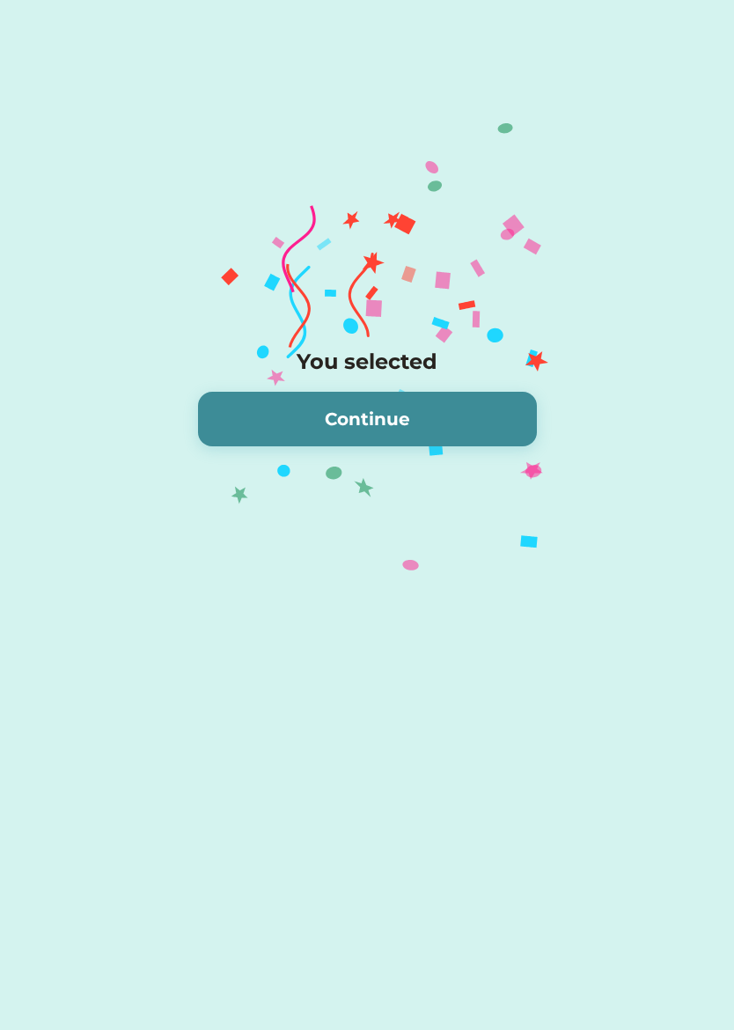
click at [492, 423] on button "Continue" at bounding box center [367, 419] width 339 height 55
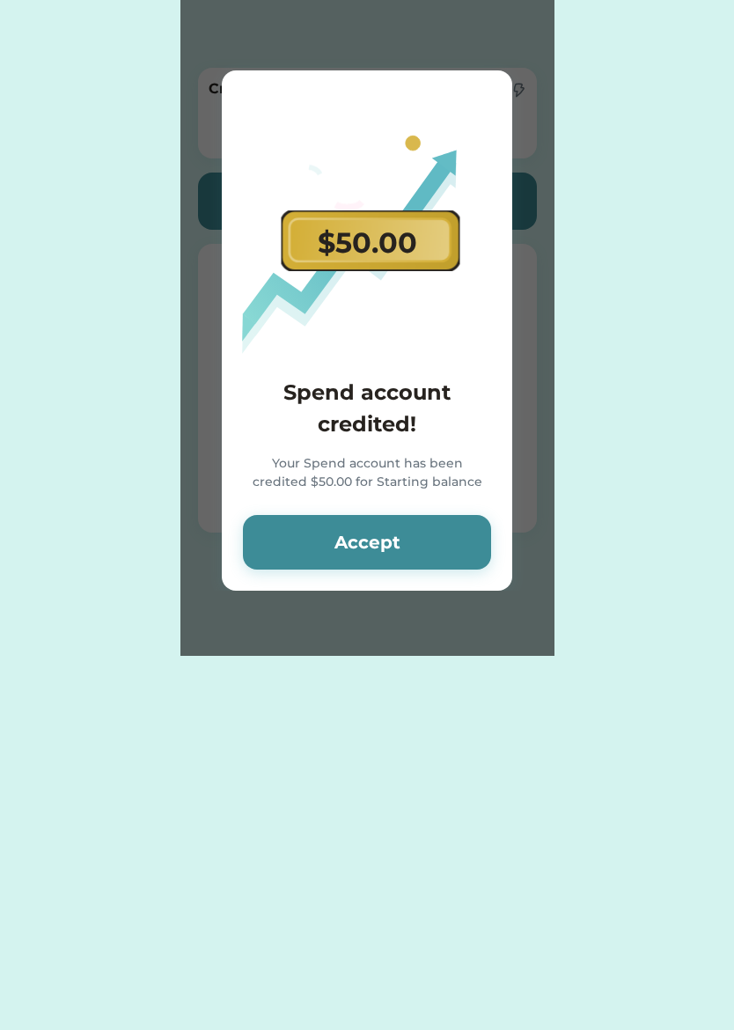
click at [457, 534] on button "Accept" at bounding box center [367, 542] width 248 height 55
click at [443, 543] on button "Accept" at bounding box center [367, 542] width 248 height 55
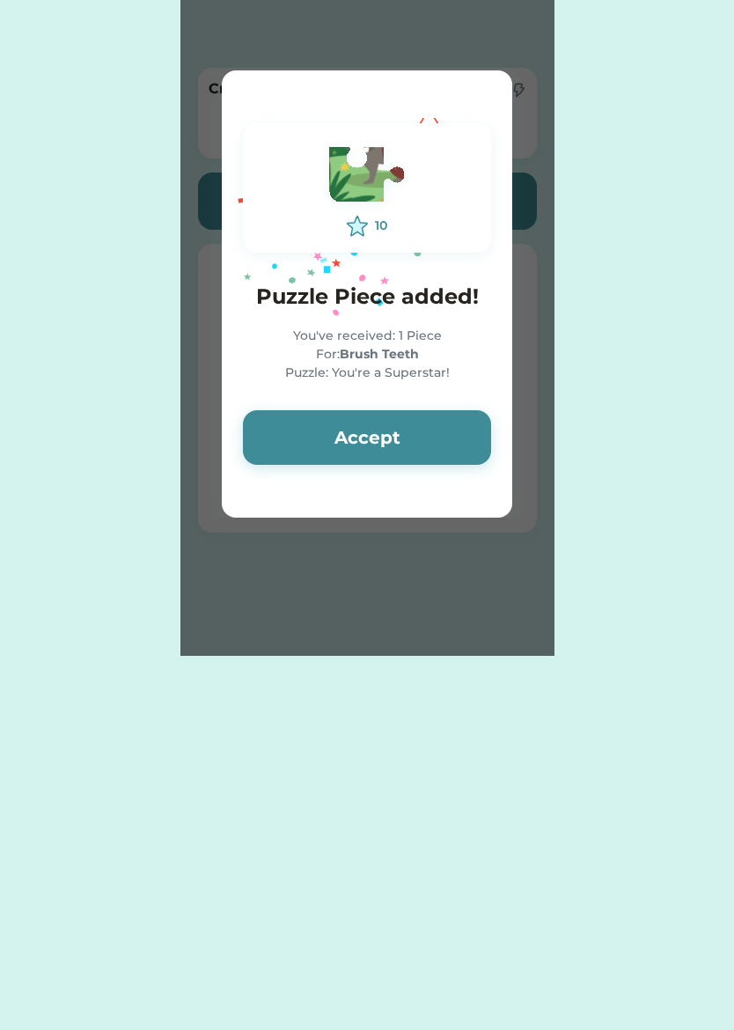
click at [465, 442] on button "Accept" at bounding box center [367, 437] width 248 height 55
click at [438, 445] on button "Accept" at bounding box center [367, 437] width 248 height 55
click at [442, 445] on button "Accept" at bounding box center [367, 437] width 248 height 55
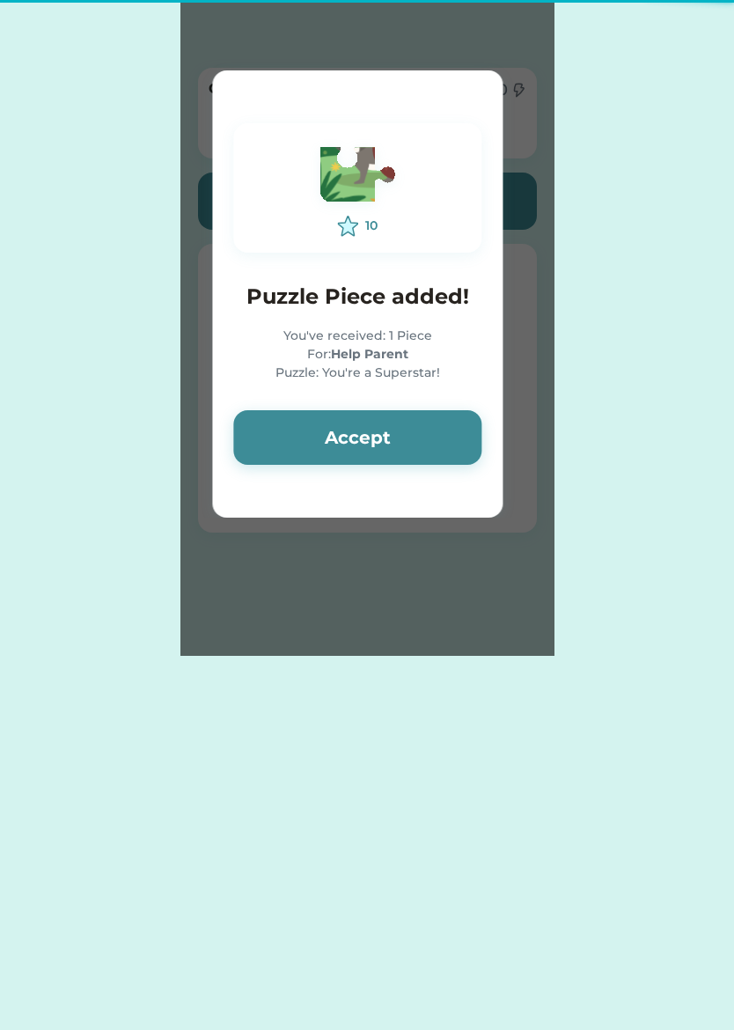
click at [444, 445] on button "Accept" at bounding box center [357, 437] width 248 height 55
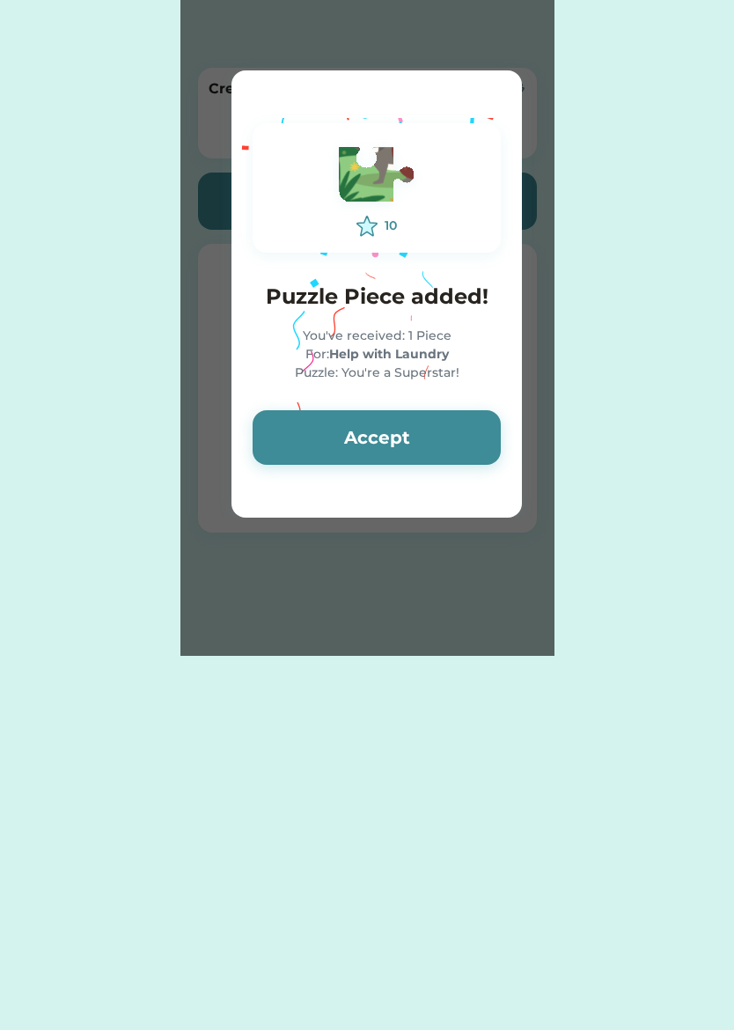
click at [448, 442] on button "Accept" at bounding box center [377, 437] width 248 height 55
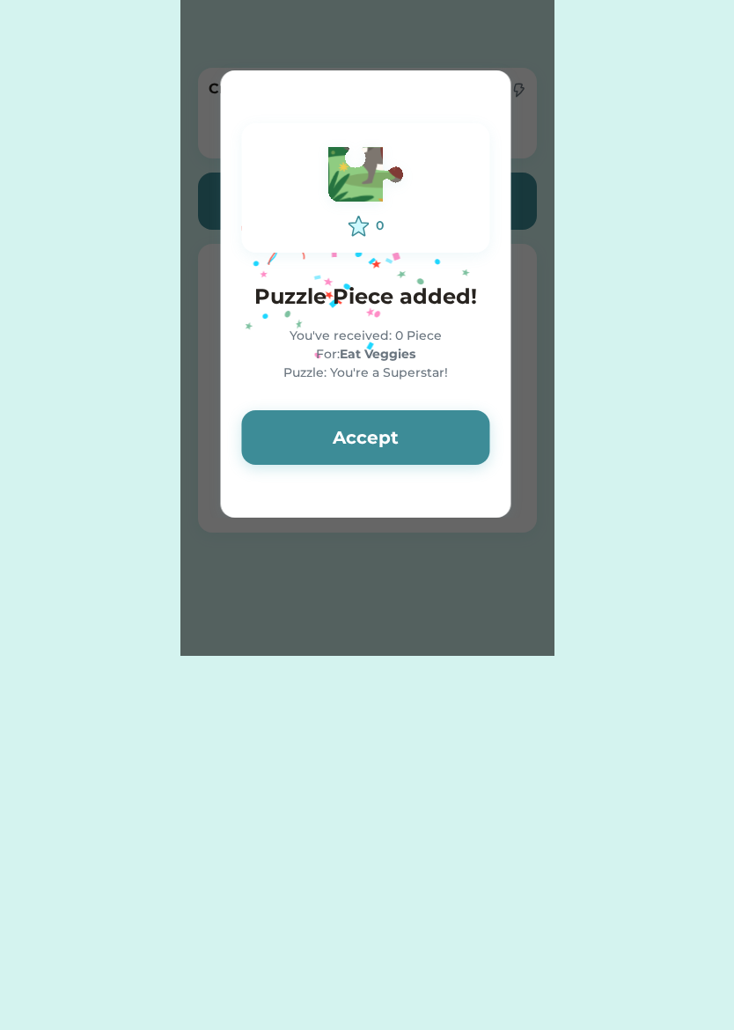
click at [449, 442] on button "Accept" at bounding box center [365, 437] width 248 height 55
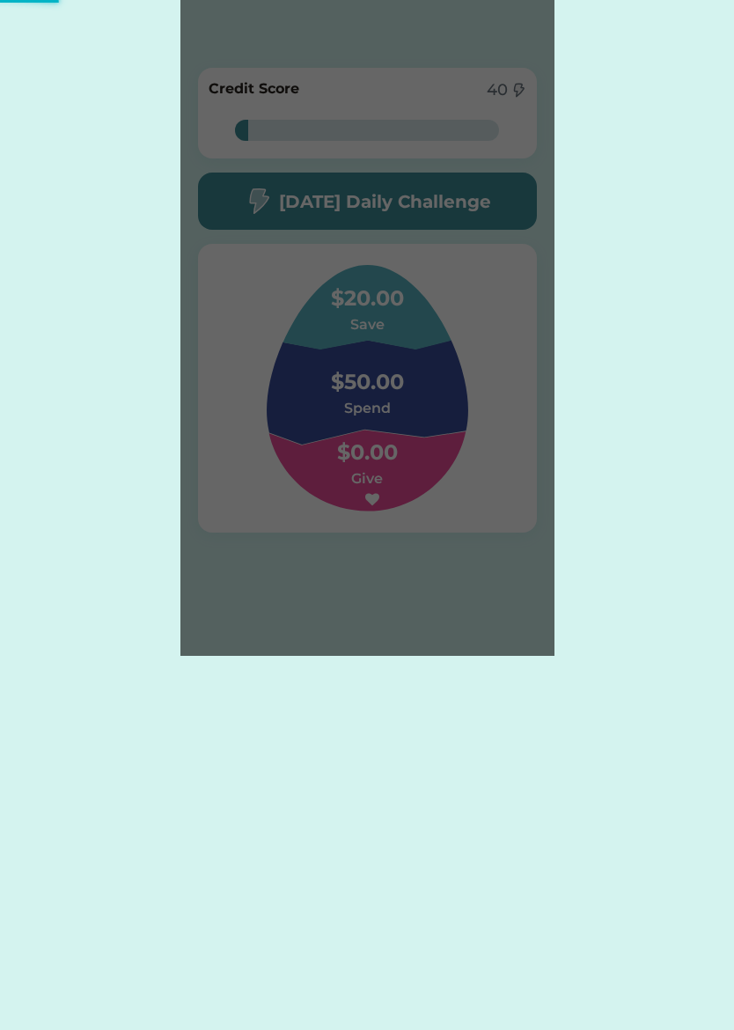
click at [452, 438] on div "Please wait $ account credited! Your account has been credited $ Accept 0 Puzzl…" at bounding box center [367, 328] width 374 height 656
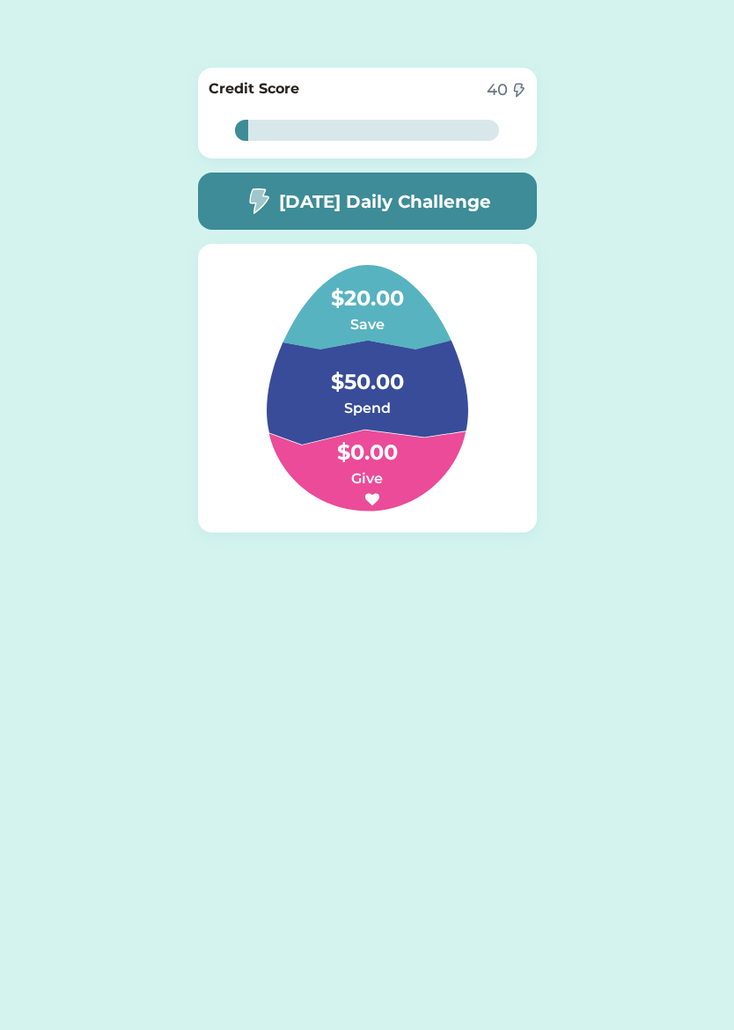
click at [475, 201] on h5 "[DATE] Daily Challenge" at bounding box center [385, 201] width 212 height 26
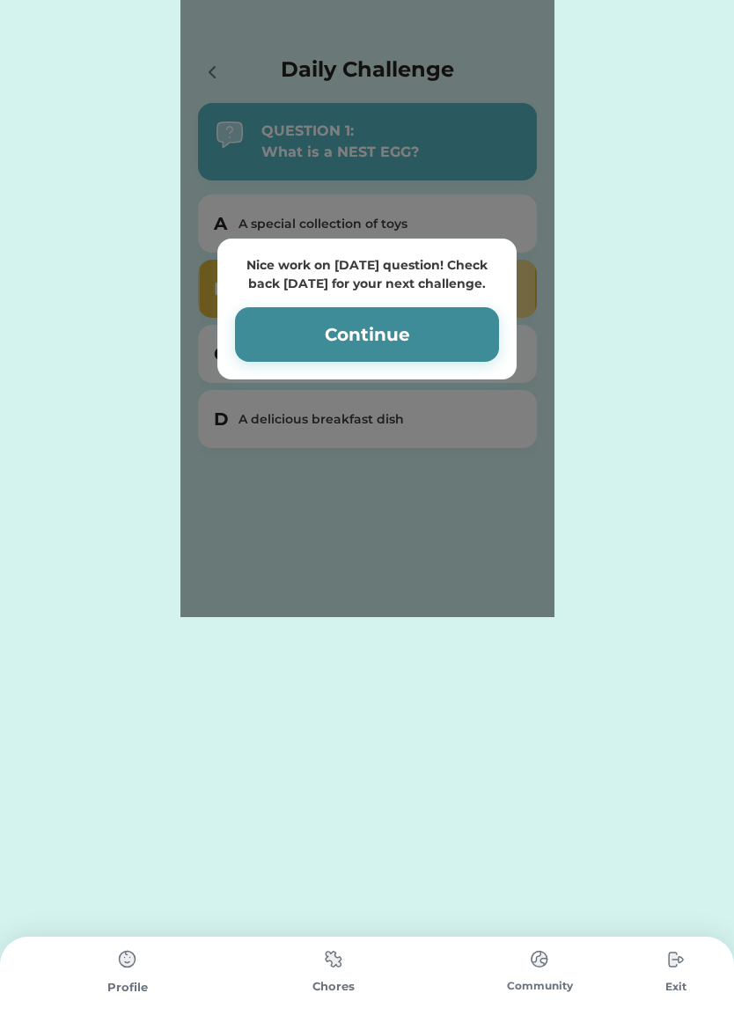
click at [462, 336] on button "Continue" at bounding box center [367, 334] width 264 height 55
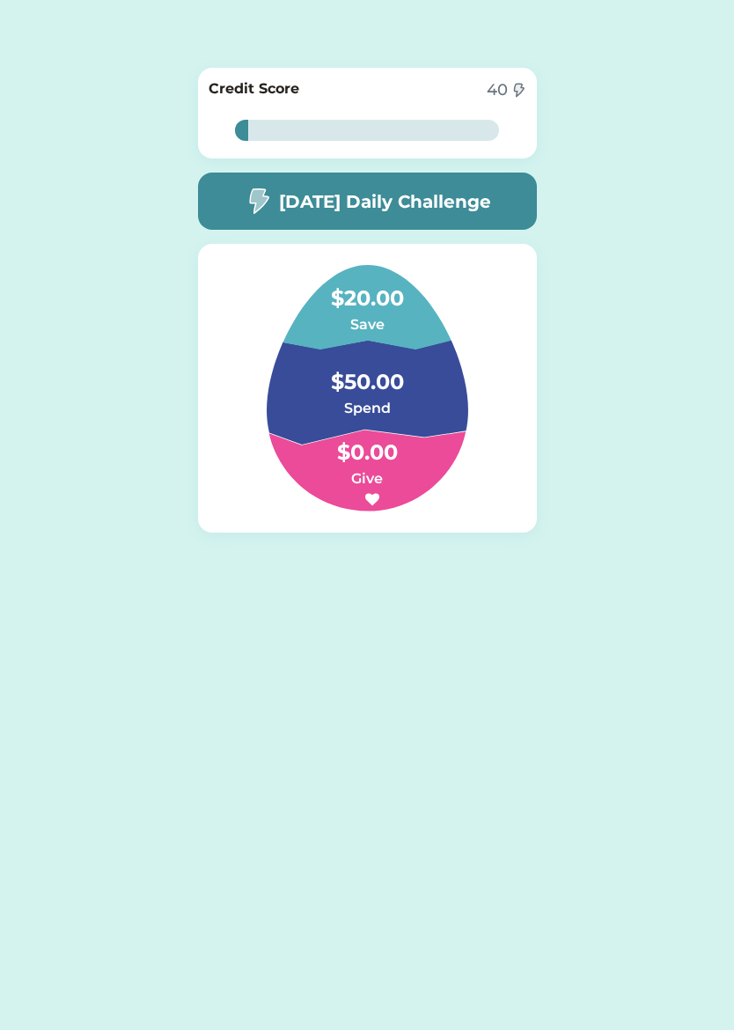
click at [489, 125] on div "5%" at bounding box center [367, 130] width 257 height 21
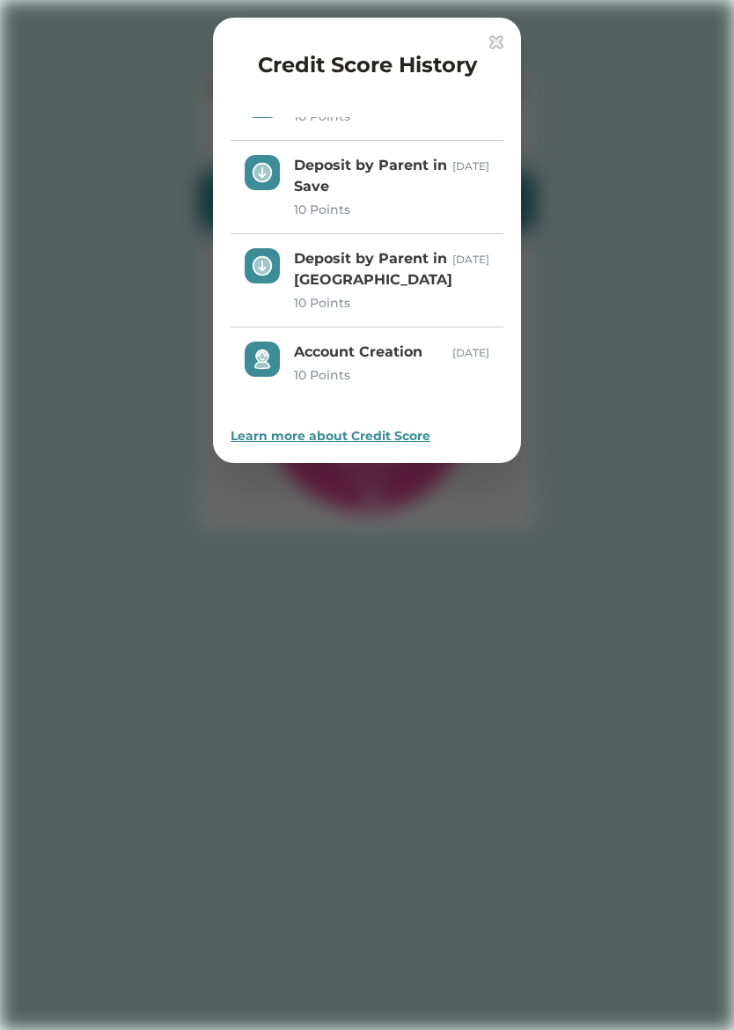
scroll to position [48, 0]
click at [602, 333] on div at bounding box center [367, 515] width 734 height 1030
